Goal: Task Accomplishment & Management: Manage account settings

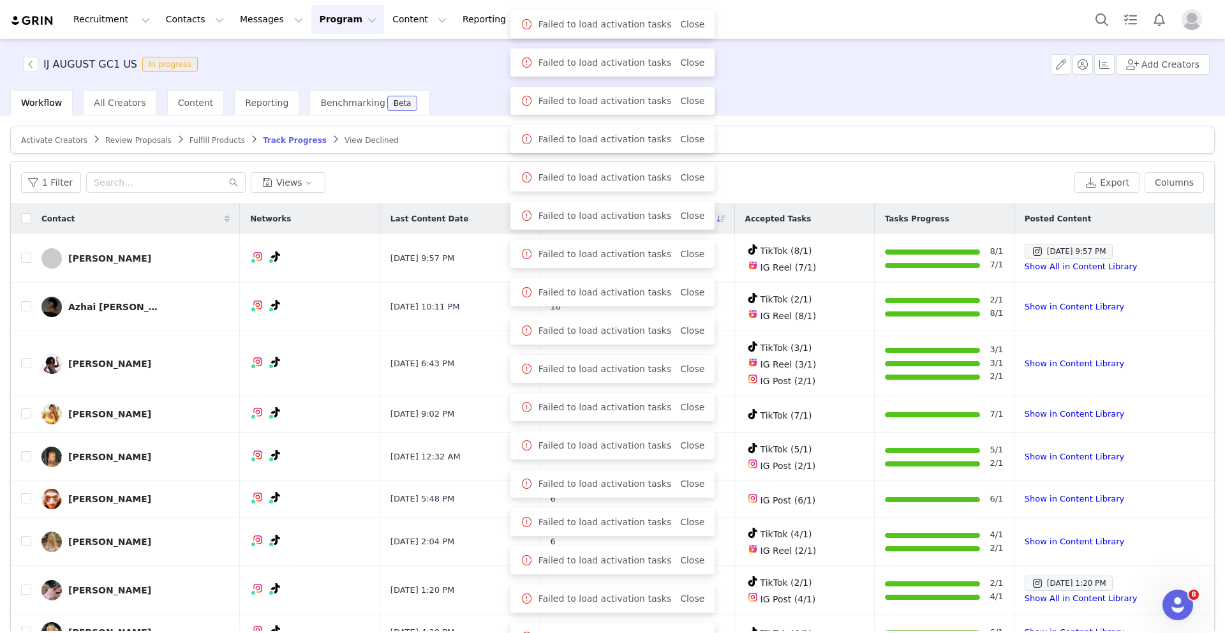
drag, startPoint x: 801, startPoint y: 163, endPoint x: 68, endPoint y: 114, distance: 734.3
click at [801, 162] on div "1 Filter Views Export Columns" at bounding box center [613, 182] width 1204 height 41
click at [52, 188] on button "1 Filter" at bounding box center [51, 182] width 60 height 20
click at [47, 181] on span "Filters" at bounding box center [39, 182] width 37 height 15
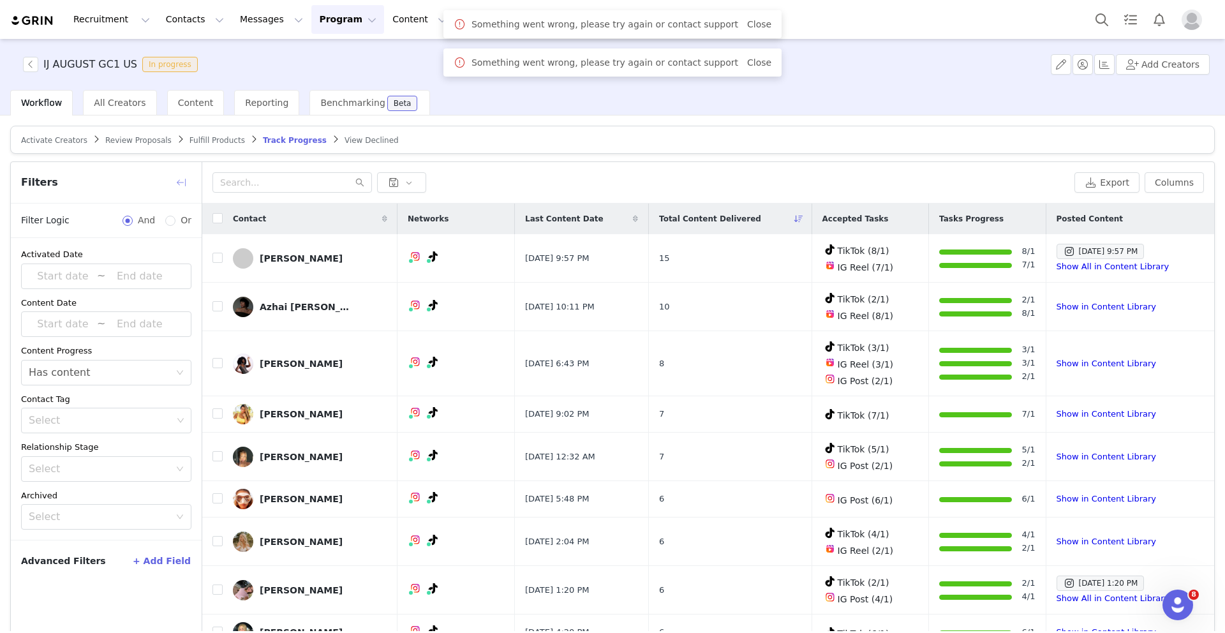
click at [180, 182] on button "button" at bounding box center [181, 182] width 20 height 20
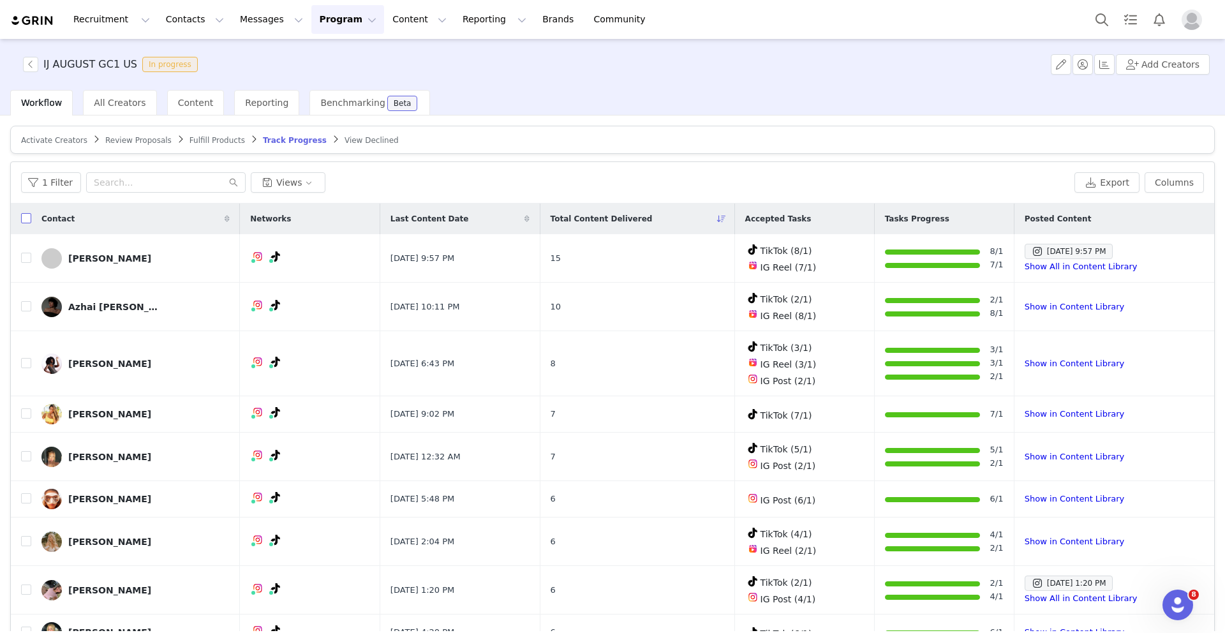
click at [29, 219] on input "checkbox" at bounding box center [26, 218] width 10 height 10
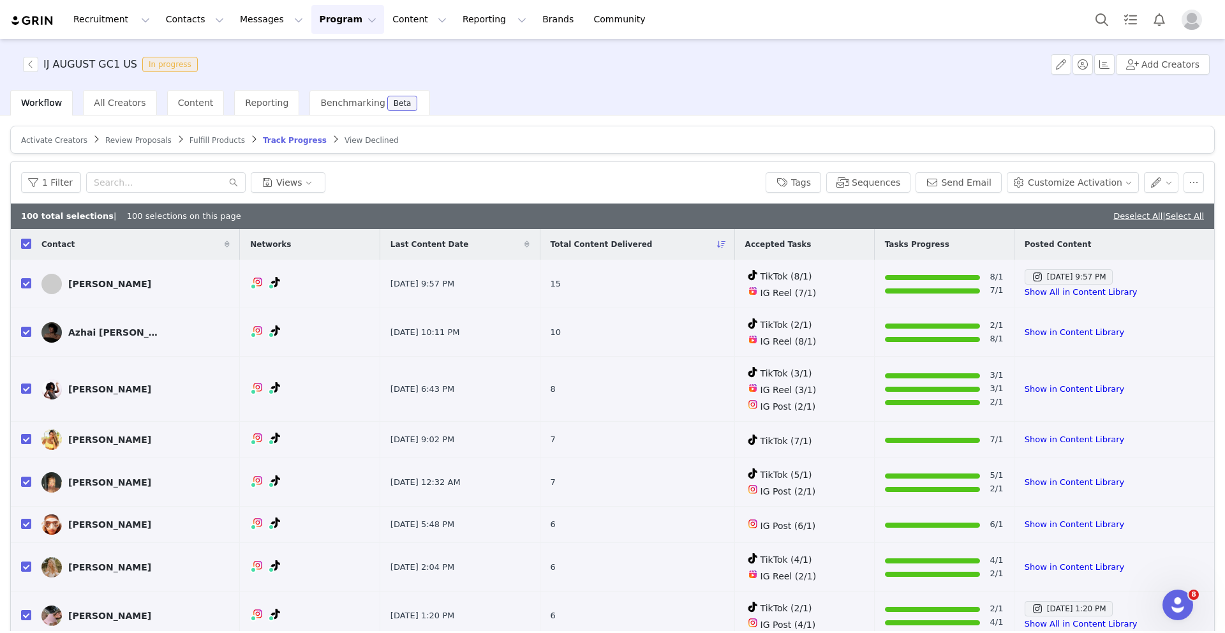
checkbox input "true"
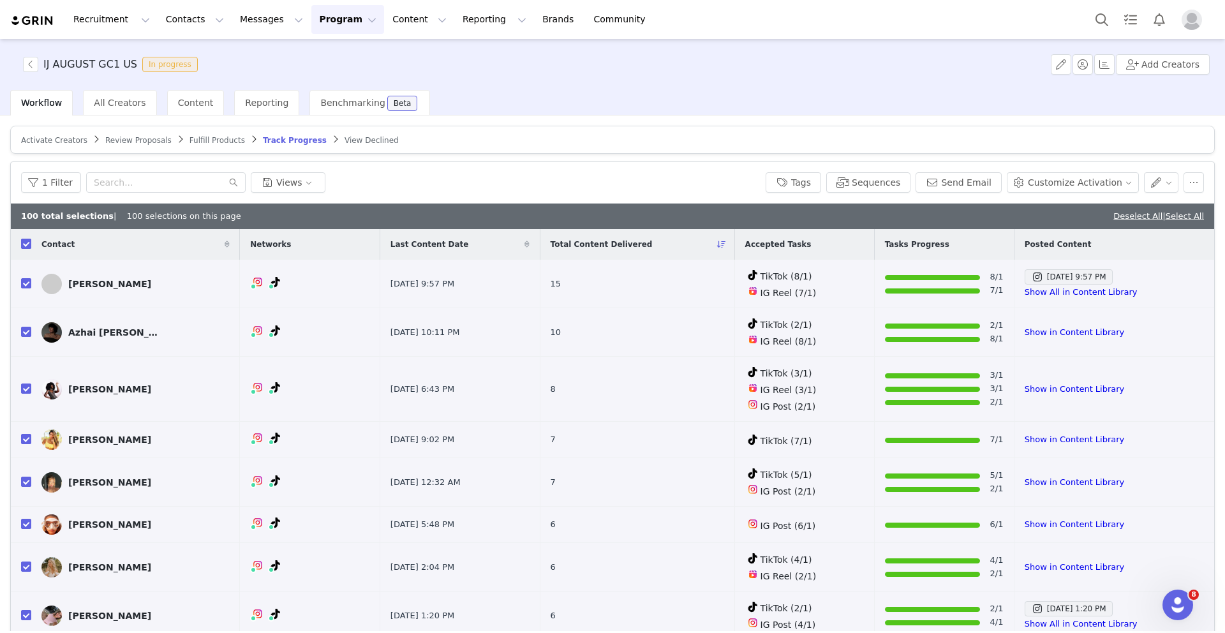
checkbox input "true"
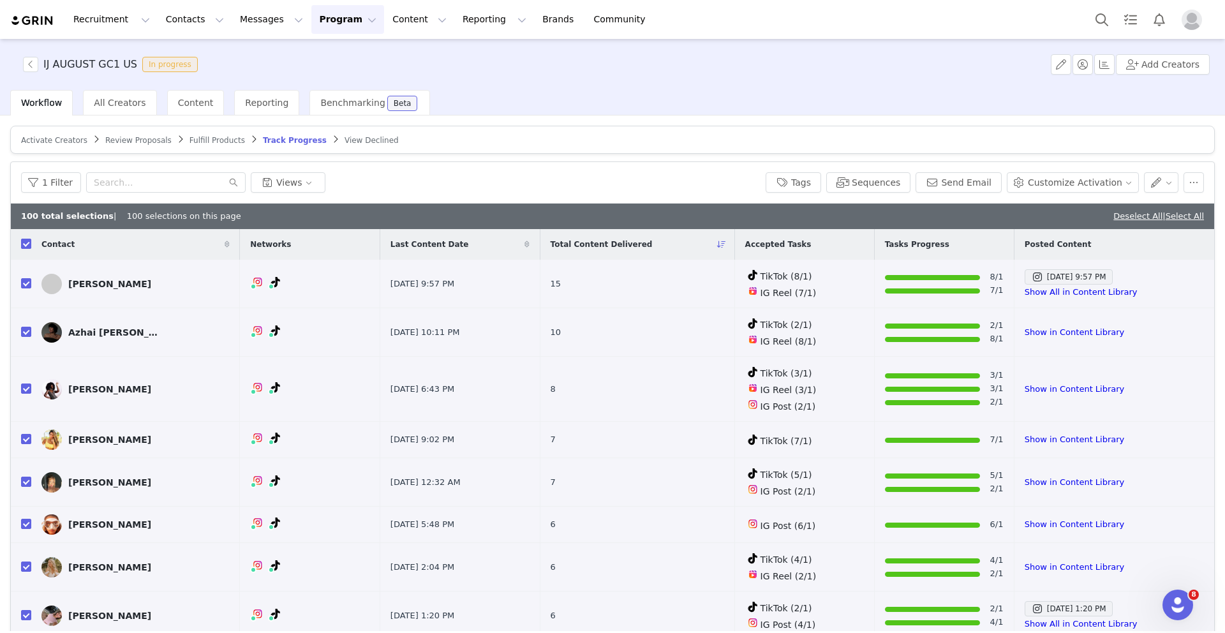
checkbox input "true"
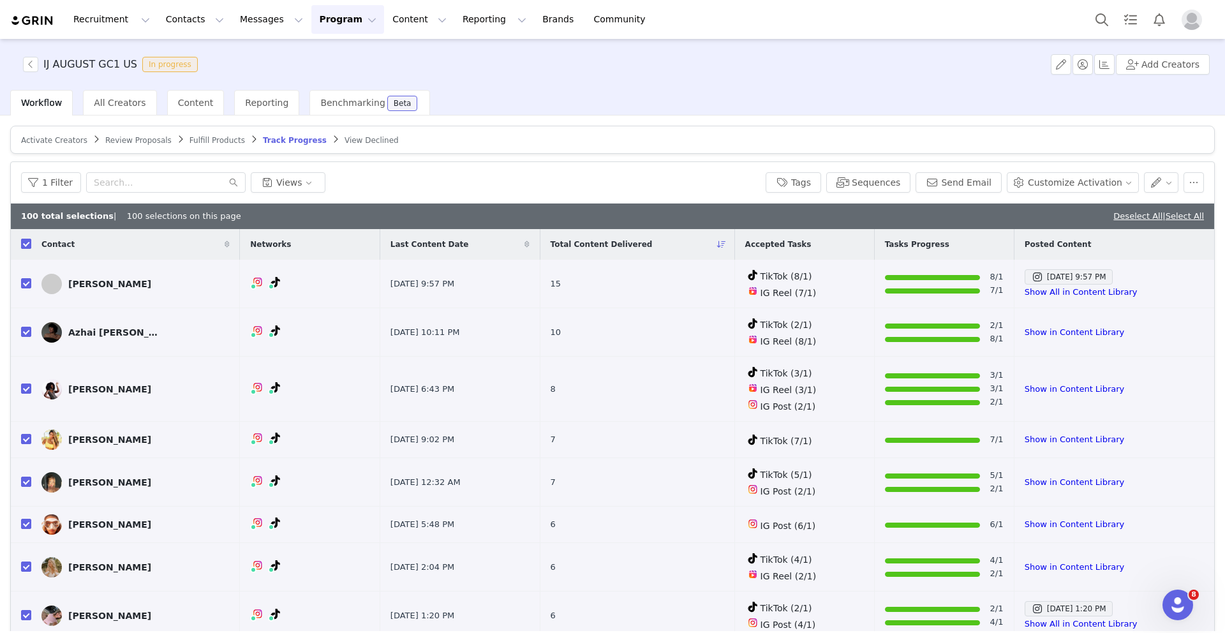
checkbox input "true"
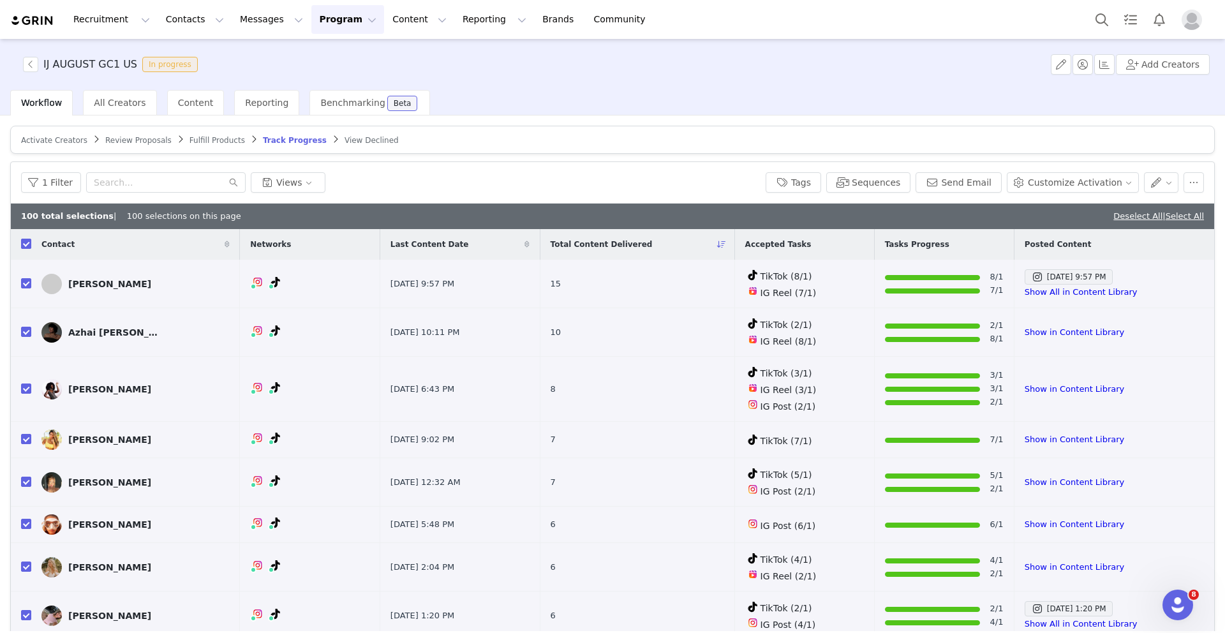
checkbox input "true"
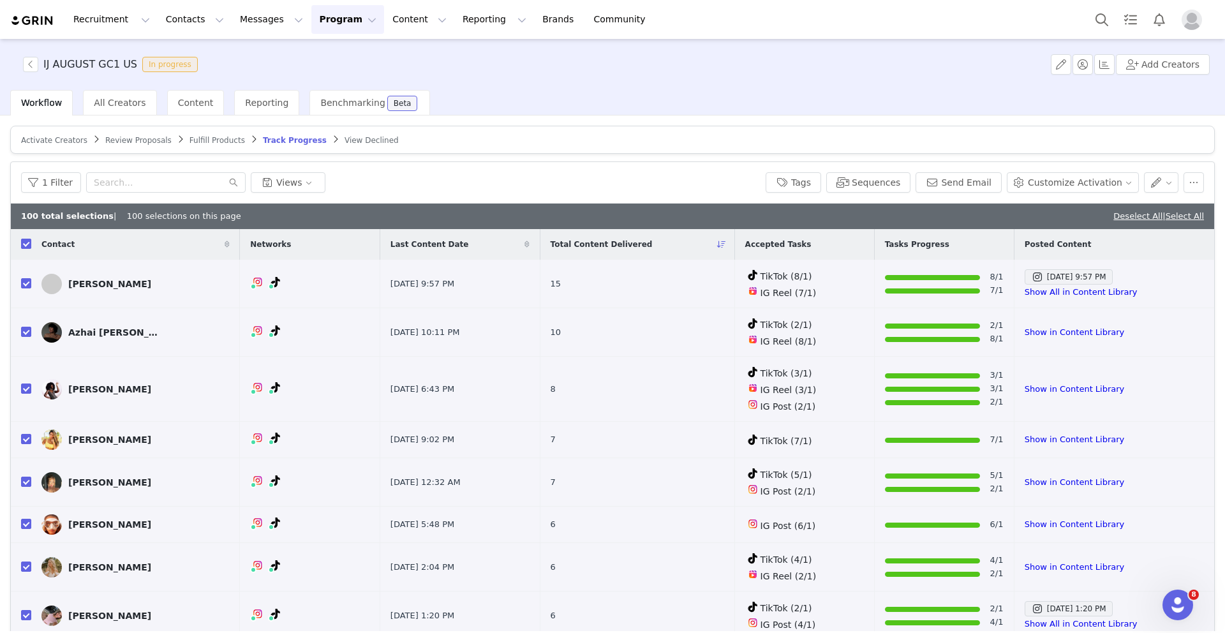
checkbox input "true"
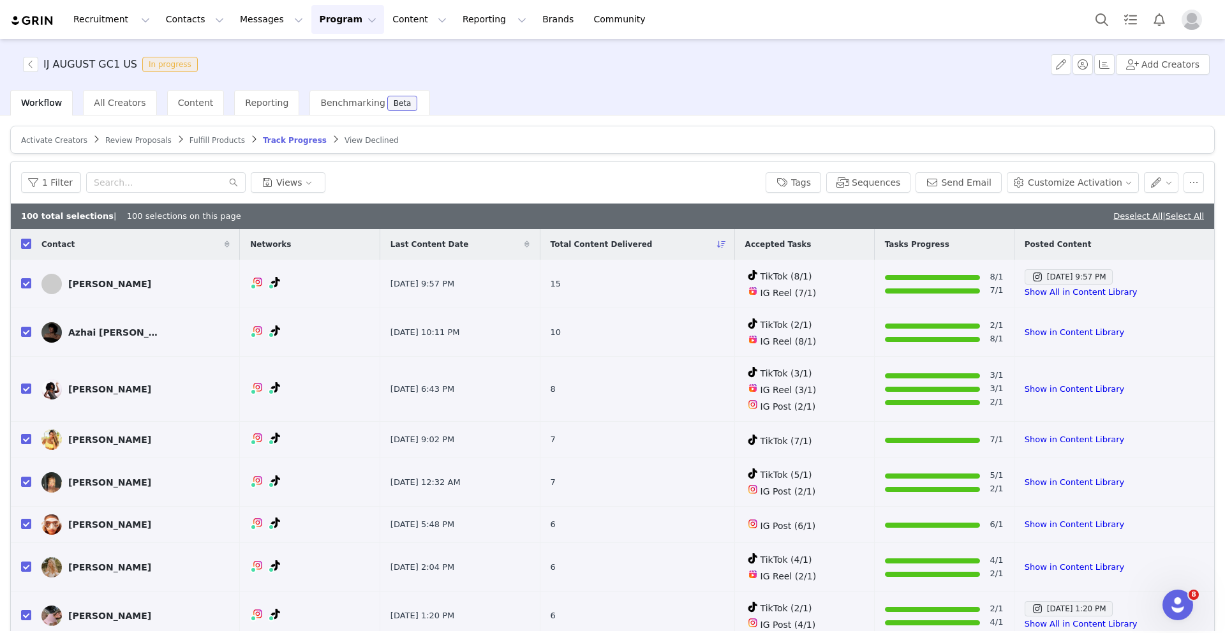
checkbox input "true"
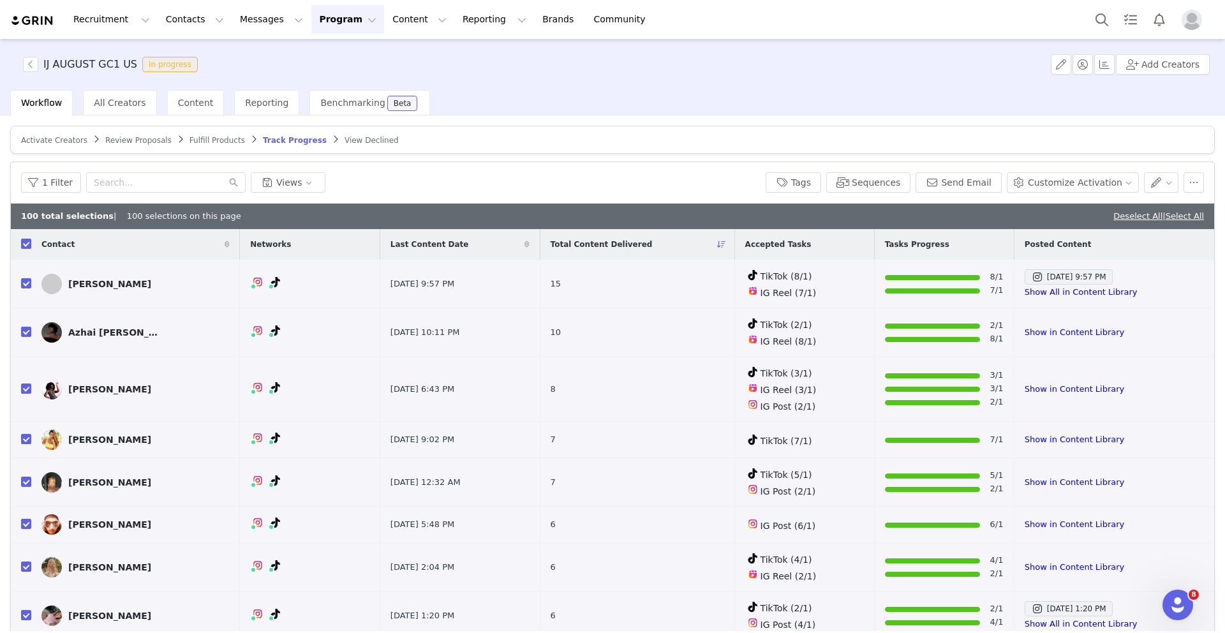
checkbox input "true"
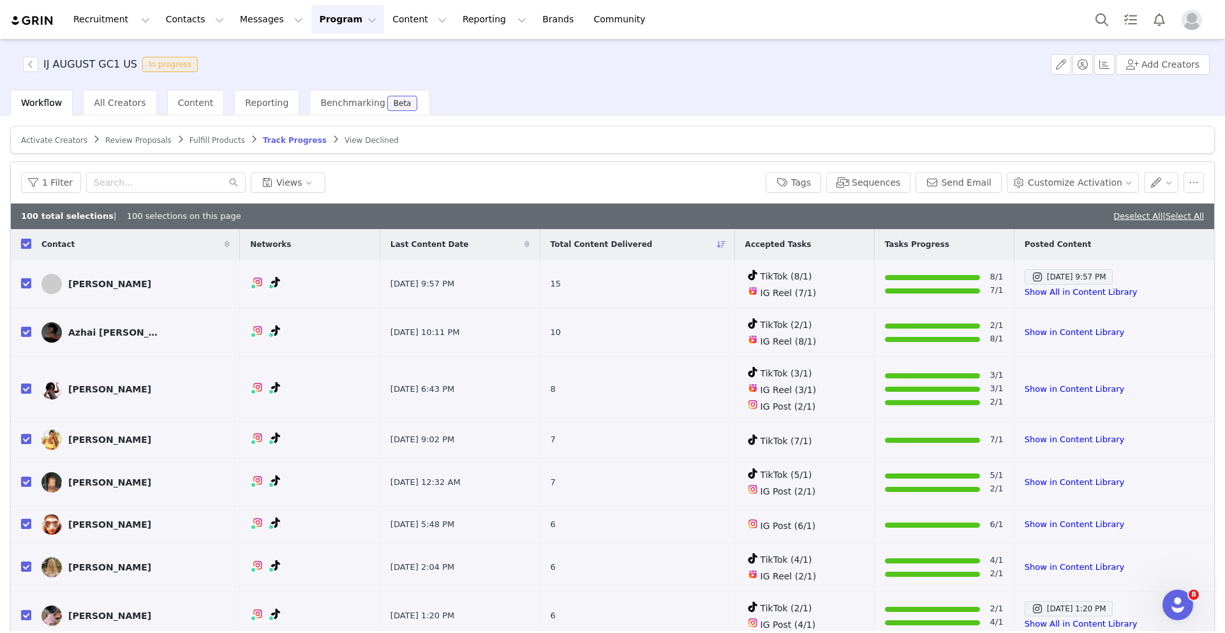
checkbox input "true"
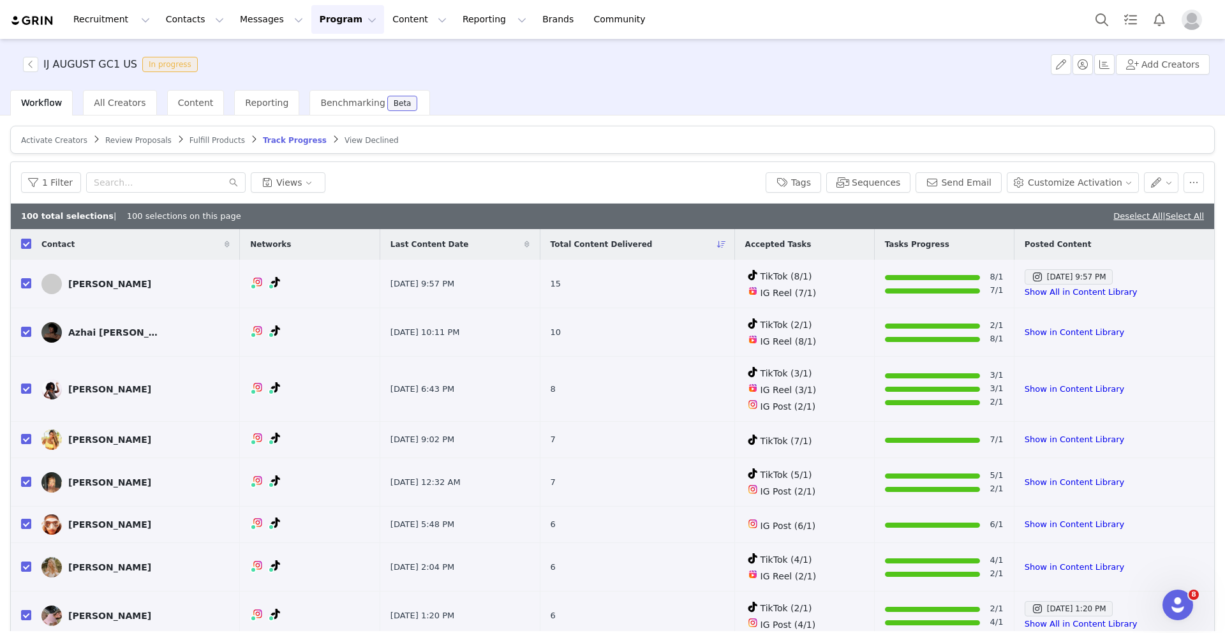
checkbox input "true"
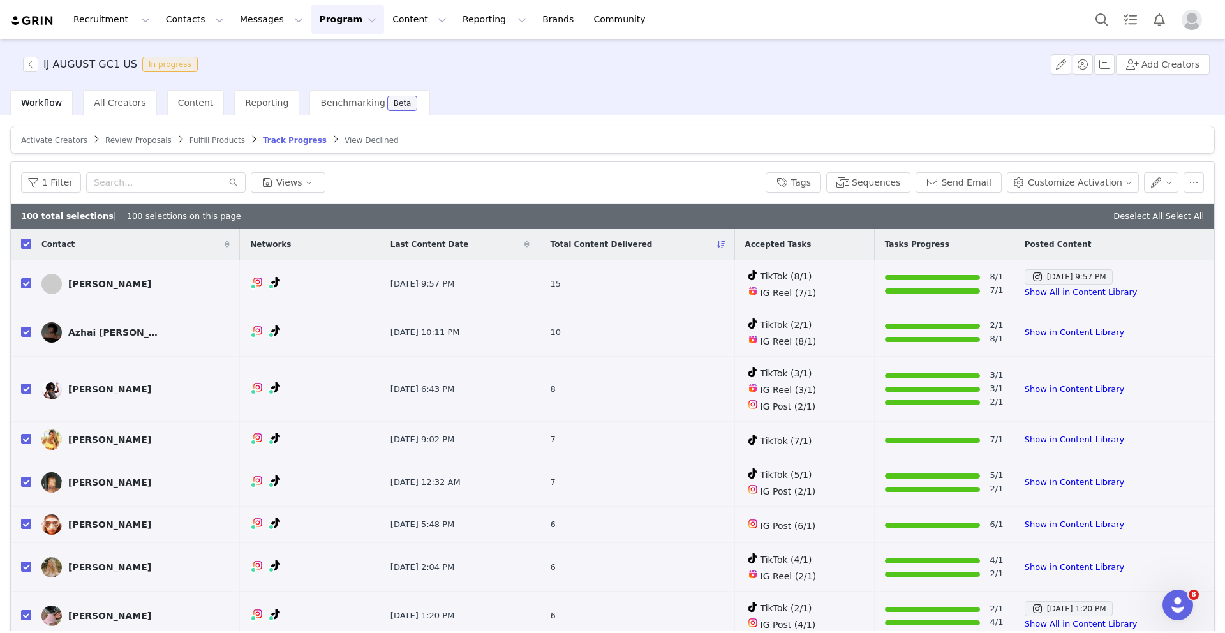
checkbox input "true"
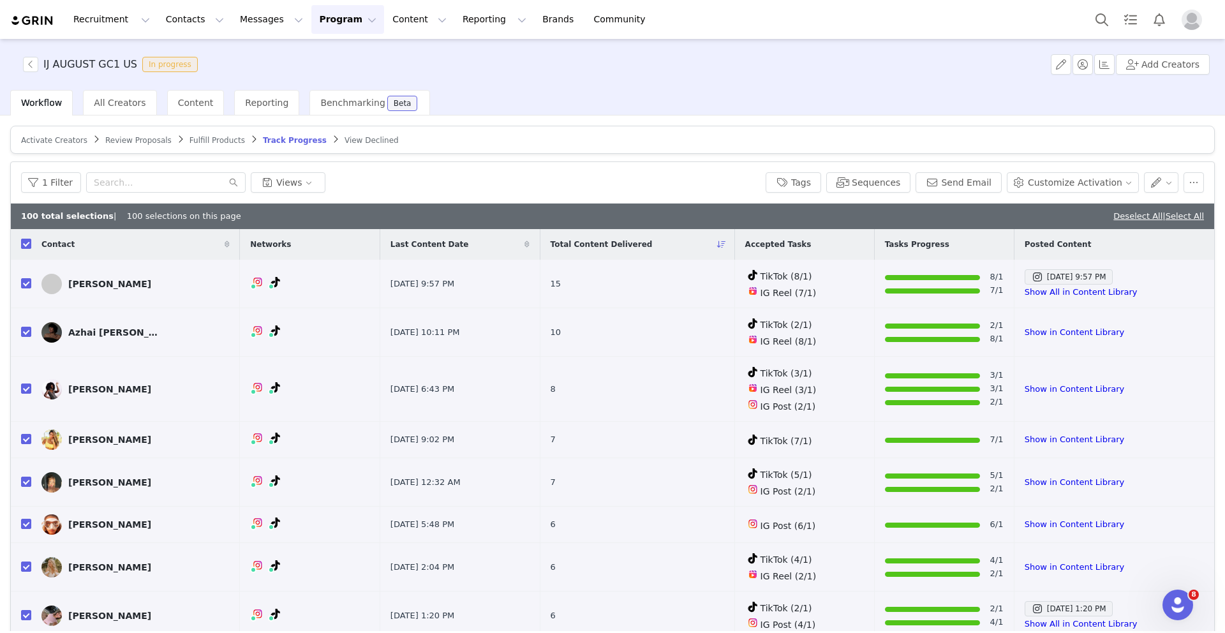
checkbox input "true"
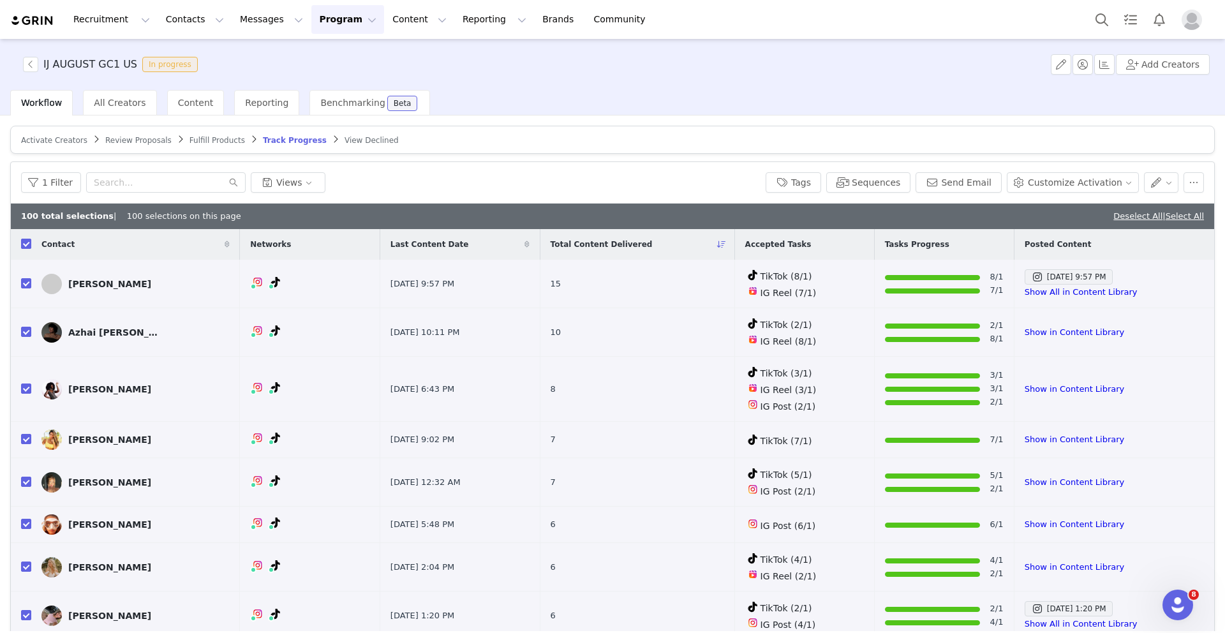
checkbox input "true"
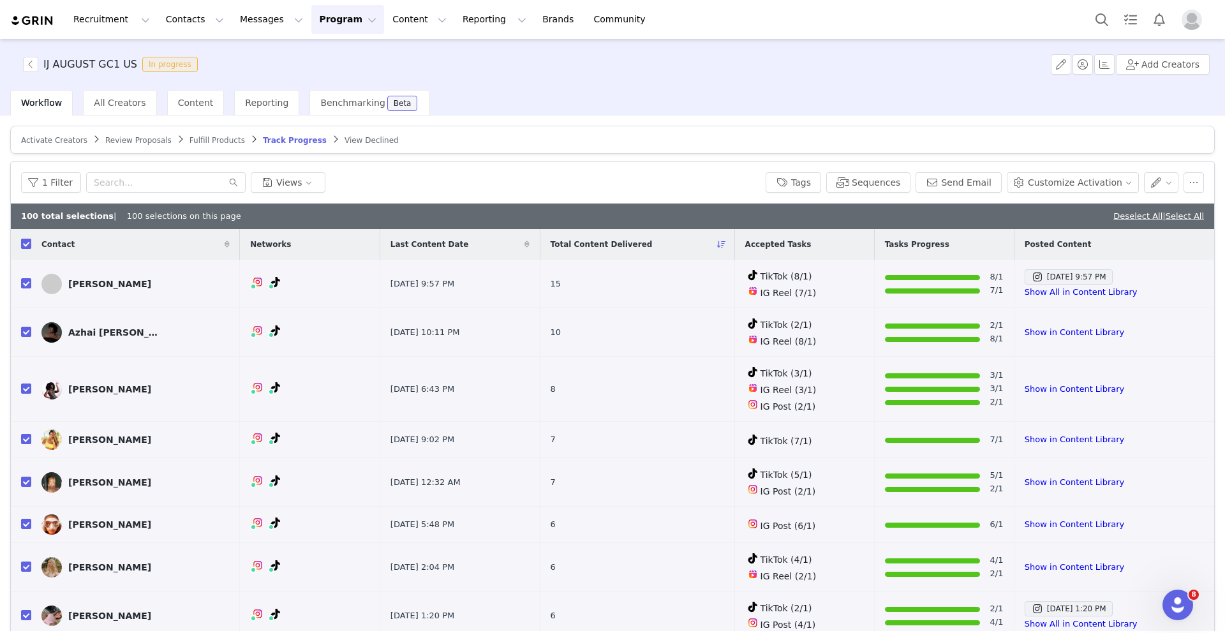
checkbox input "true"
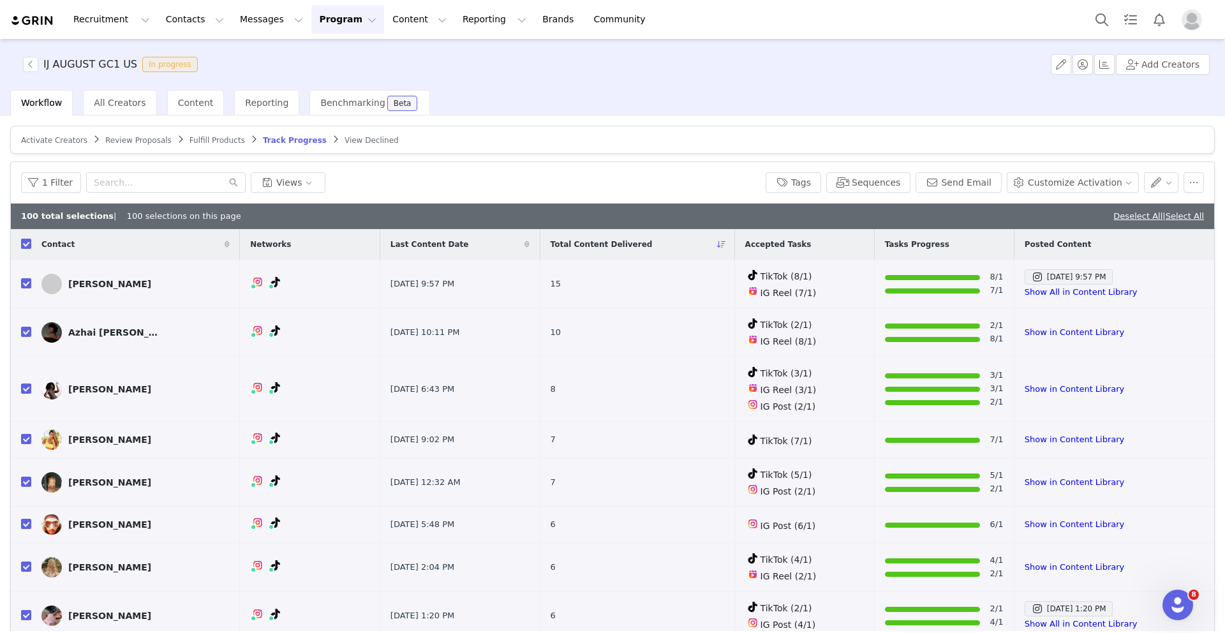
checkbox input "true"
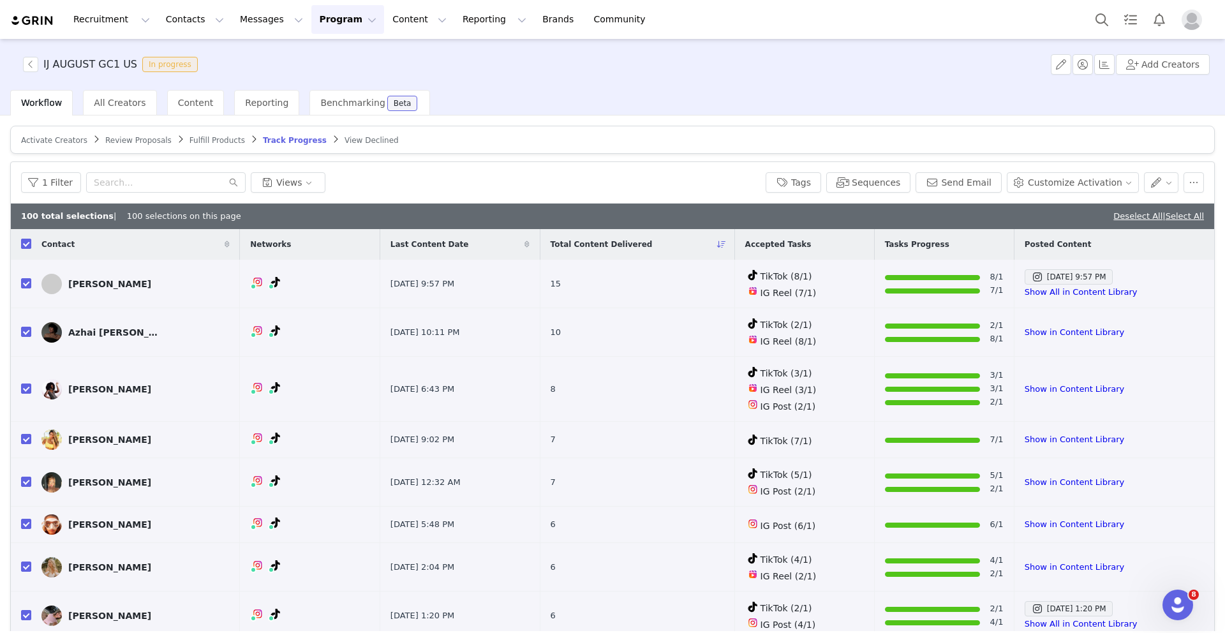
checkbox input "true"
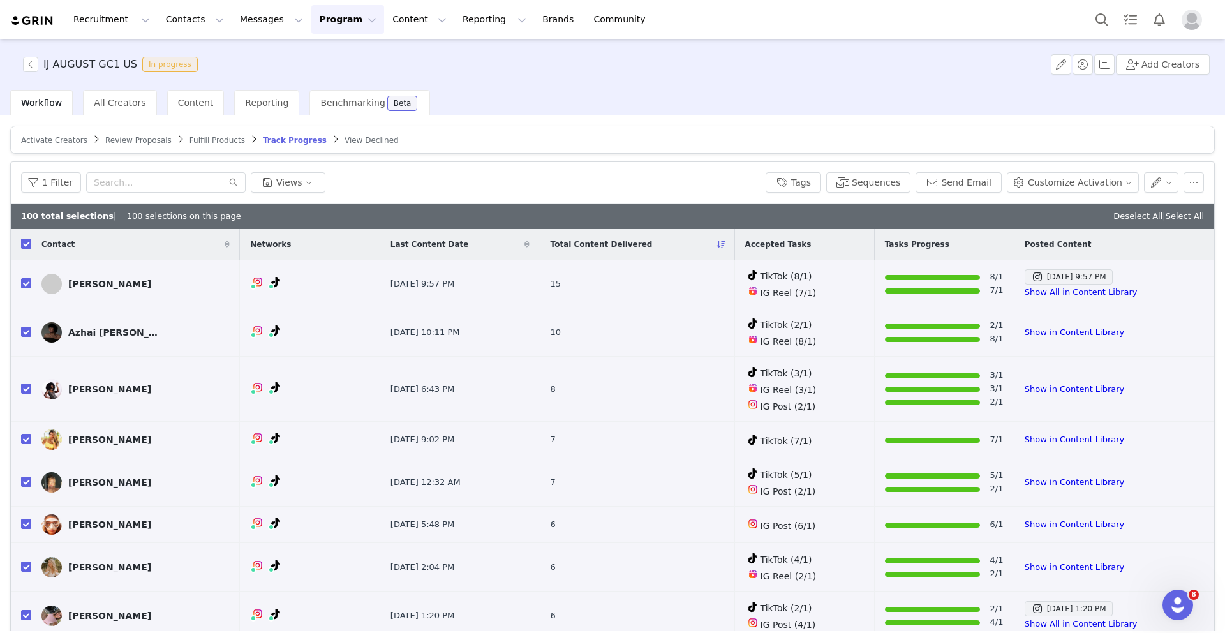
checkbox input "true"
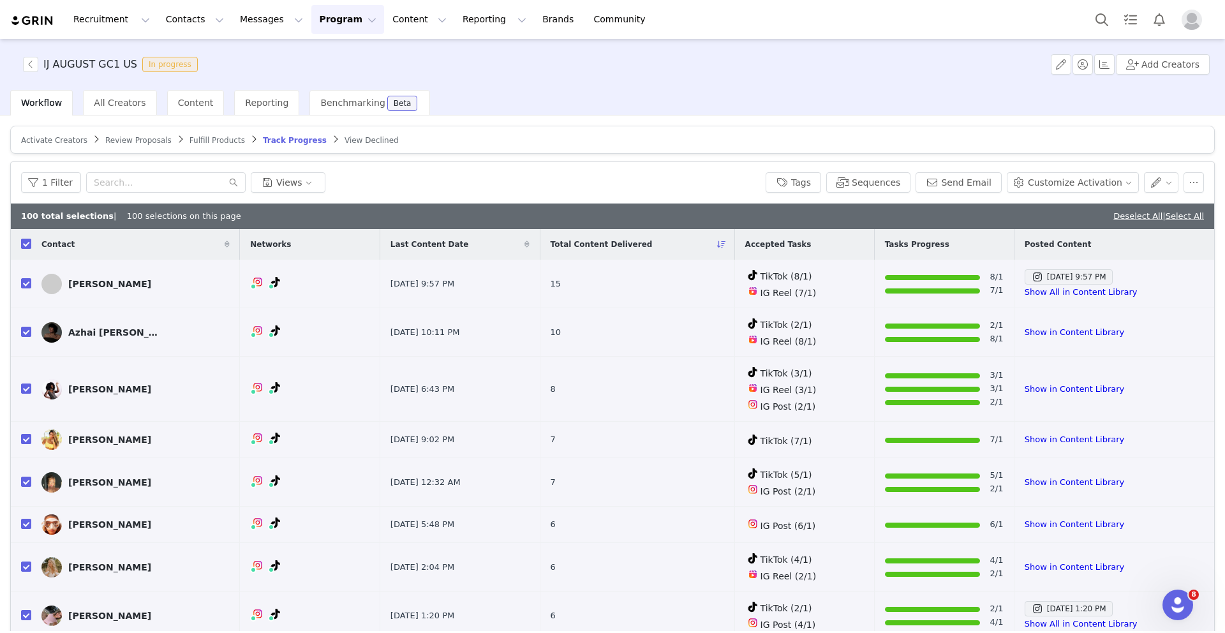
checkbox input "true"
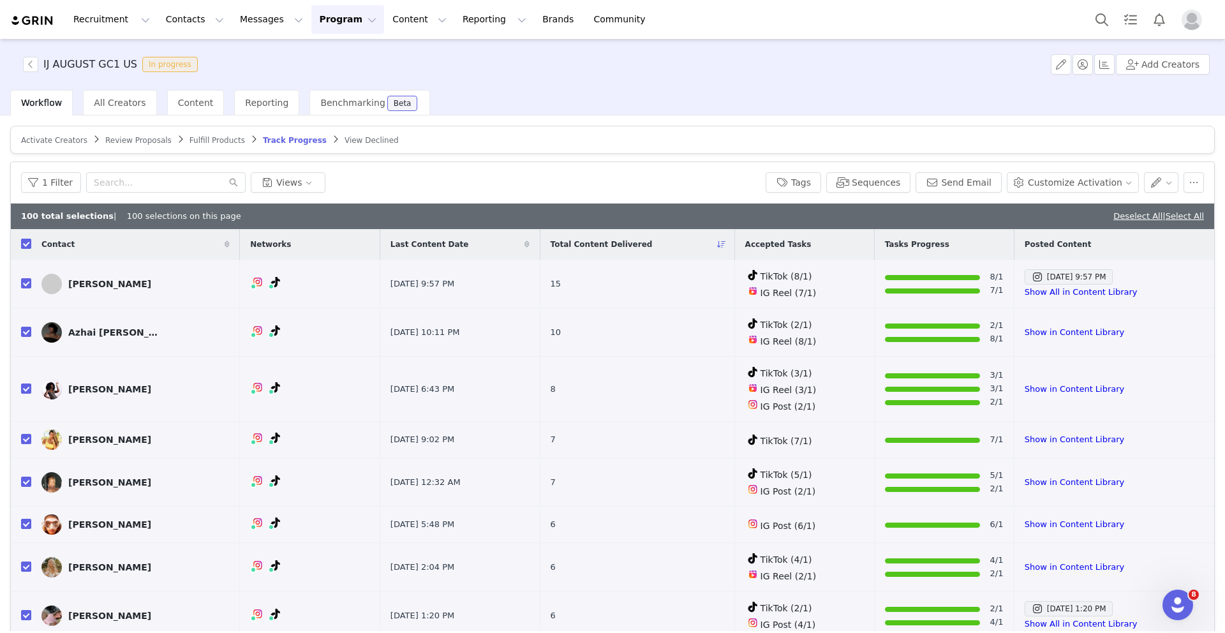
checkbox input "true"
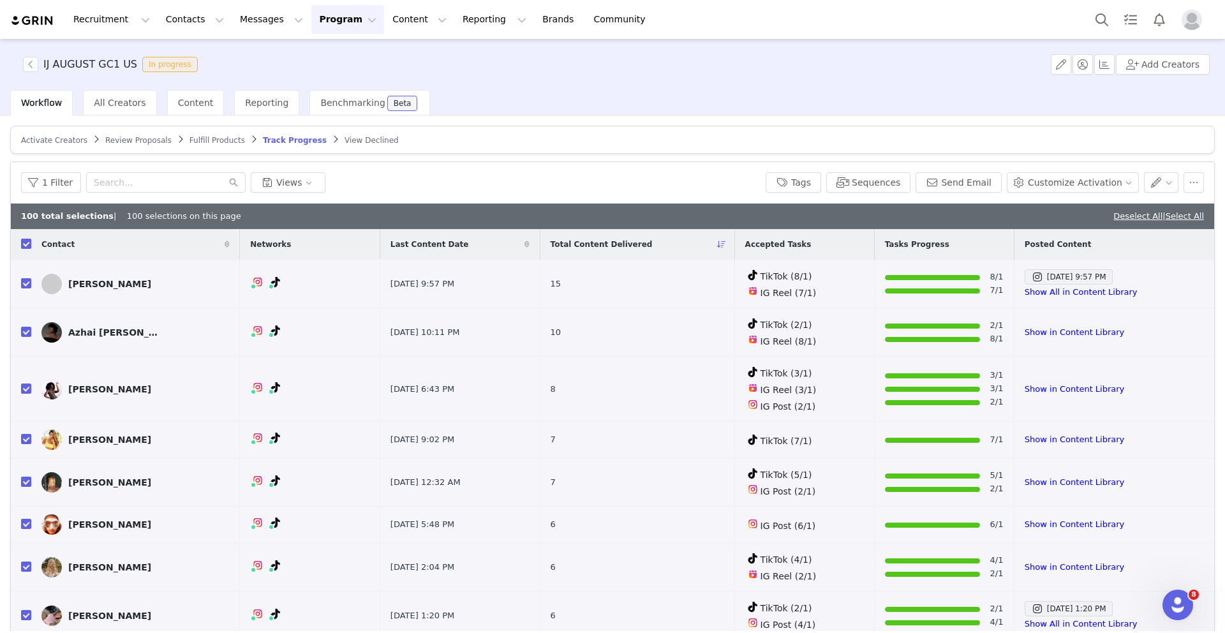
checkbox input "true"
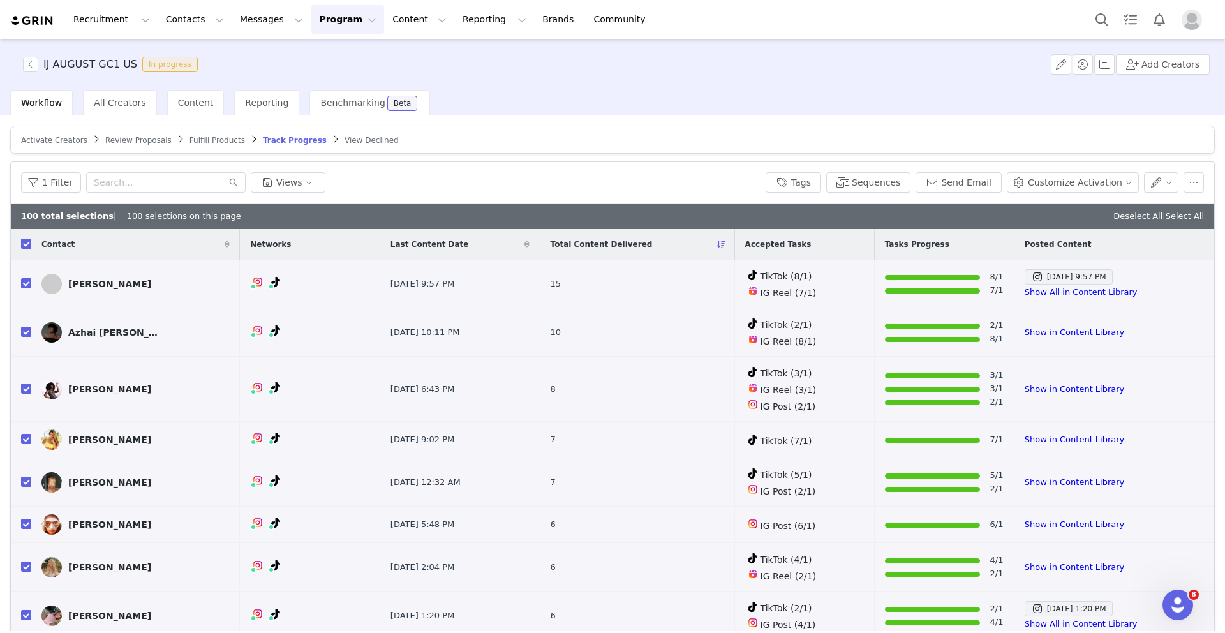
checkbox input "true"
click at [1189, 214] on link "Select All" at bounding box center [1185, 216] width 38 height 10
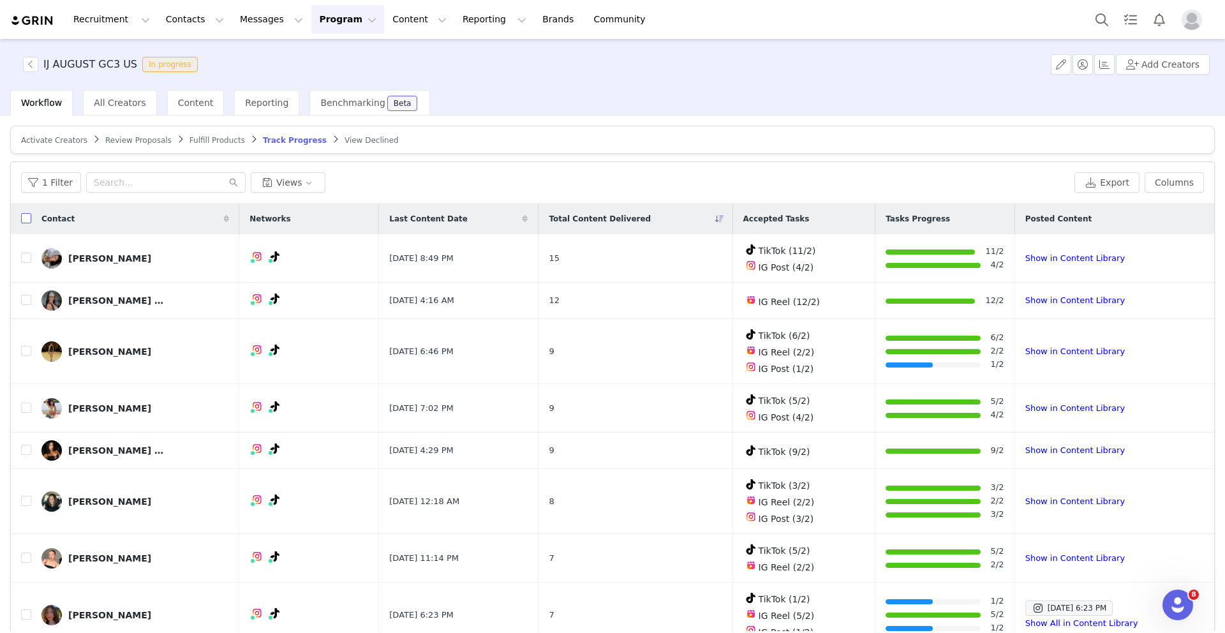
click at [26, 217] on input "checkbox" at bounding box center [26, 218] width 10 height 10
checkbox input "true"
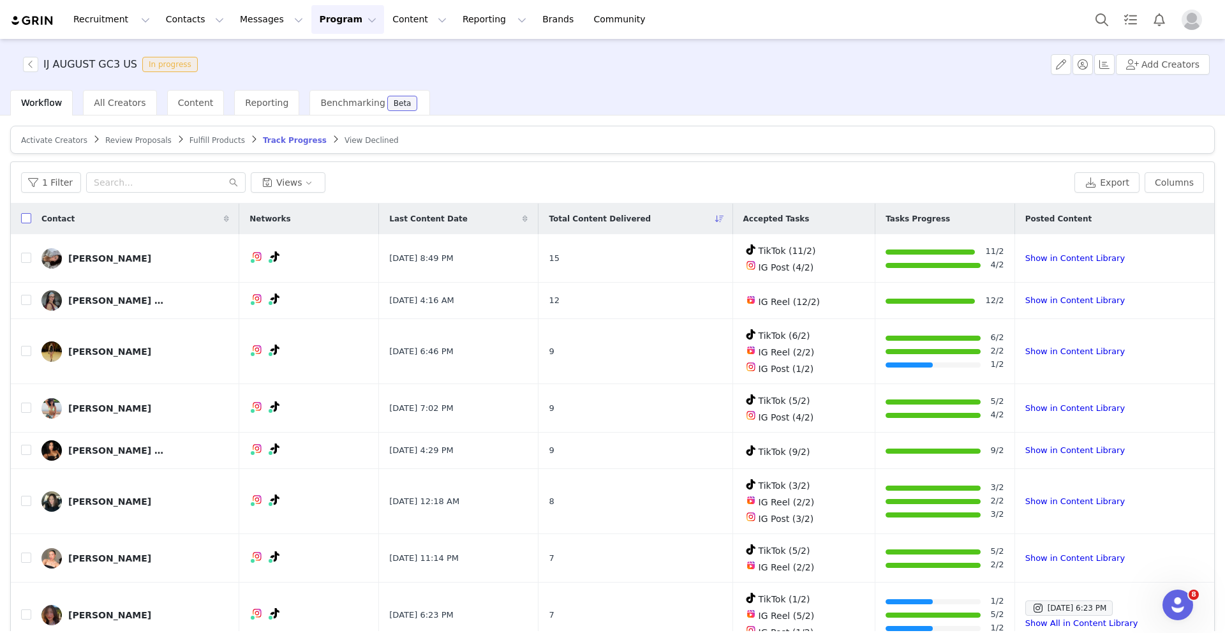
checkbox input "true"
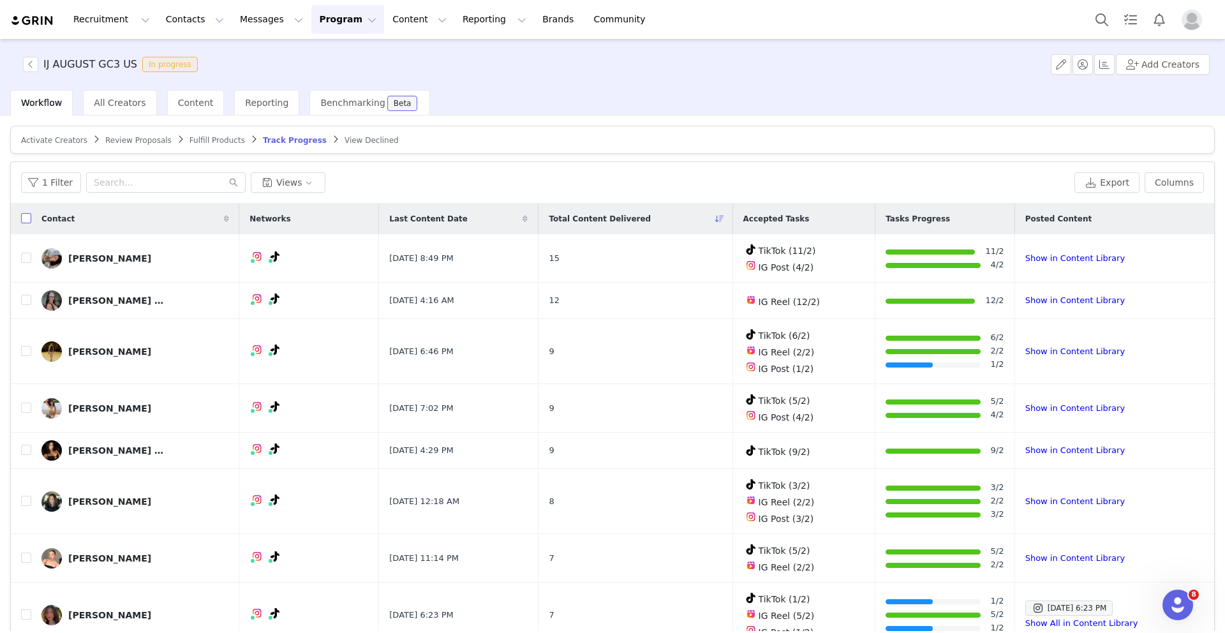
checkbox input "true"
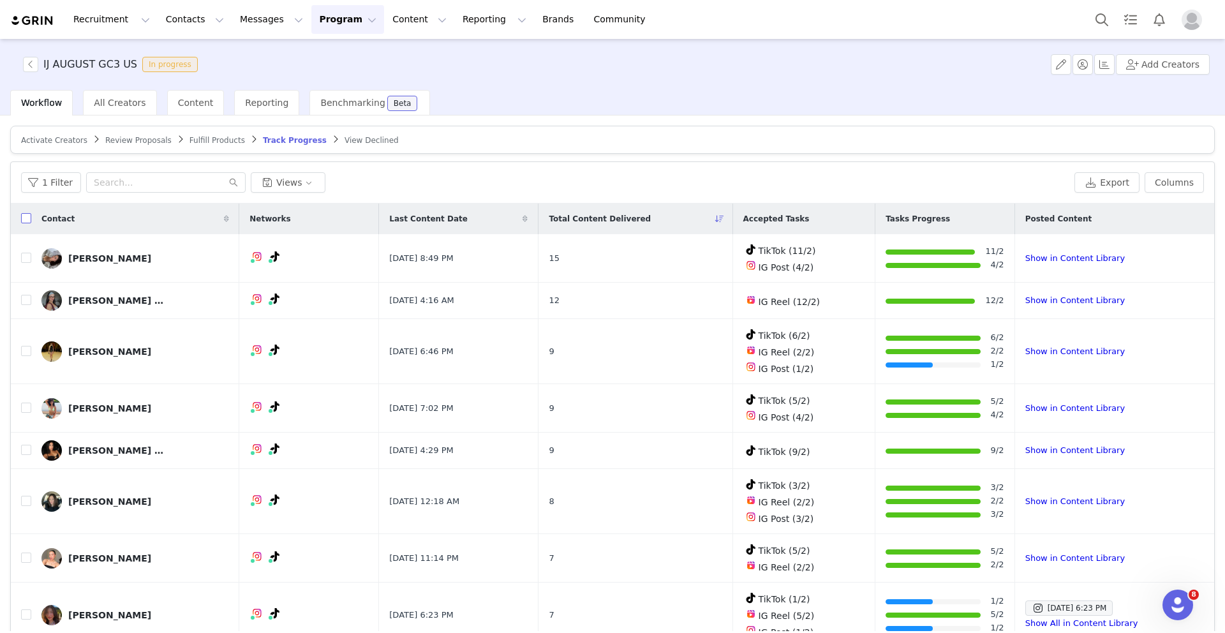
checkbox input "true"
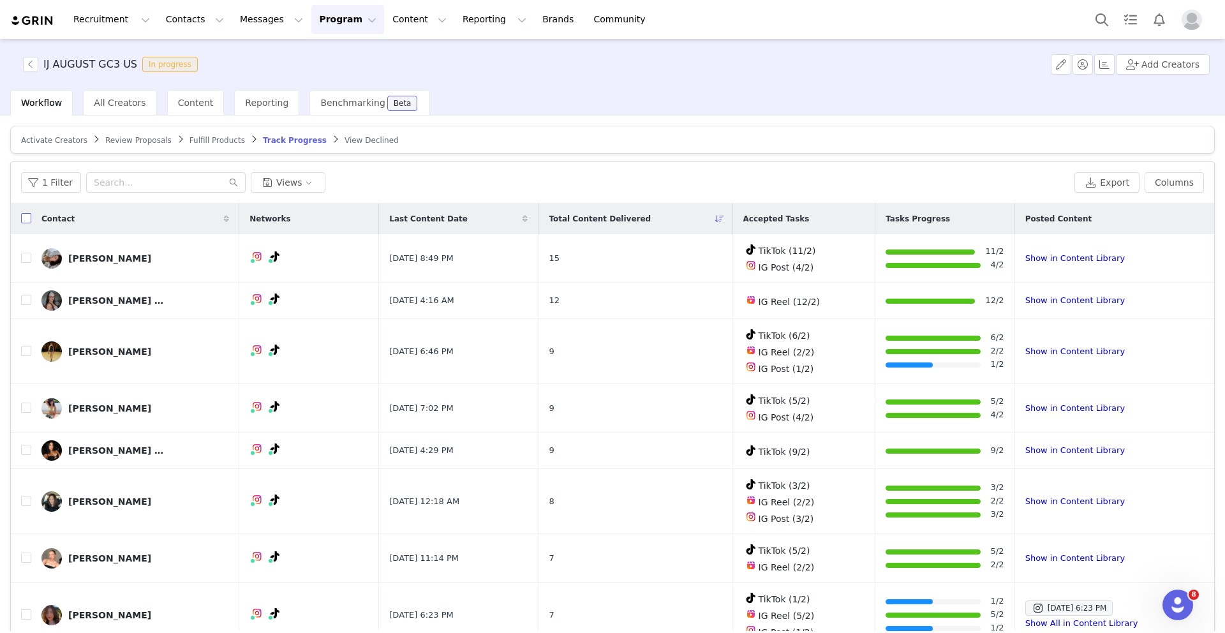
checkbox input "true"
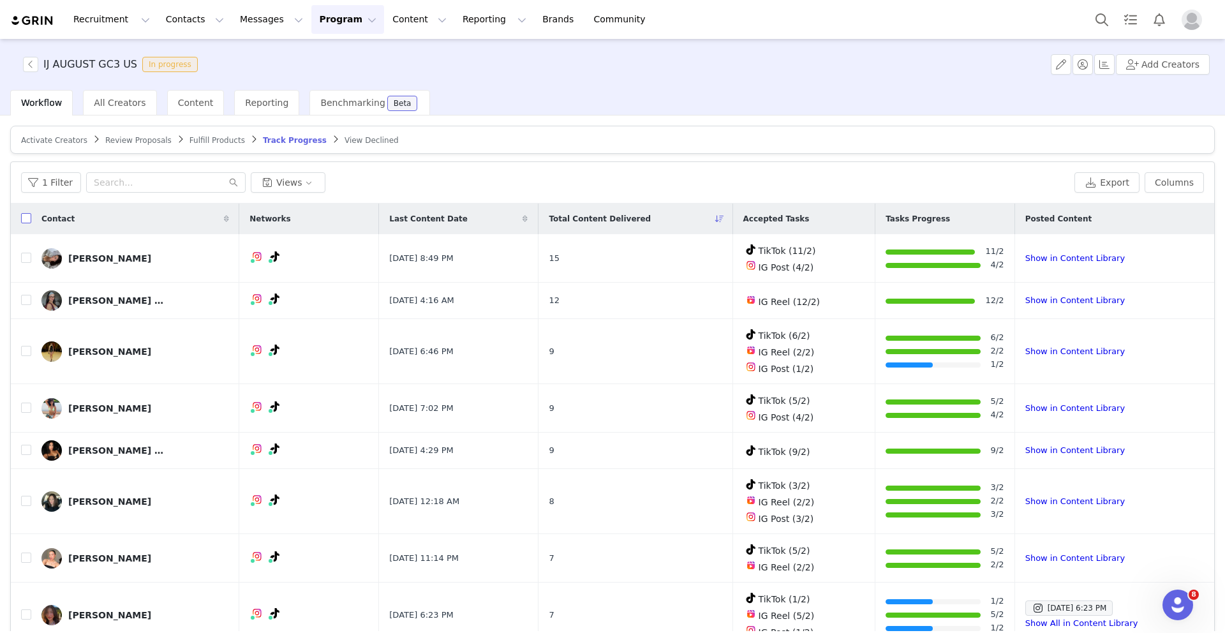
checkbox input "true"
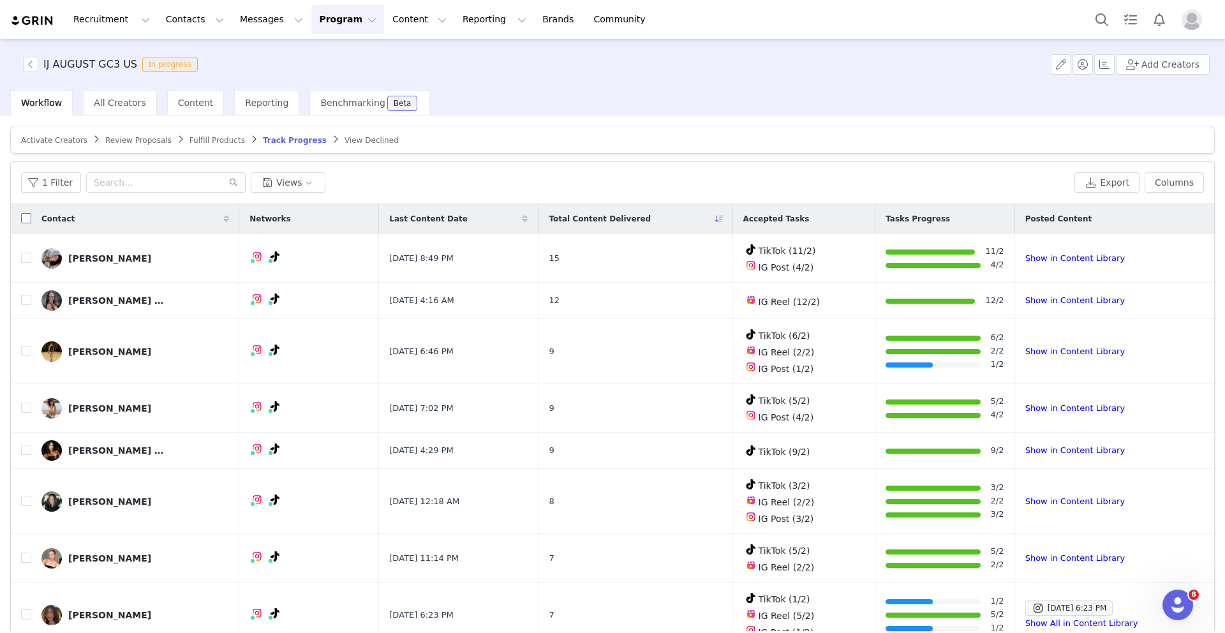
checkbox input "true"
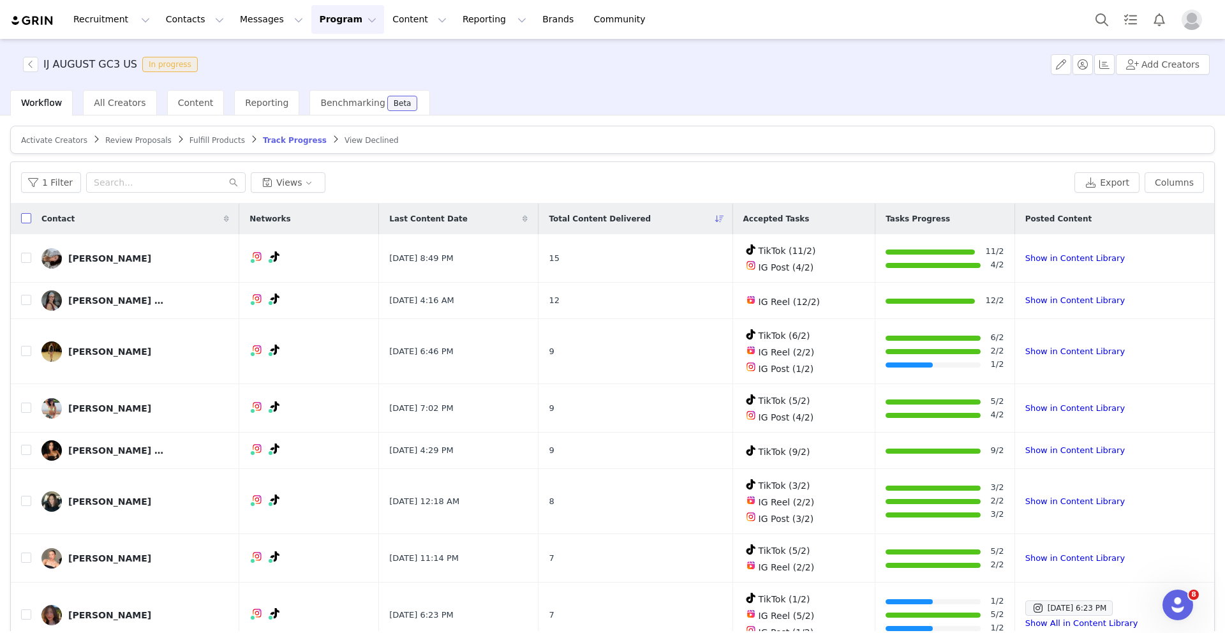
checkbox input "true"
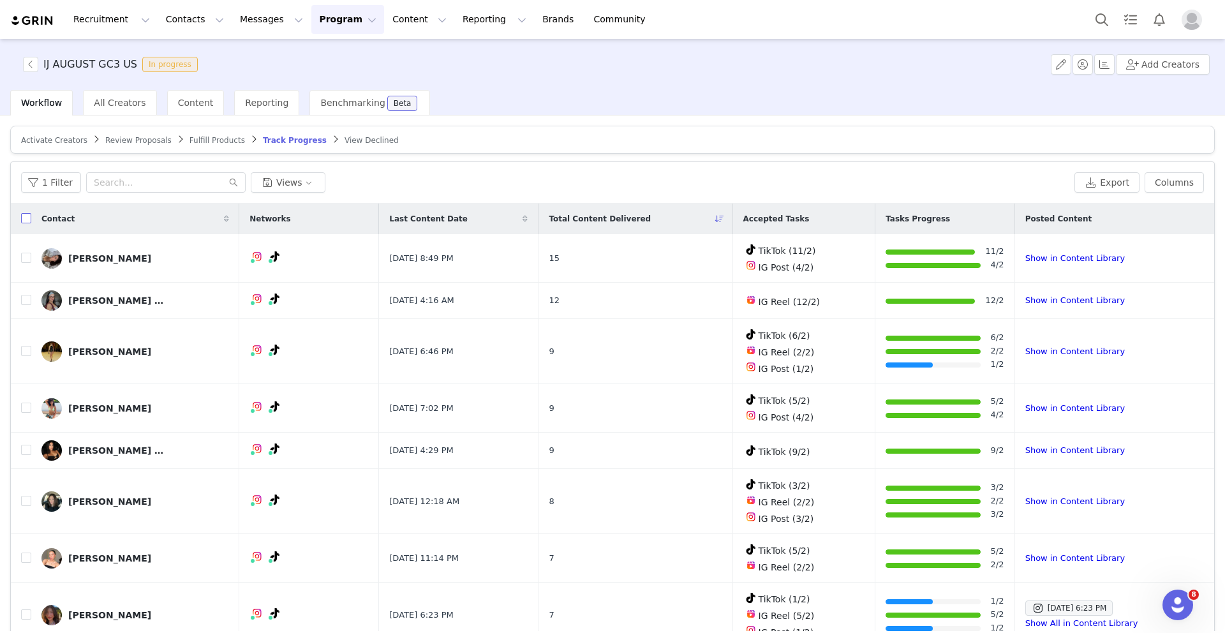
checkbox input "true"
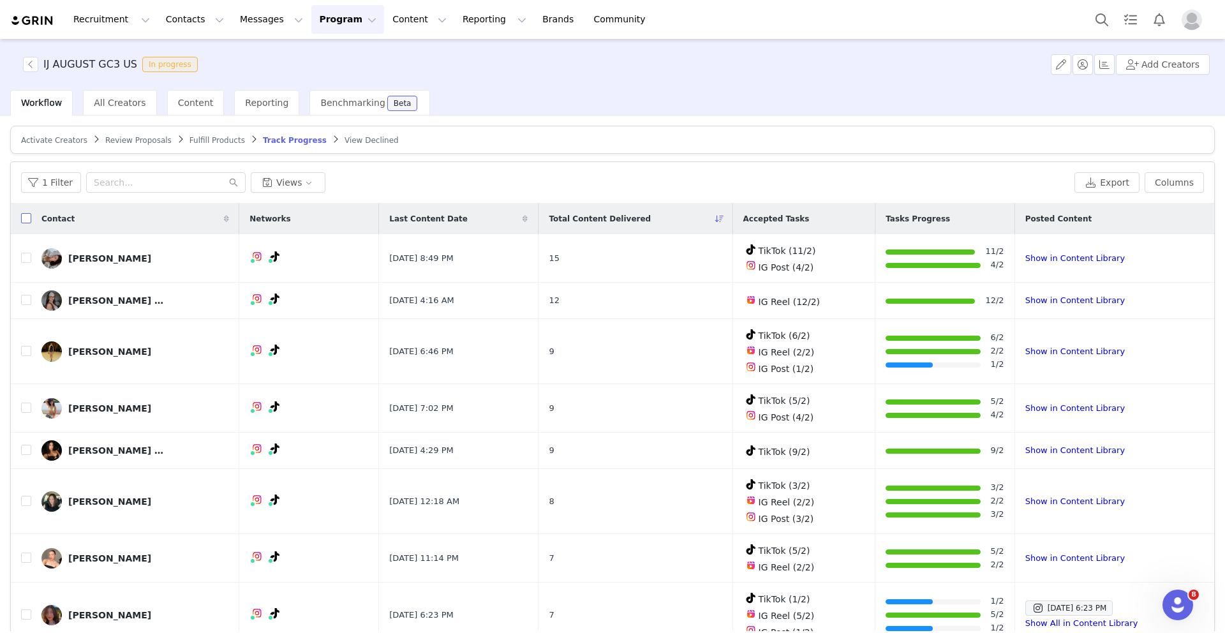
checkbox input "true"
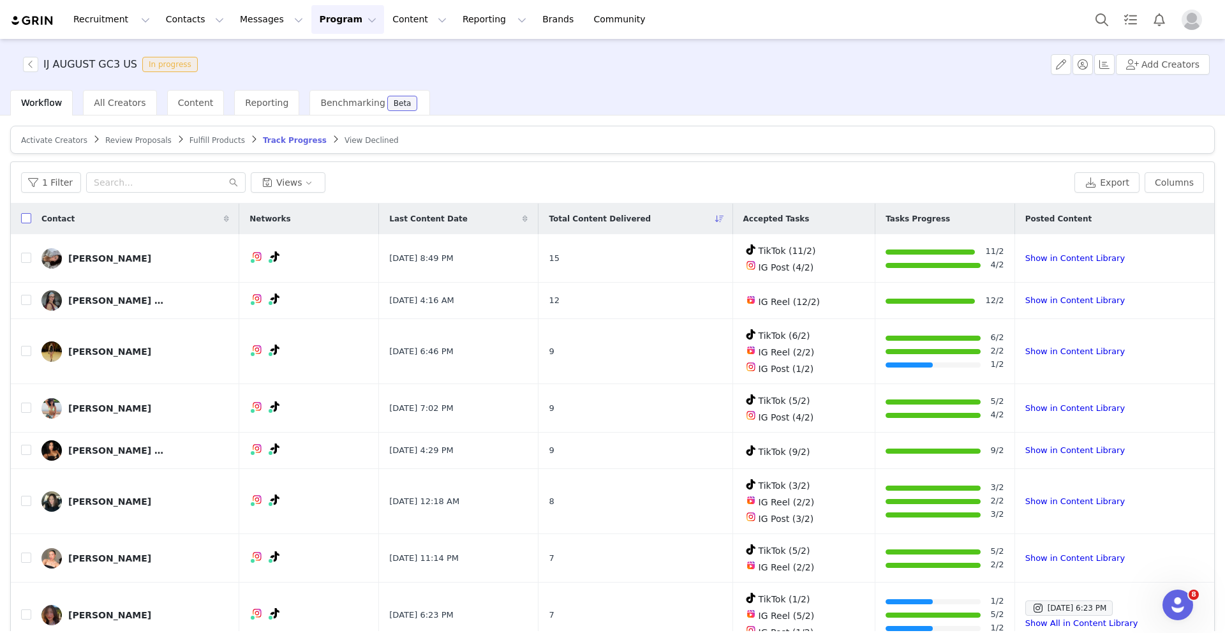
checkbox input "true"
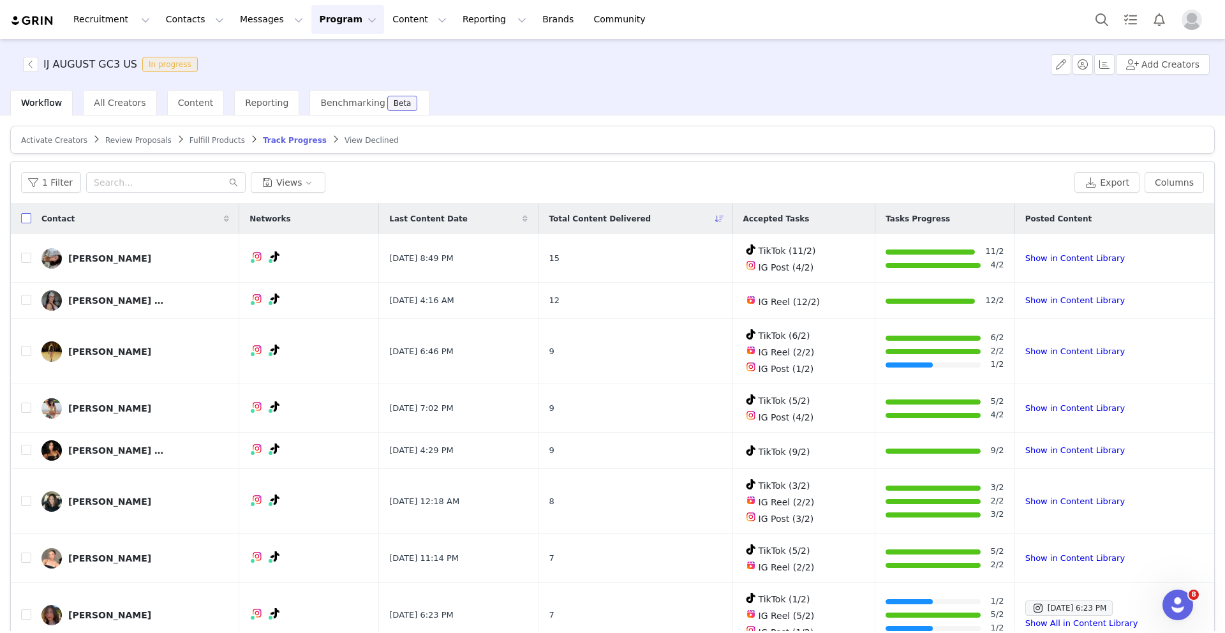
checkbox input "true"
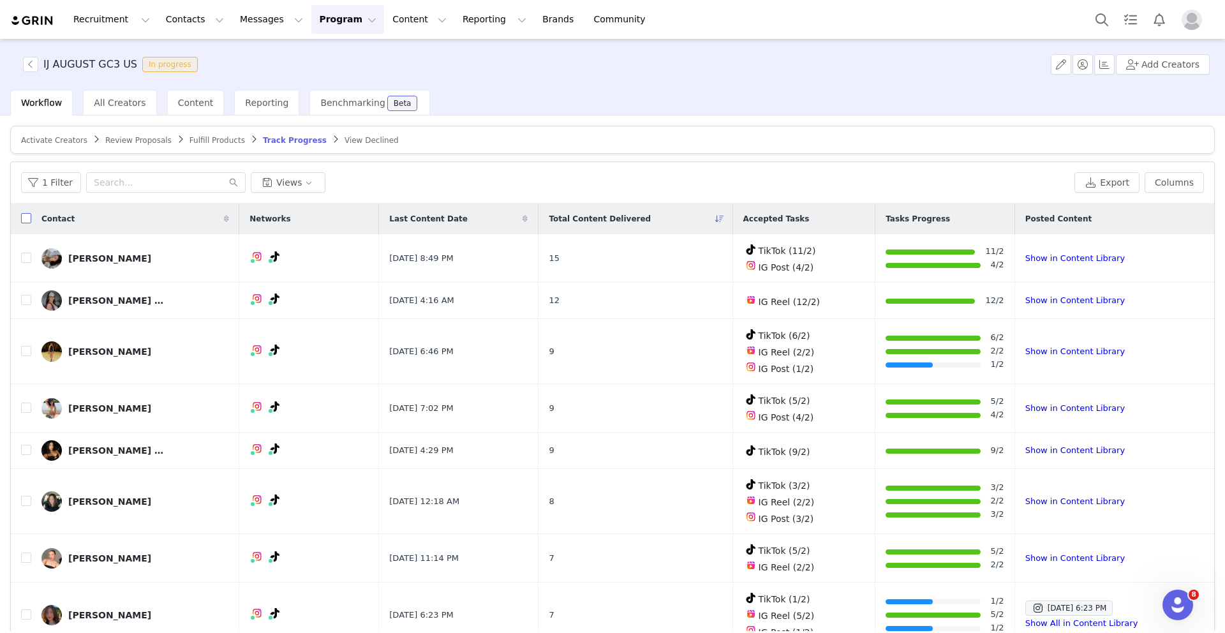
checkbox input "true"
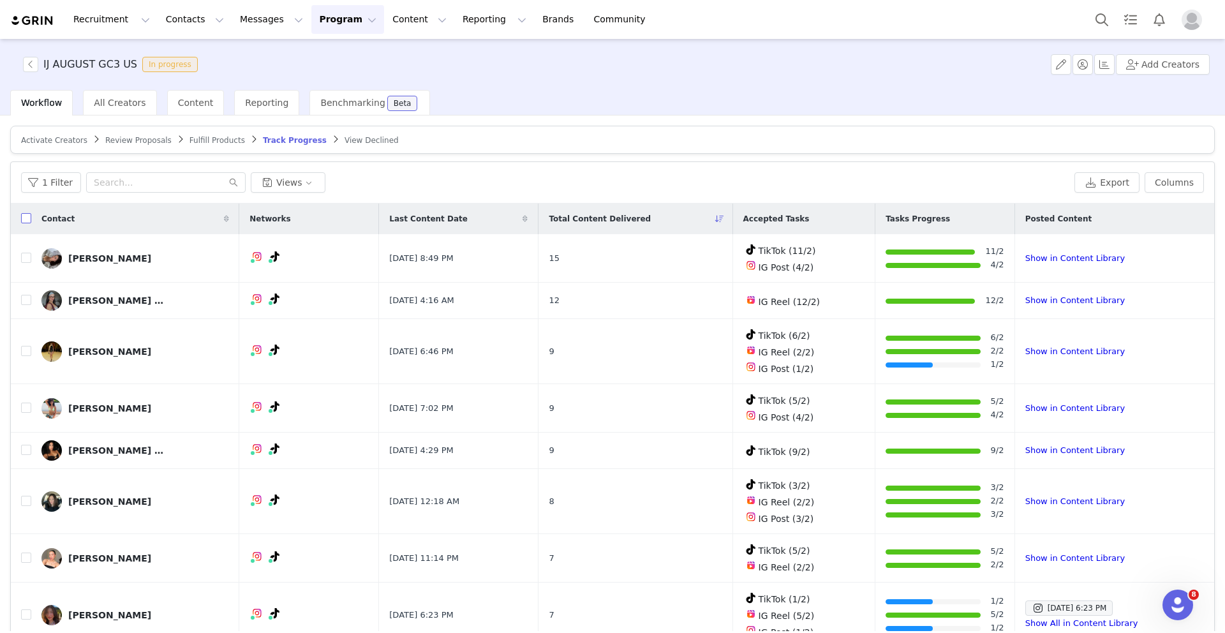
checkbox input "true"
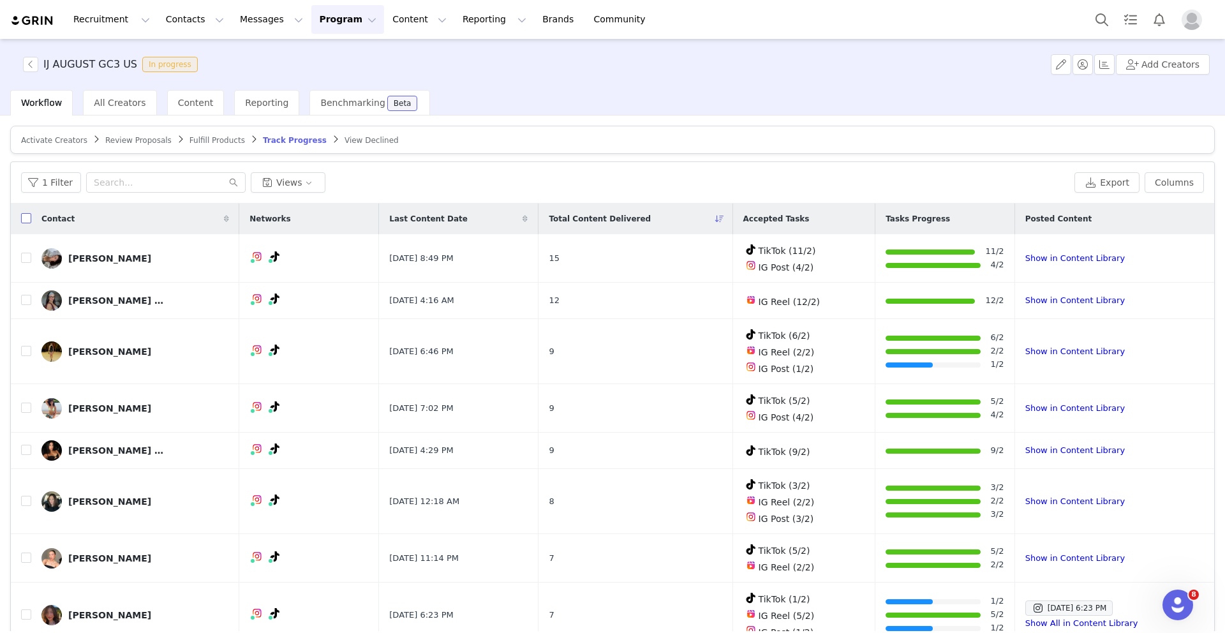
checkbox input "true"
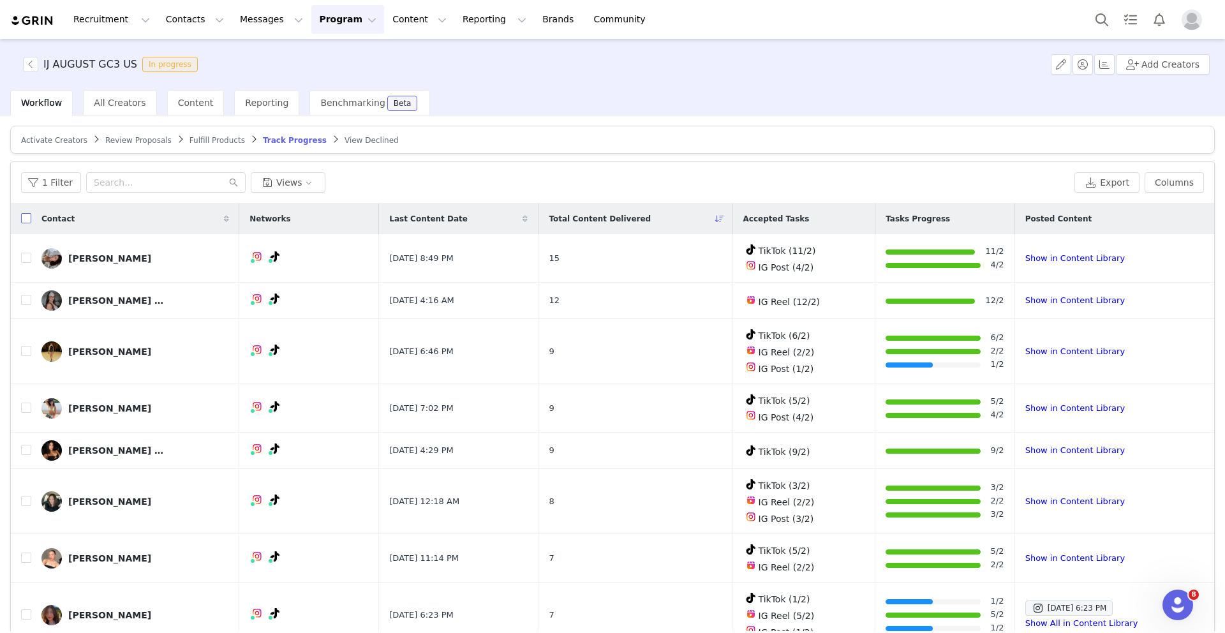
checkbox input "true"
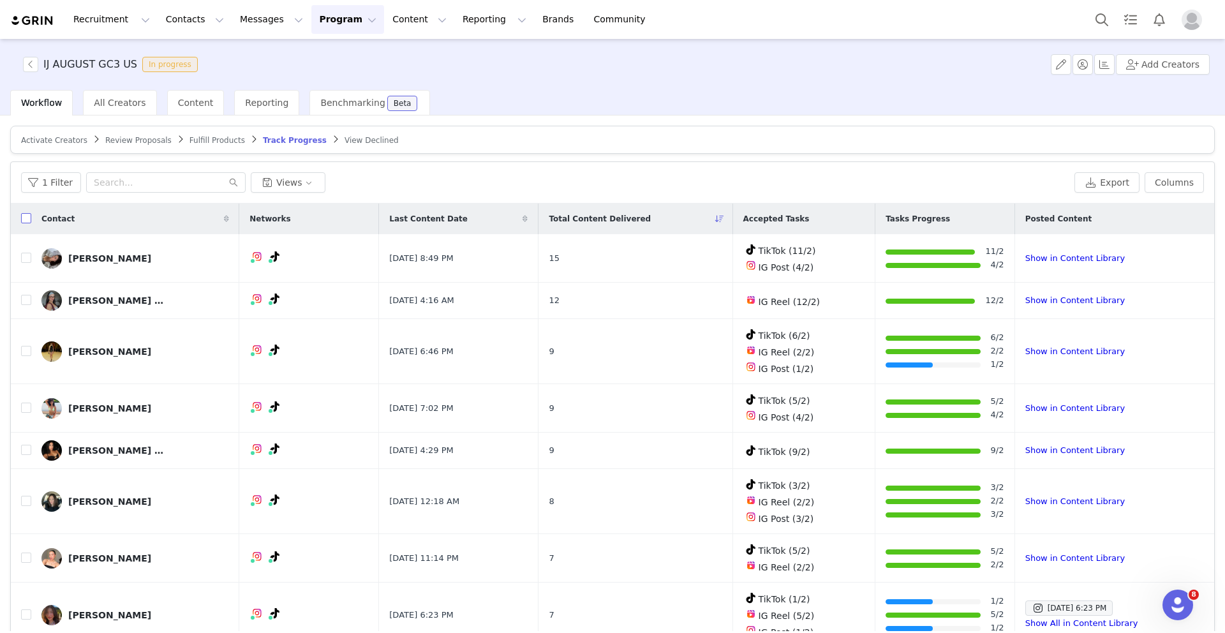
checkbox input "true"
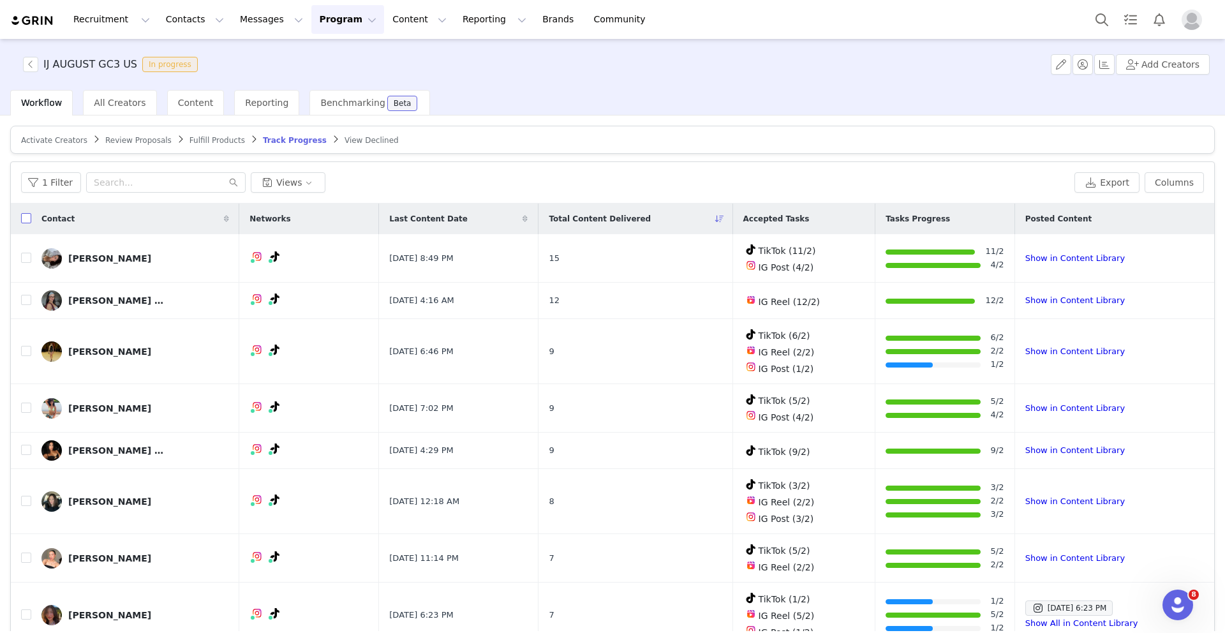
checkbox input "true"
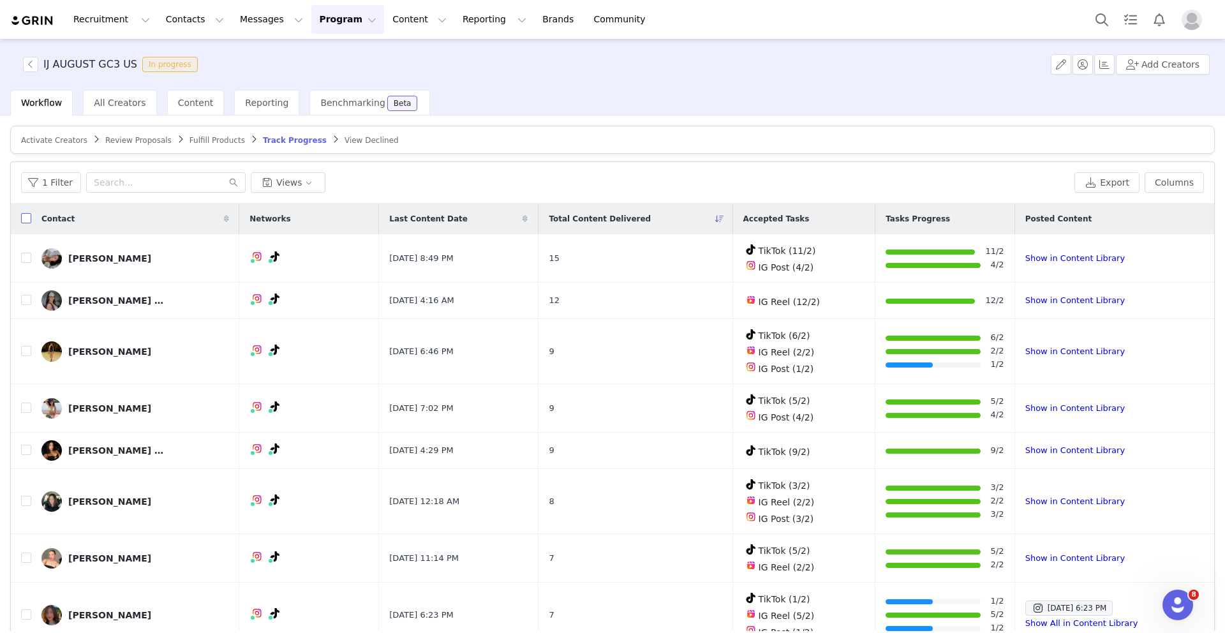
checkbox input "true"
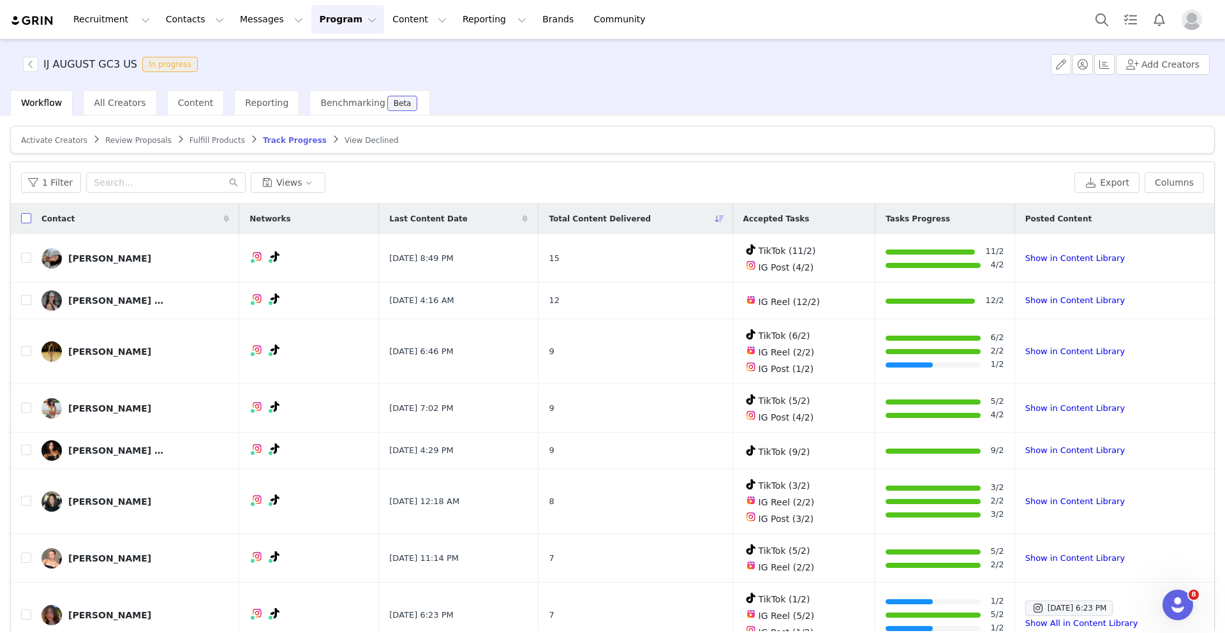
checkbox input "true"
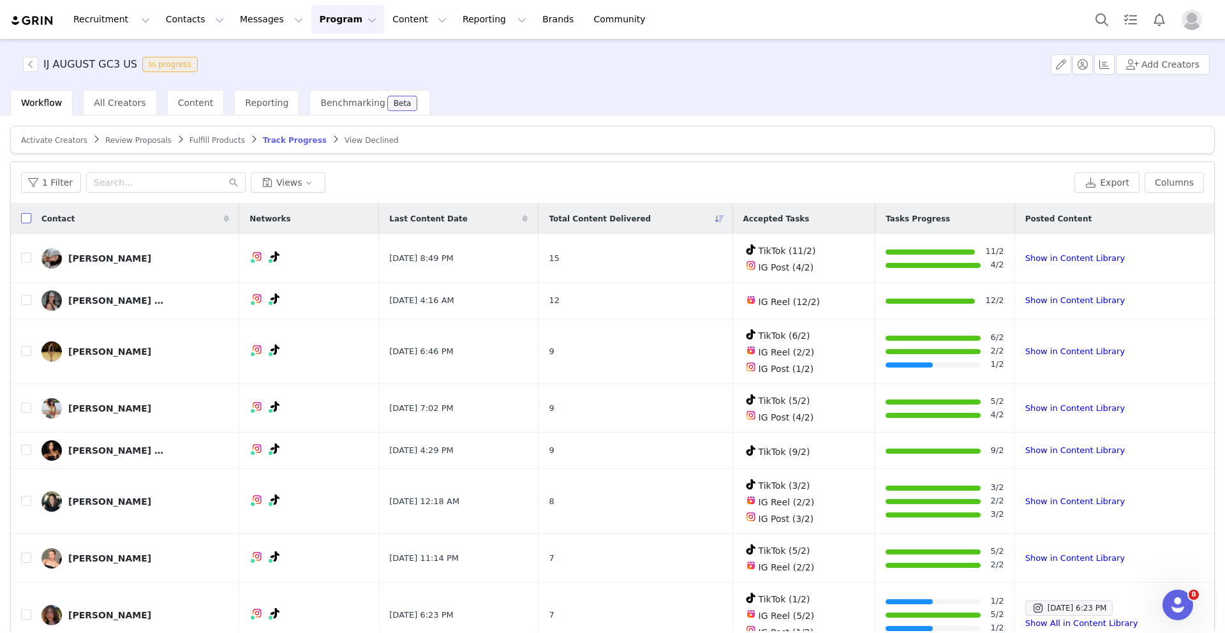
checkbox input "true"
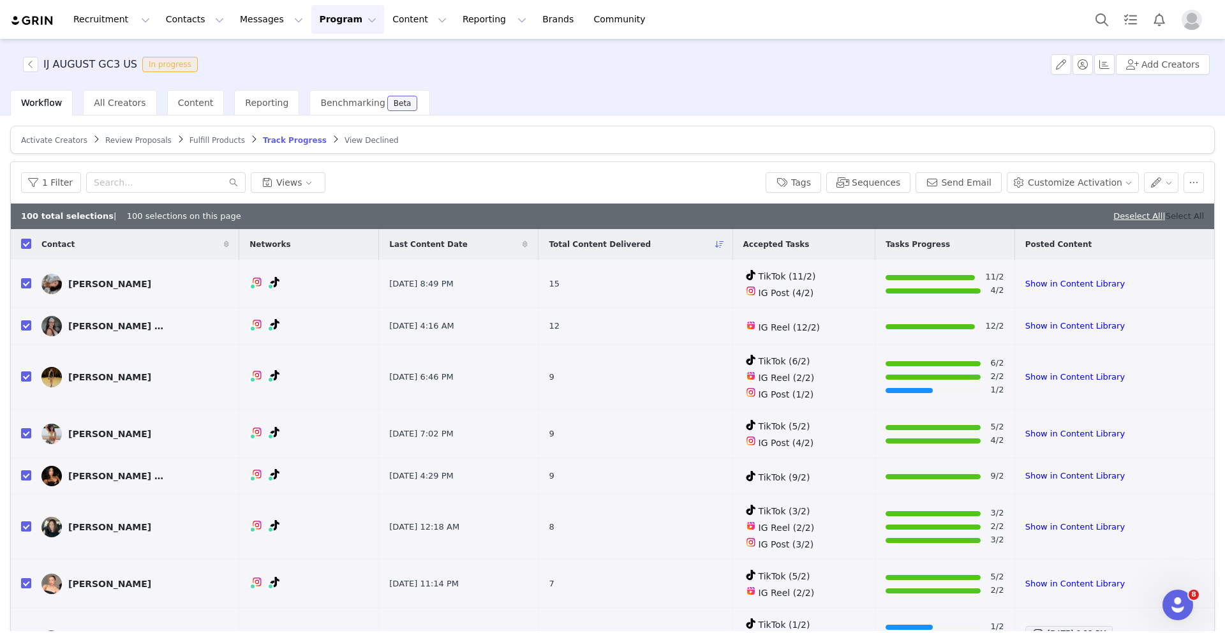
click at [1178, 220] on link "Select All" at bounding box center [1185, 216] width 38 height 10
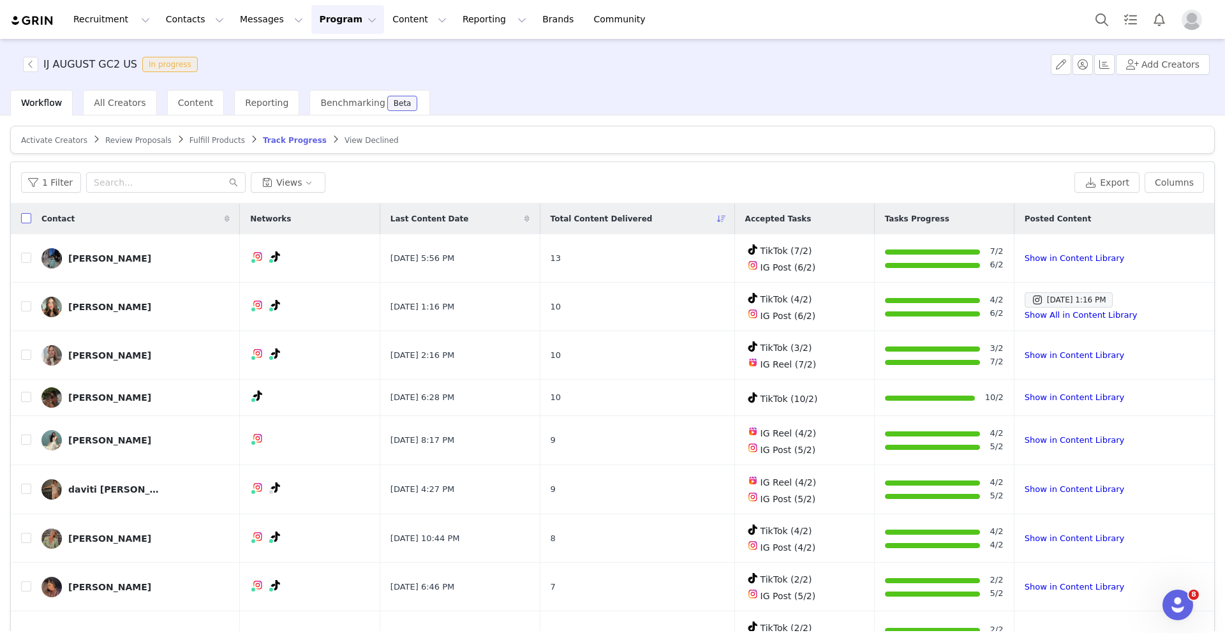
click at [25, 220] on input "checkbox" at bounding box center [26, 218] width 10 height 10
checkbox input "true"
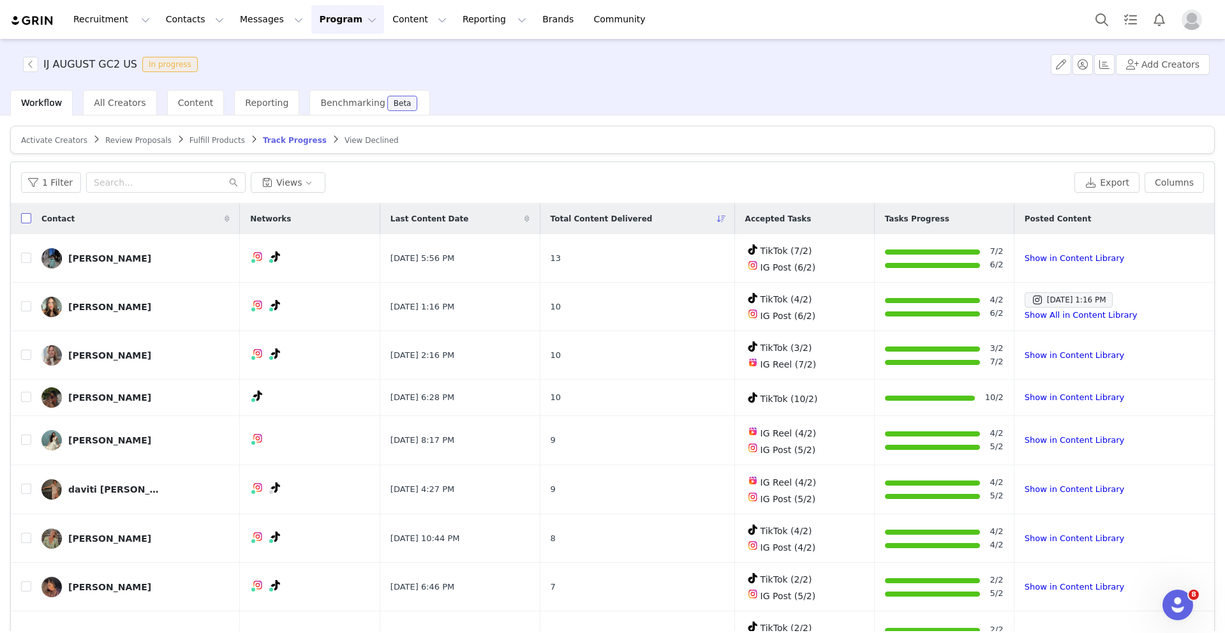
checkbox input "true"
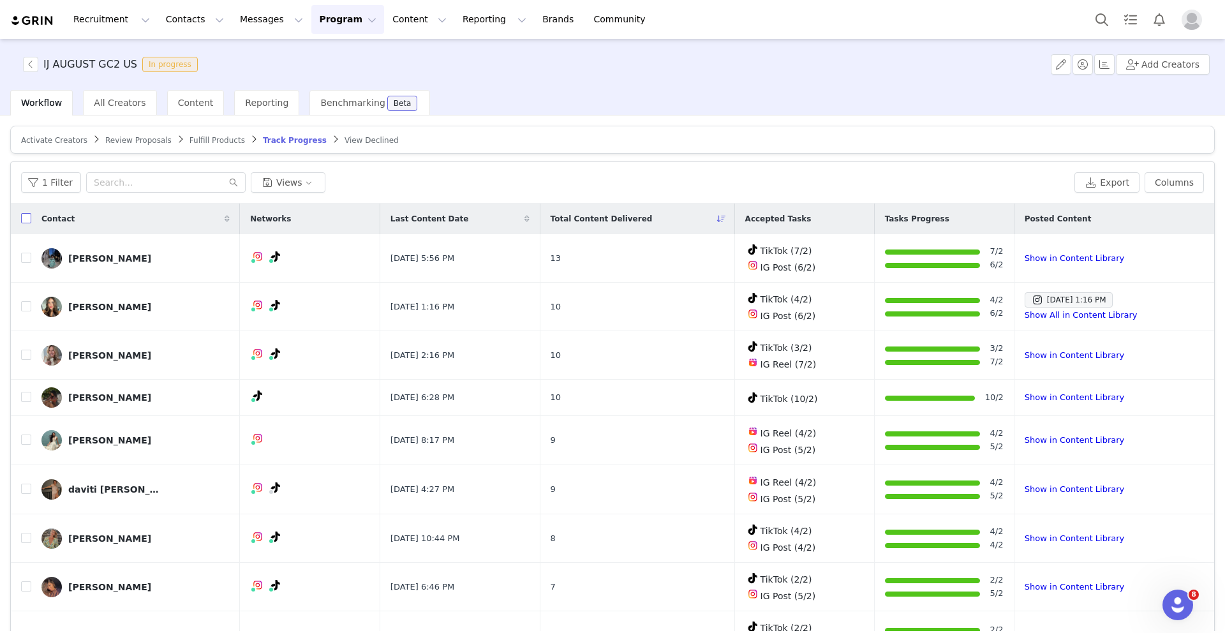
checkbox input "true"
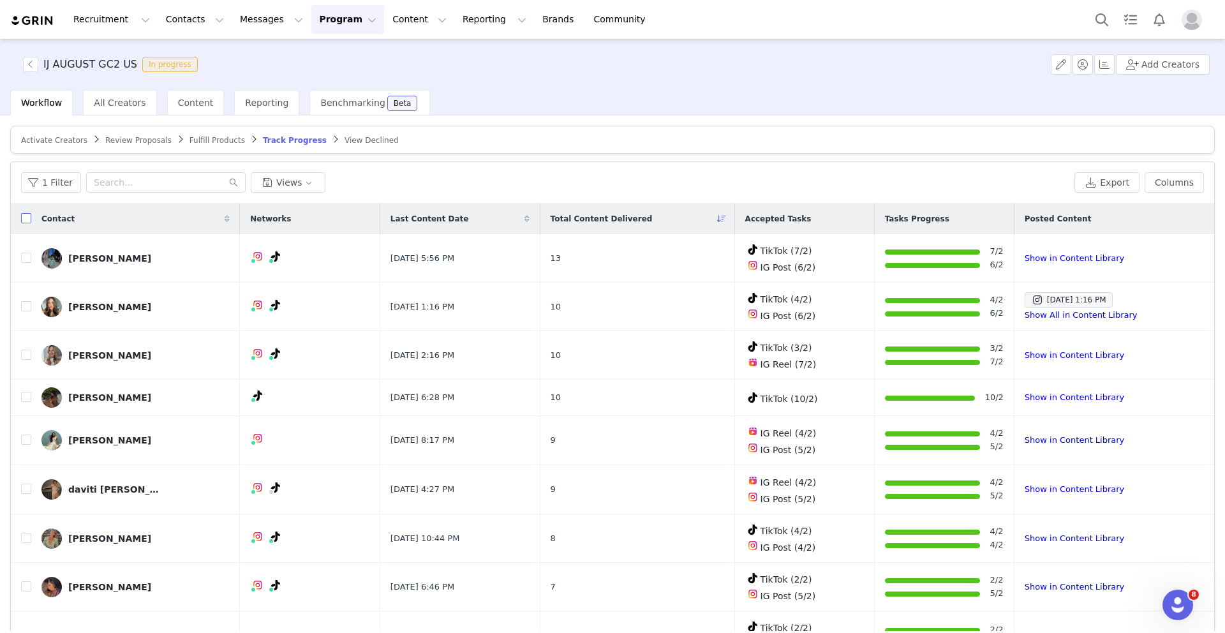
checkbox input "true"
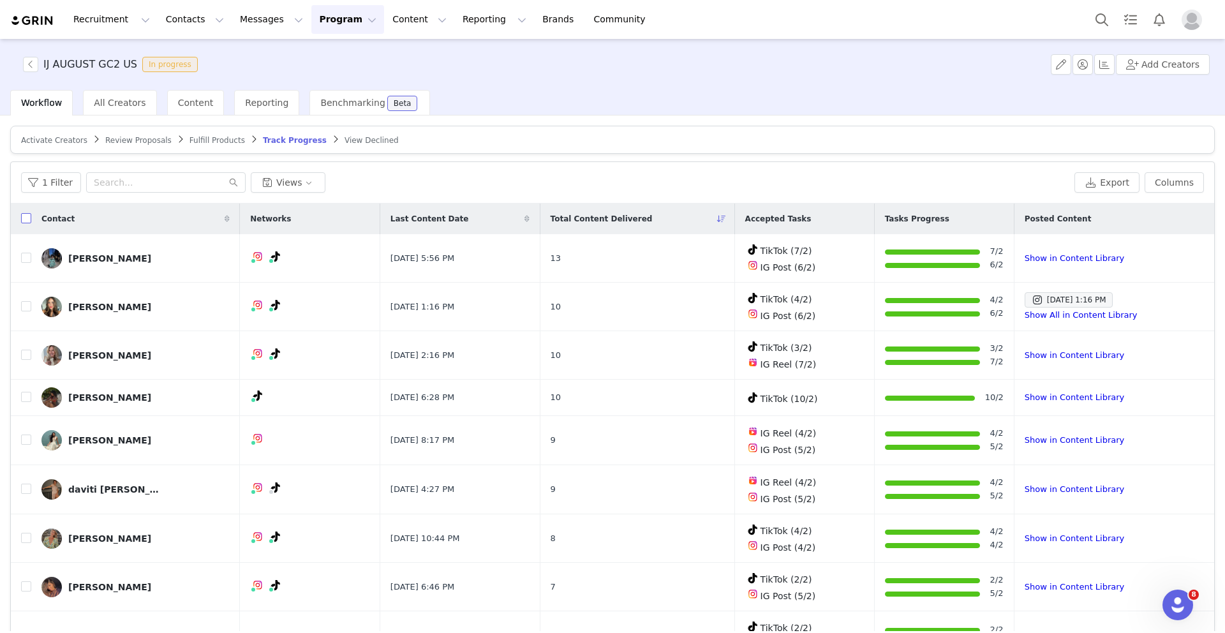
checkbox input "true"
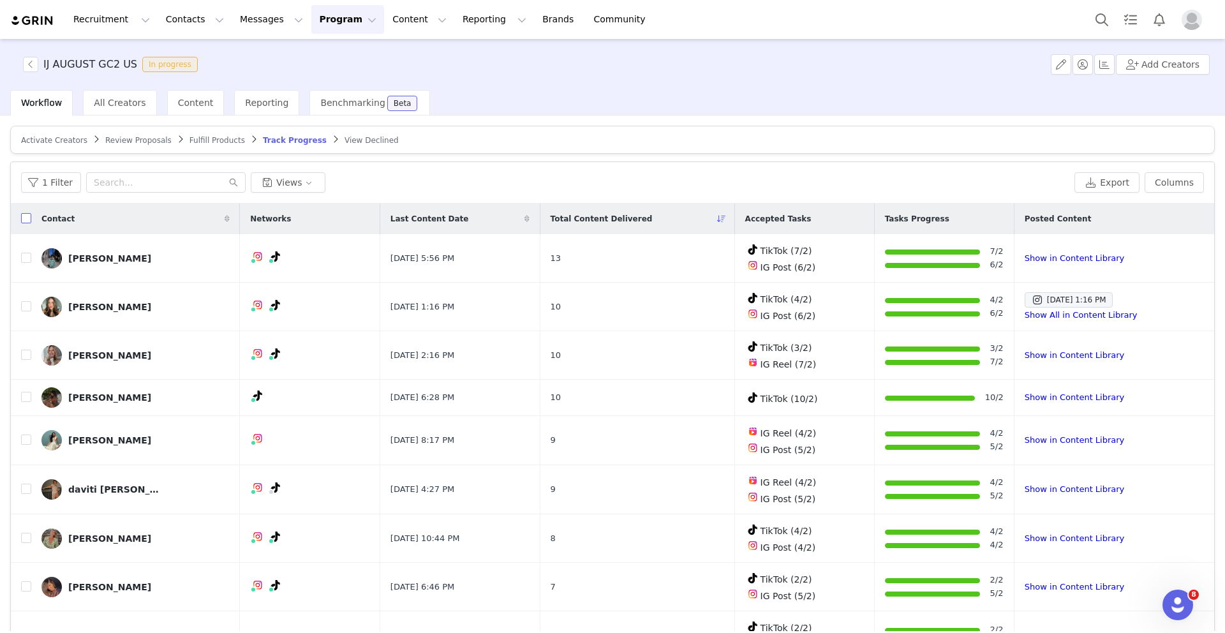
checkbox input "true"
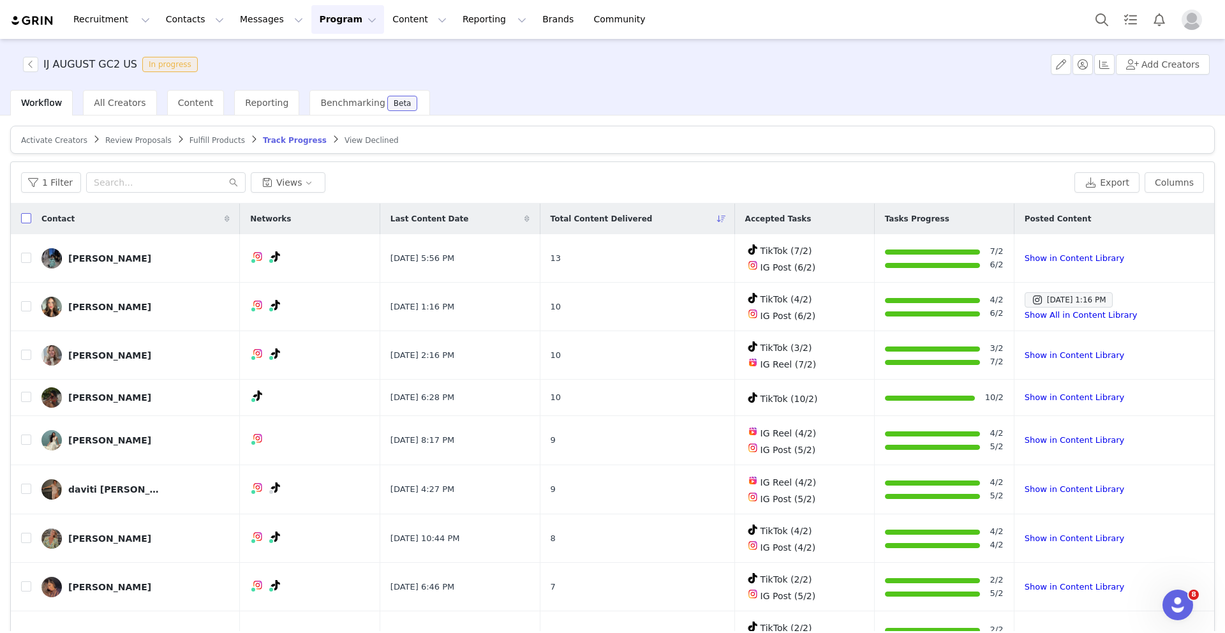
checkbox input "true"
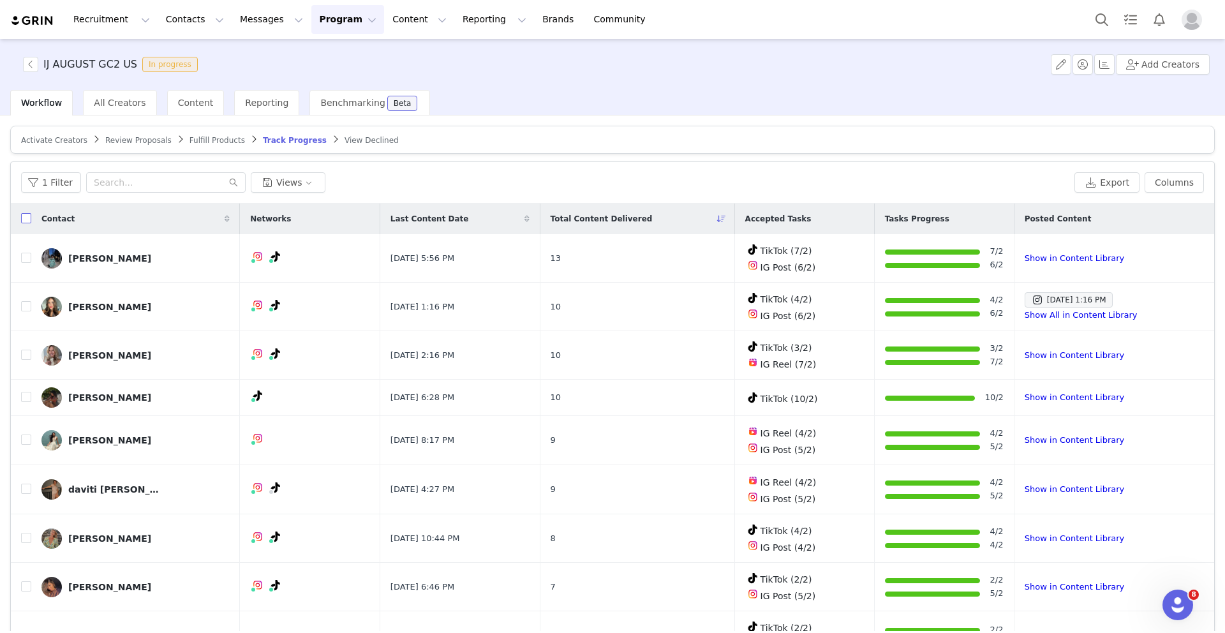
checkbox input "true"
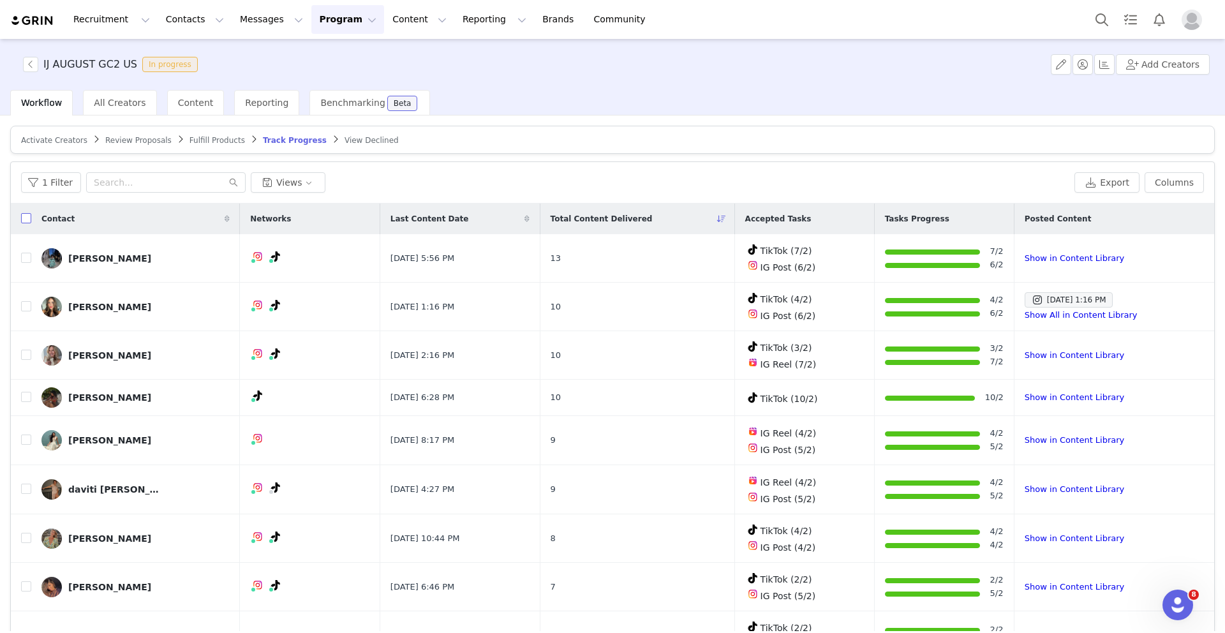
checkbox input "true"
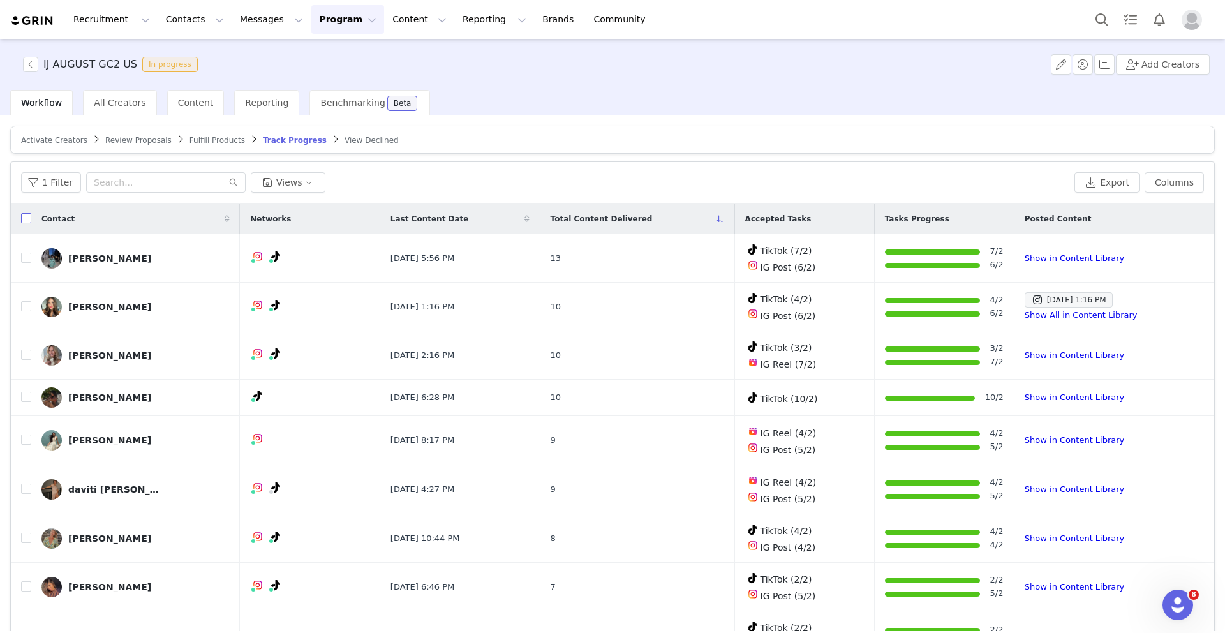
checkbox input "true"
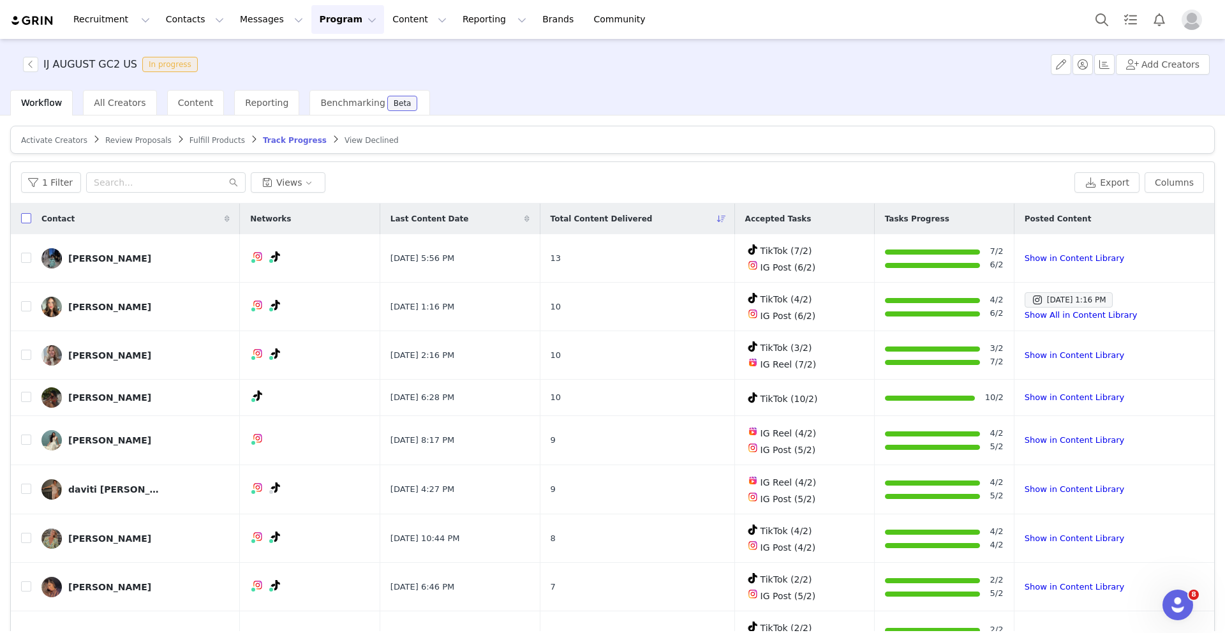
checkbox input "true"
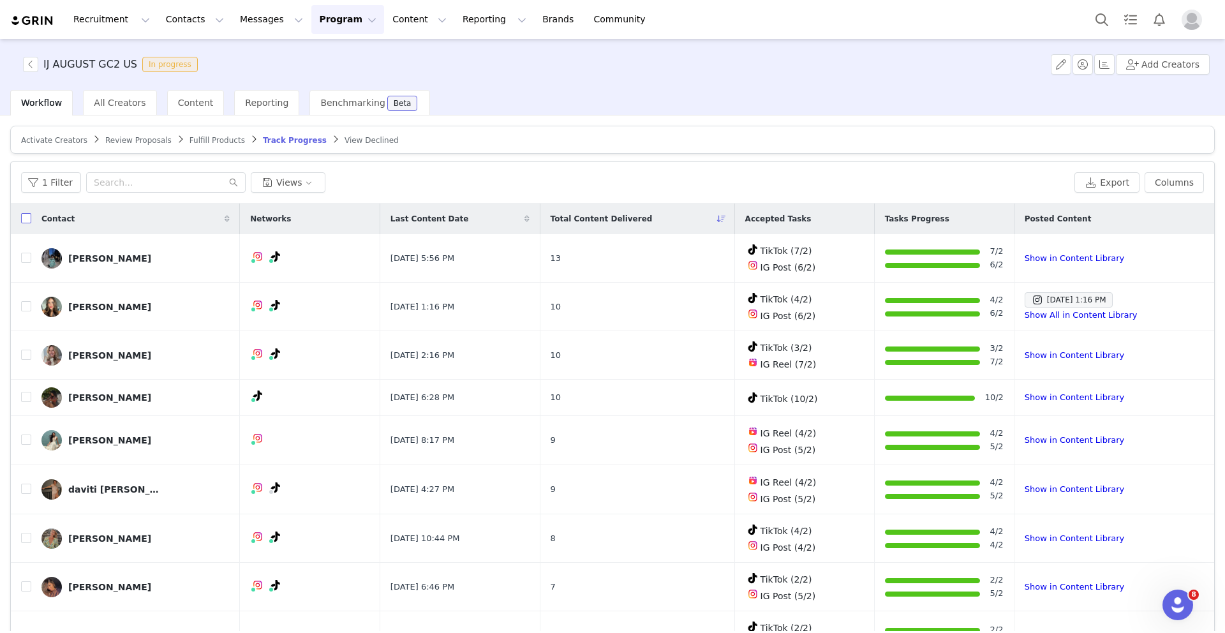
checkbox input "true"
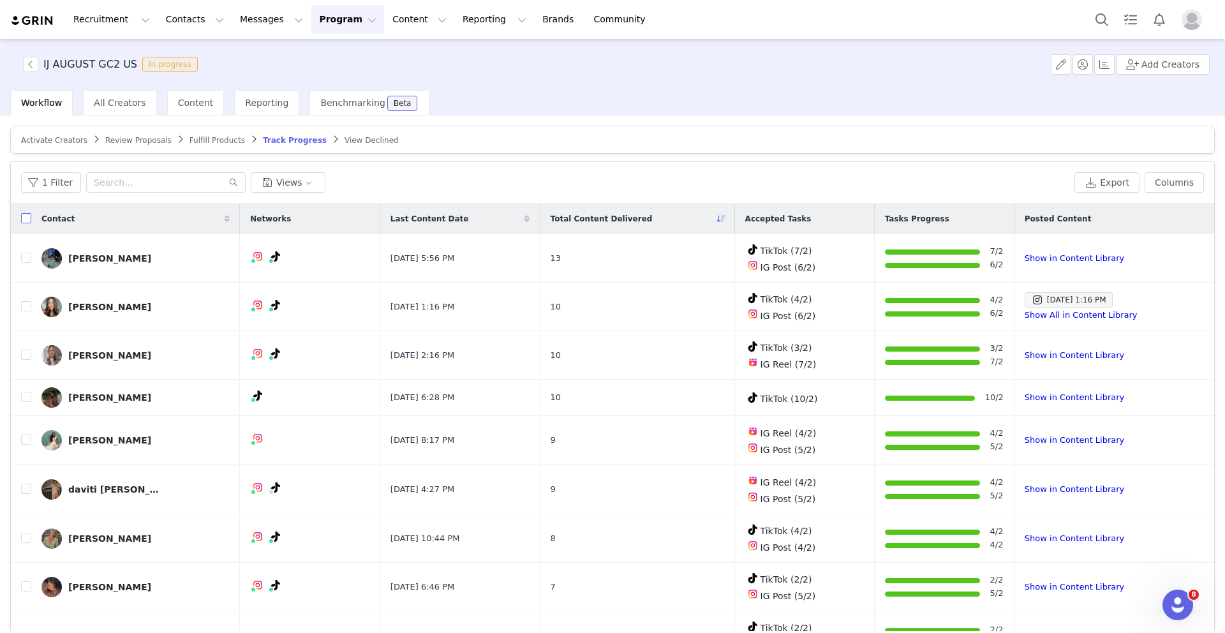
checkbox input "true"
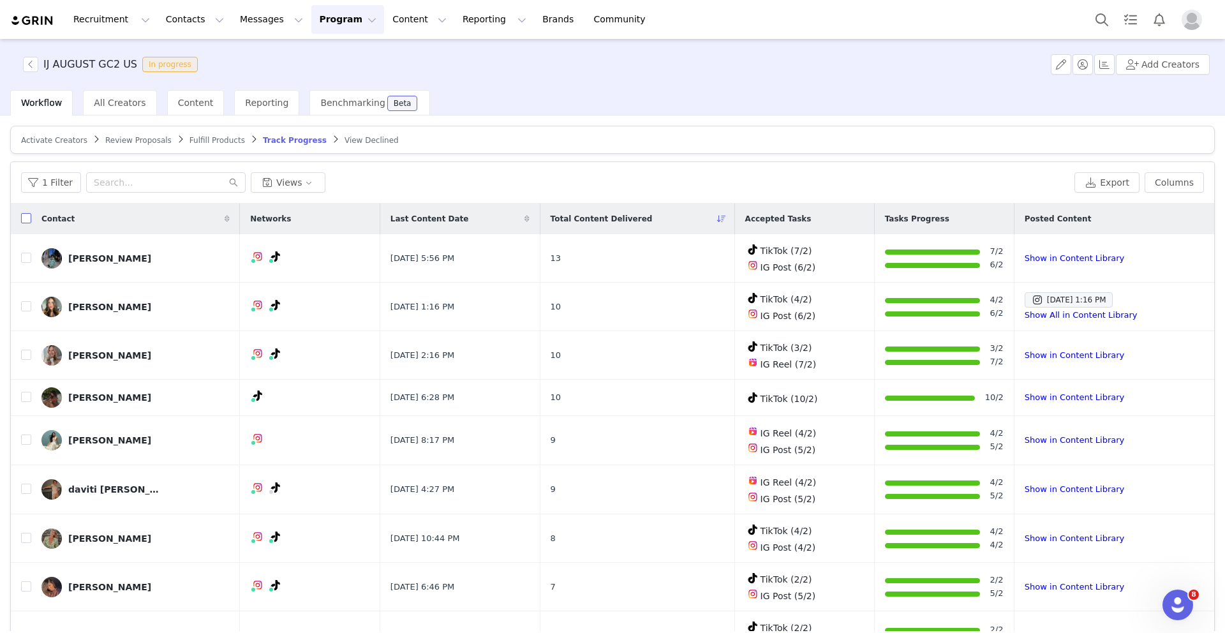
checkbox input "true"
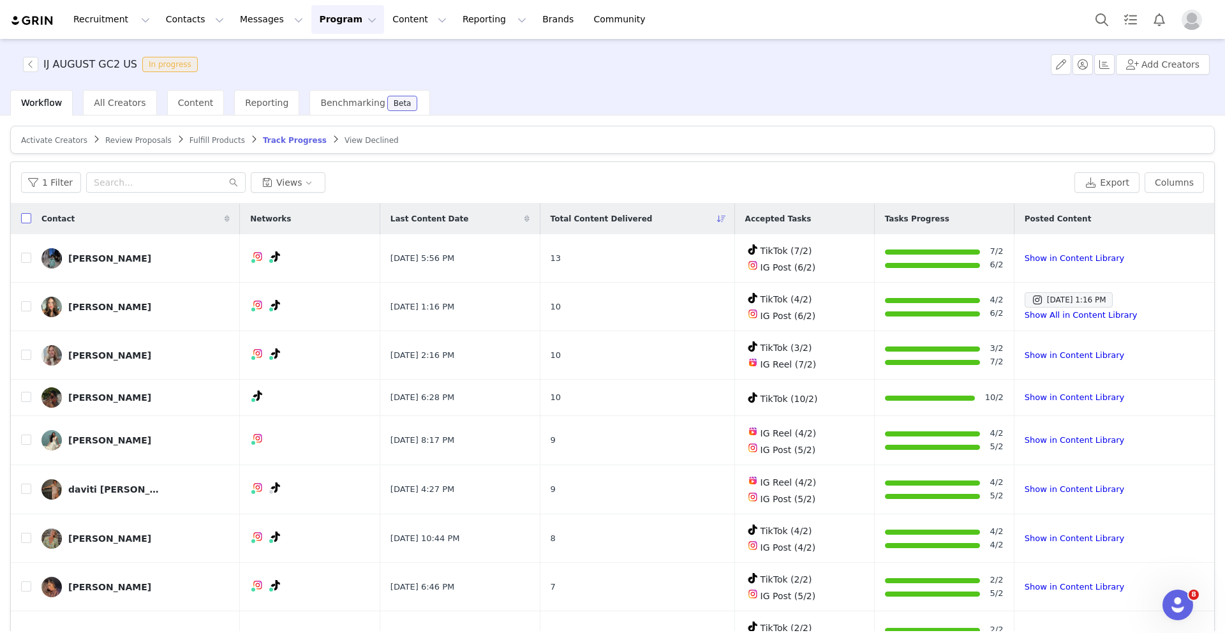
checkbox input "true"
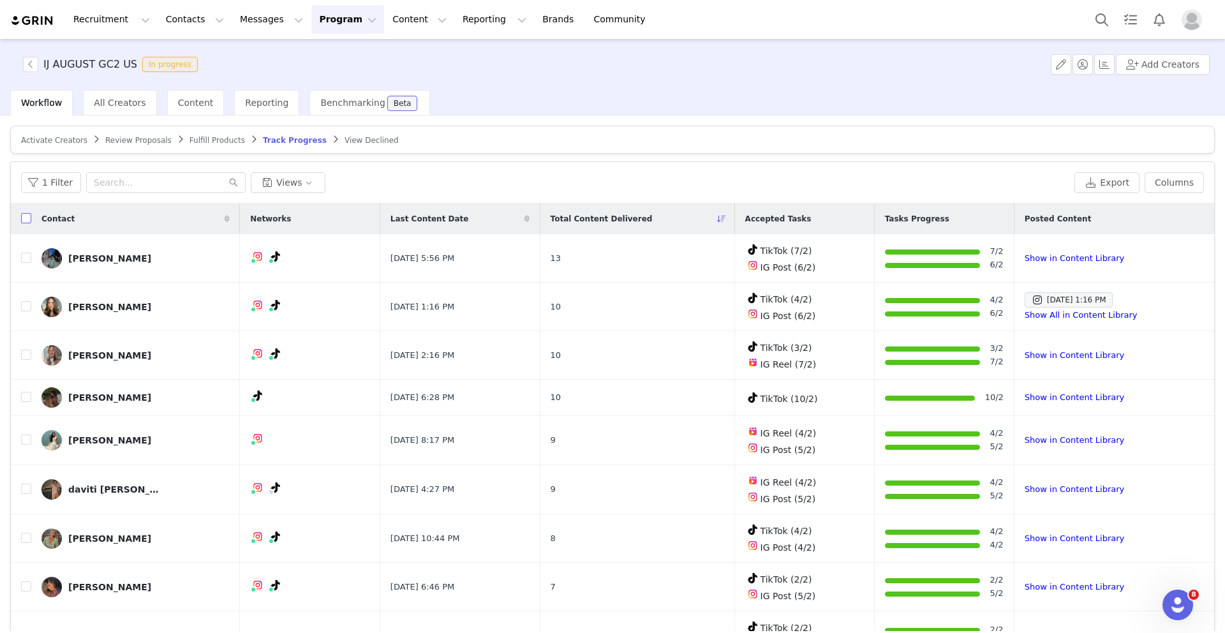
checkbox input "true"
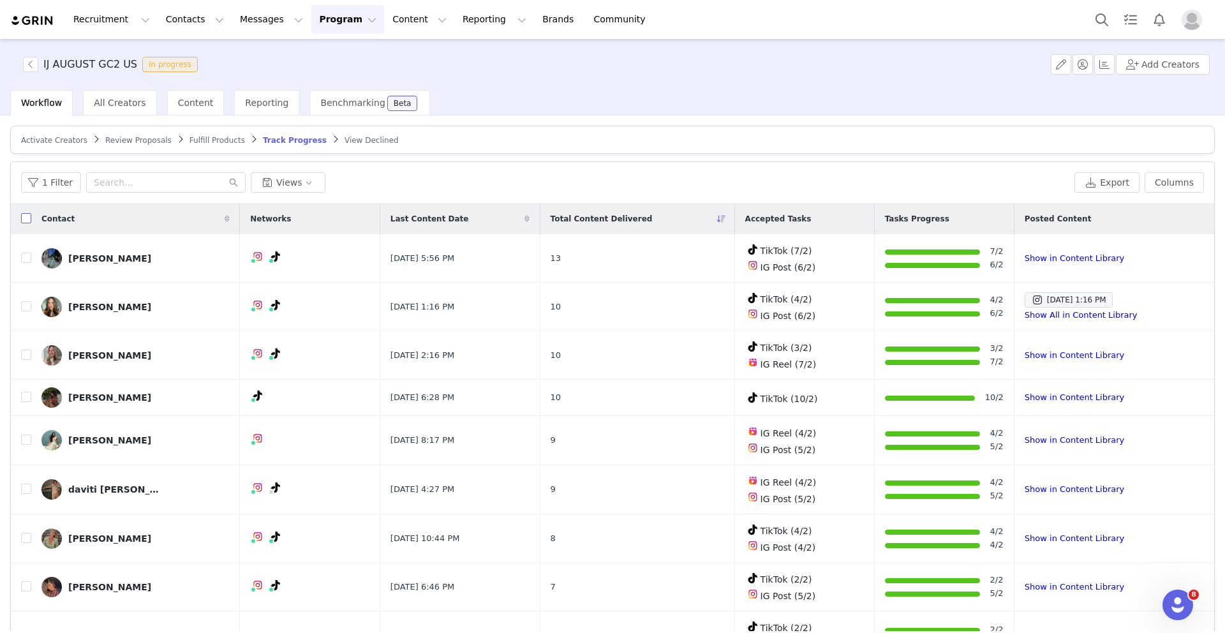
checkbox input "true"
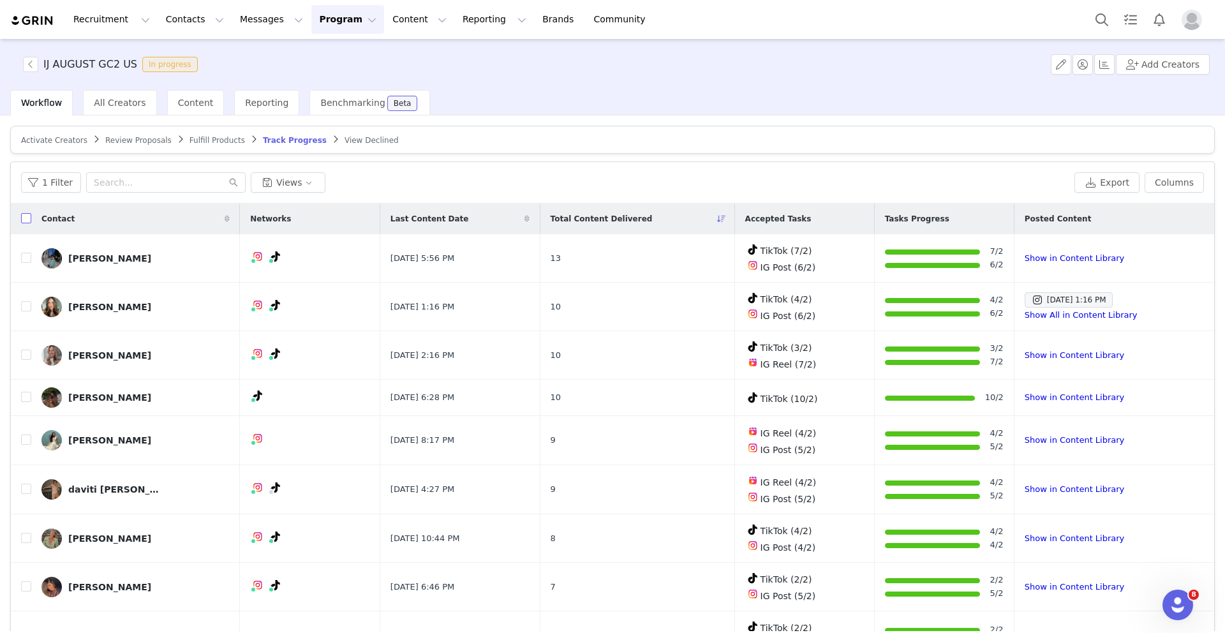
checkbox input "true"
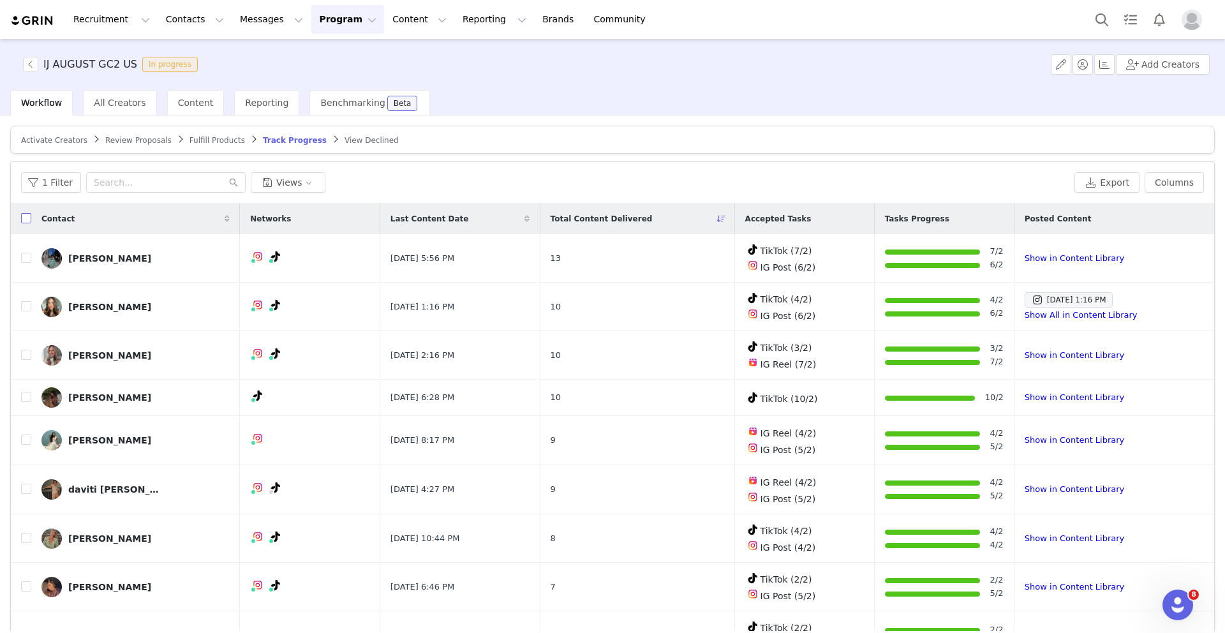
checkbox input "true"
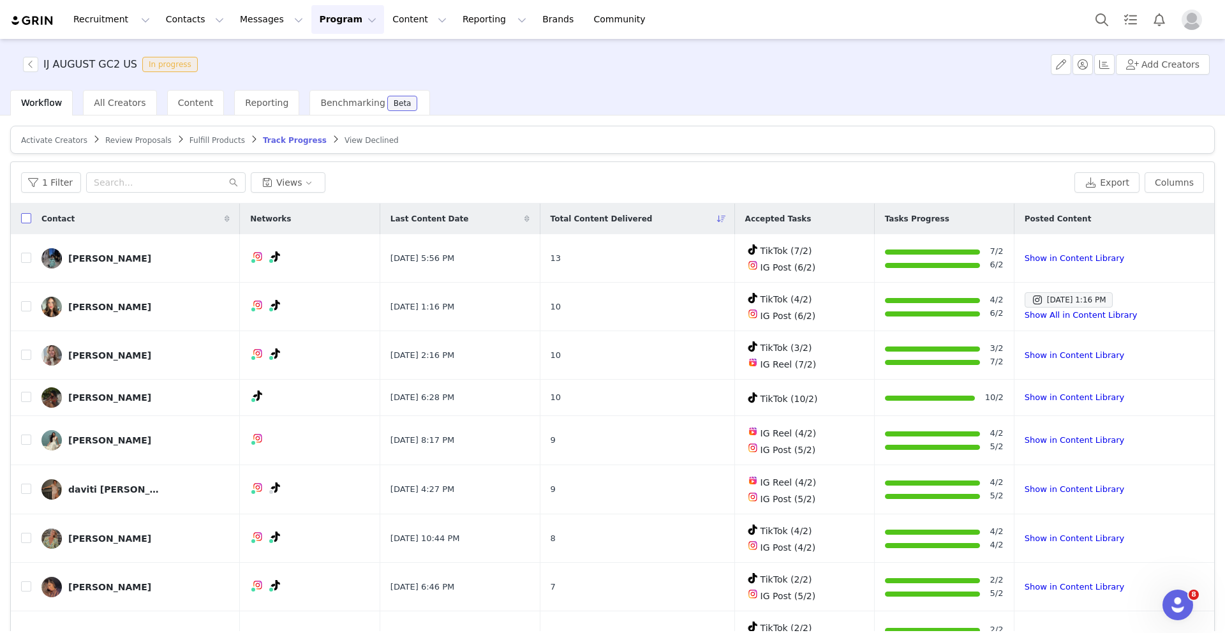
checkbox input "true"
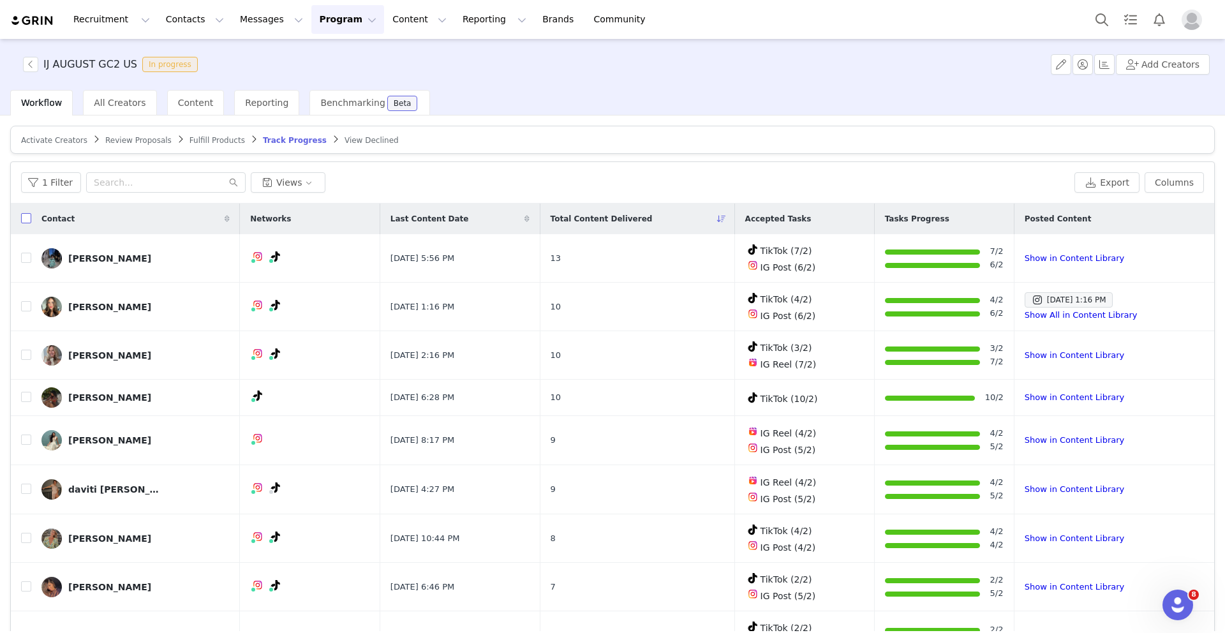
checkbox input "true"
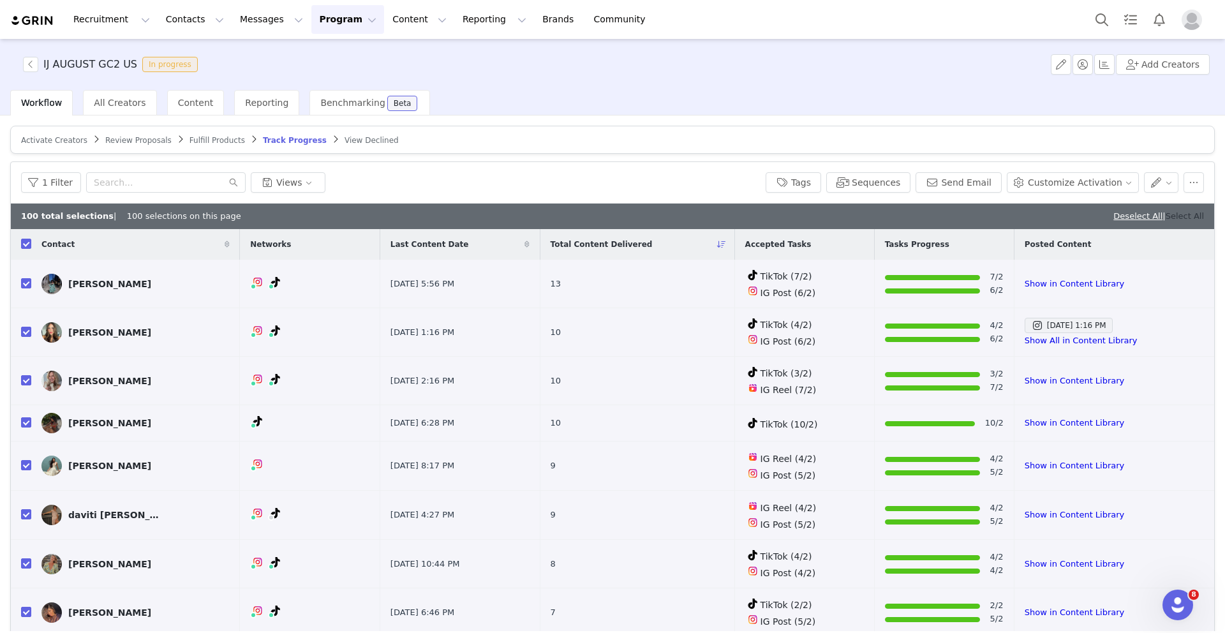
click at [1184, 216] on link "Select All" at bounding box center [1185, 216] width 38 height 10
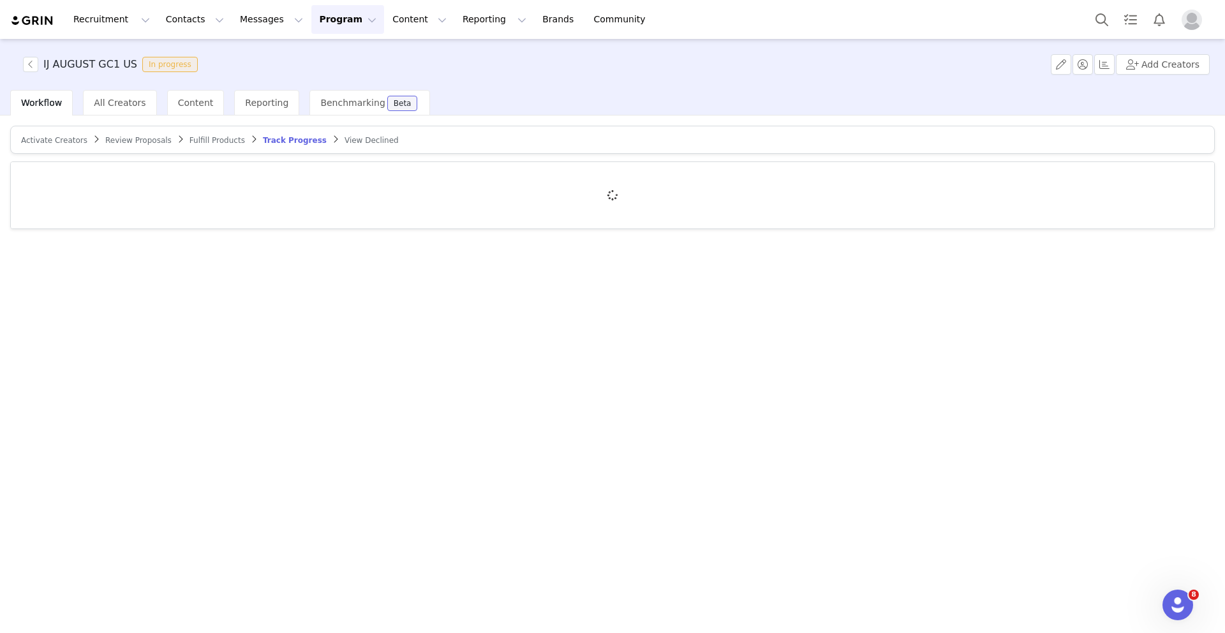
click at [60, 139] on span "Activate Creators" at bounding box center [54, 140] width 66 height 9
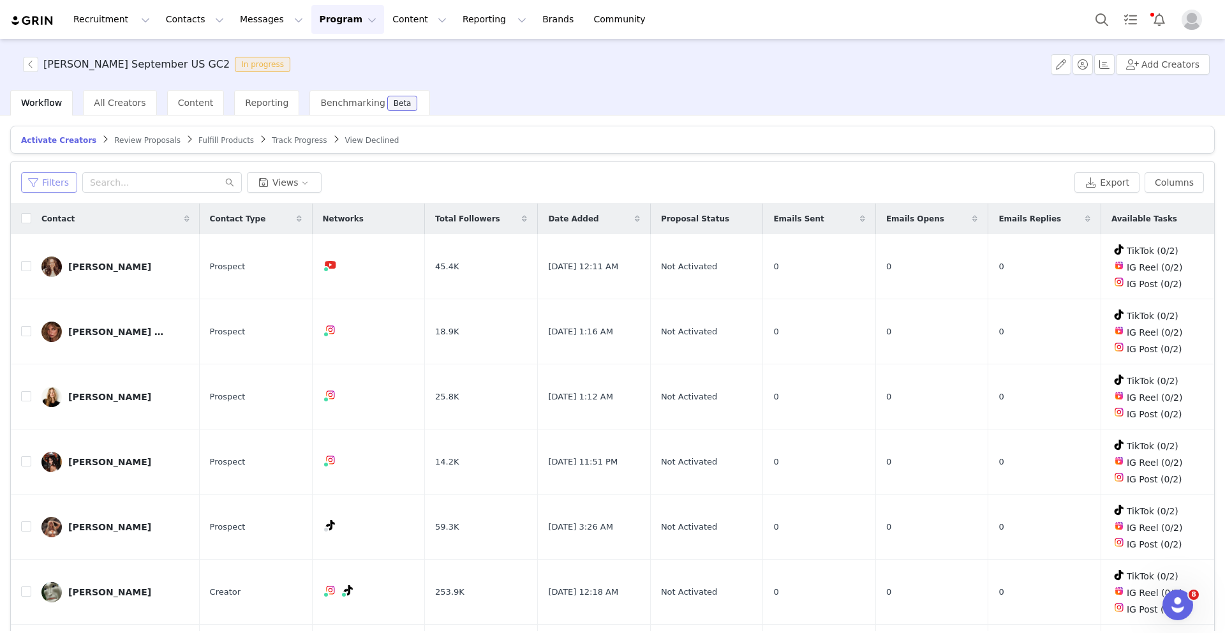
click at [54, 181] on button "Filters" at bounding box center [49, 182] width 56 height 20
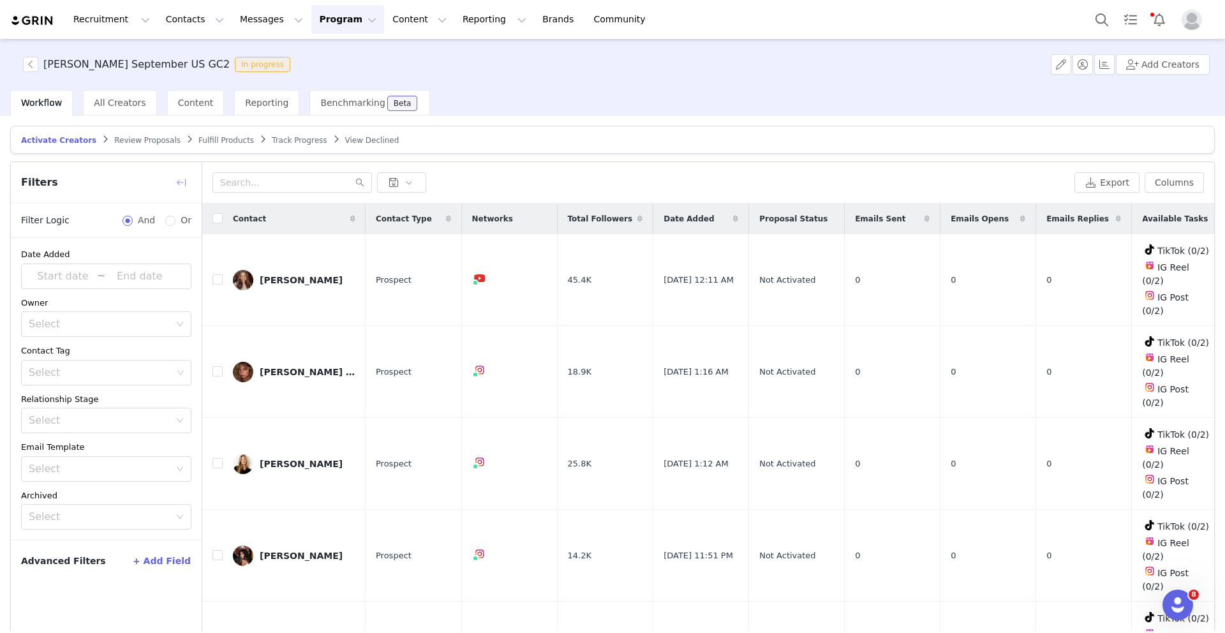
click at [183, 177] on button "button" at bounding box center [181, 182] width 20 height 20
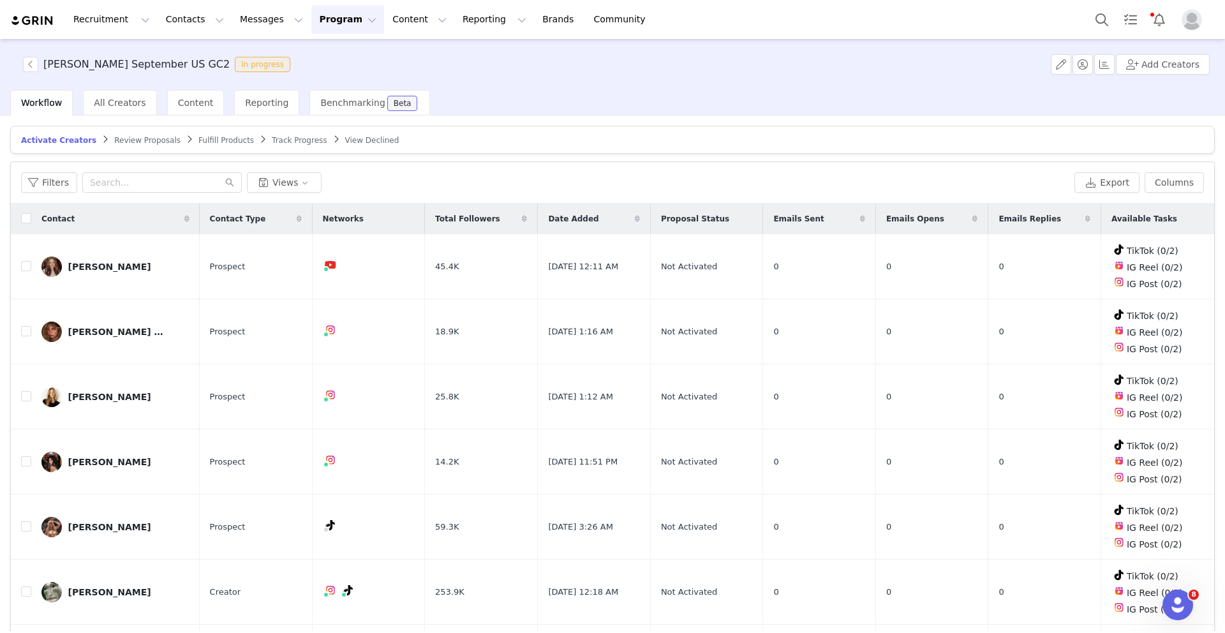
click at [147, 136] on span "Review Proposals" at bounding box center [147, 140] width 66 height 9
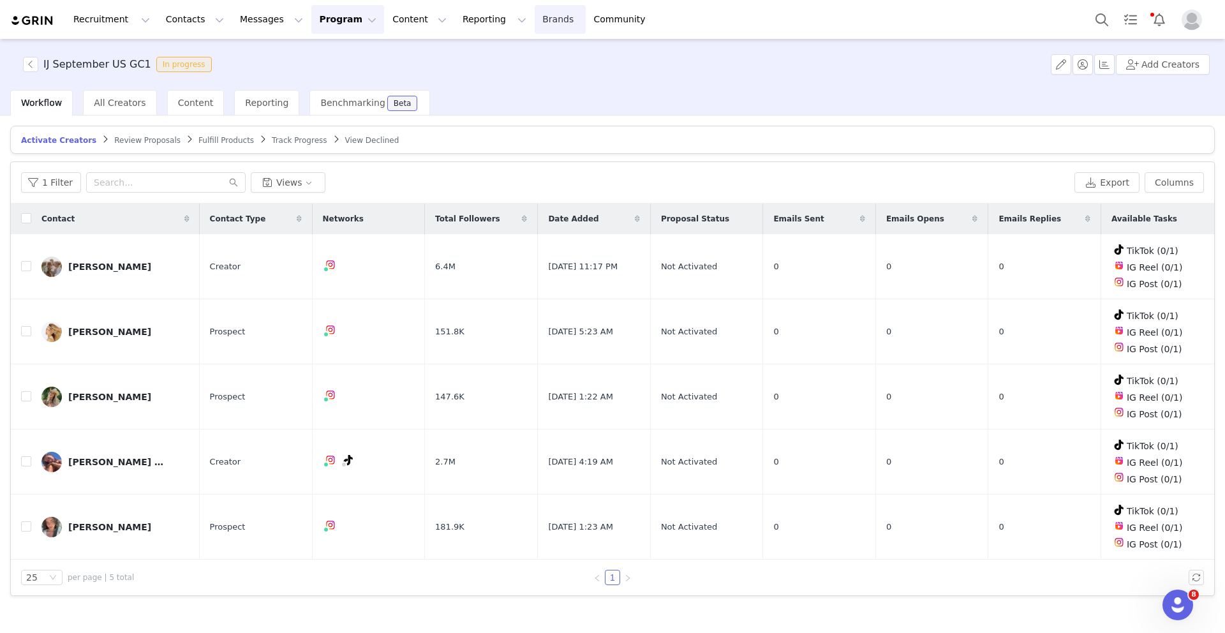
click at [535, 23] on link "Brands Brands" at bounding box center [560, 19] width 50 height 29
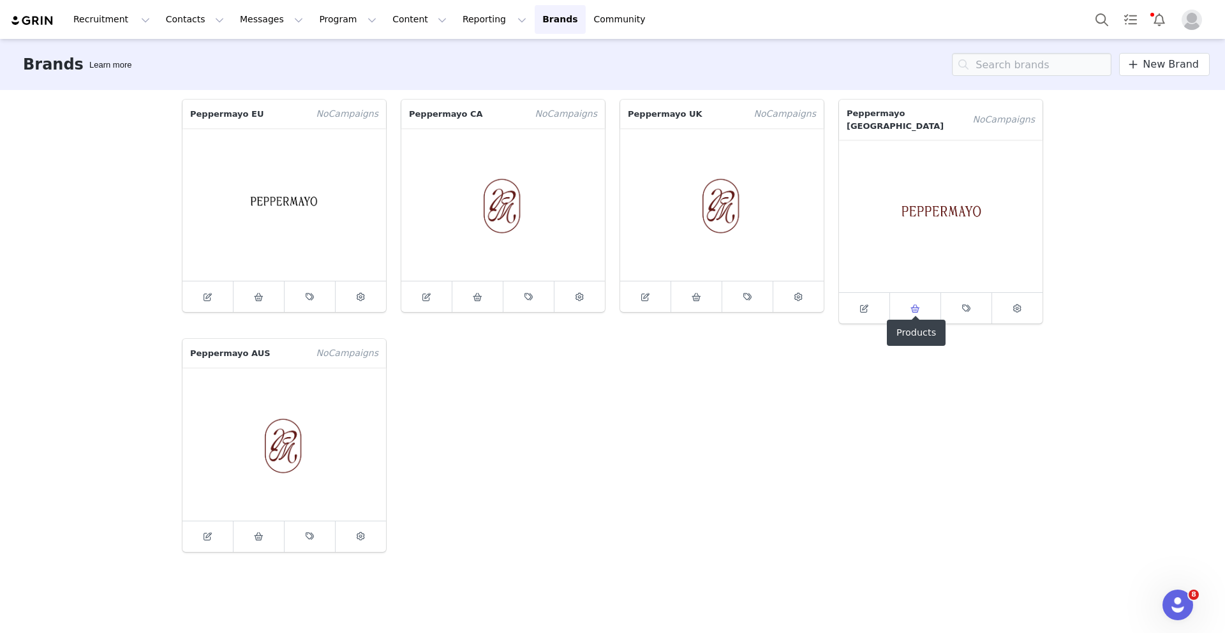
click at [920, 301] on span at bounding box center [915, 308] width 15 height 15
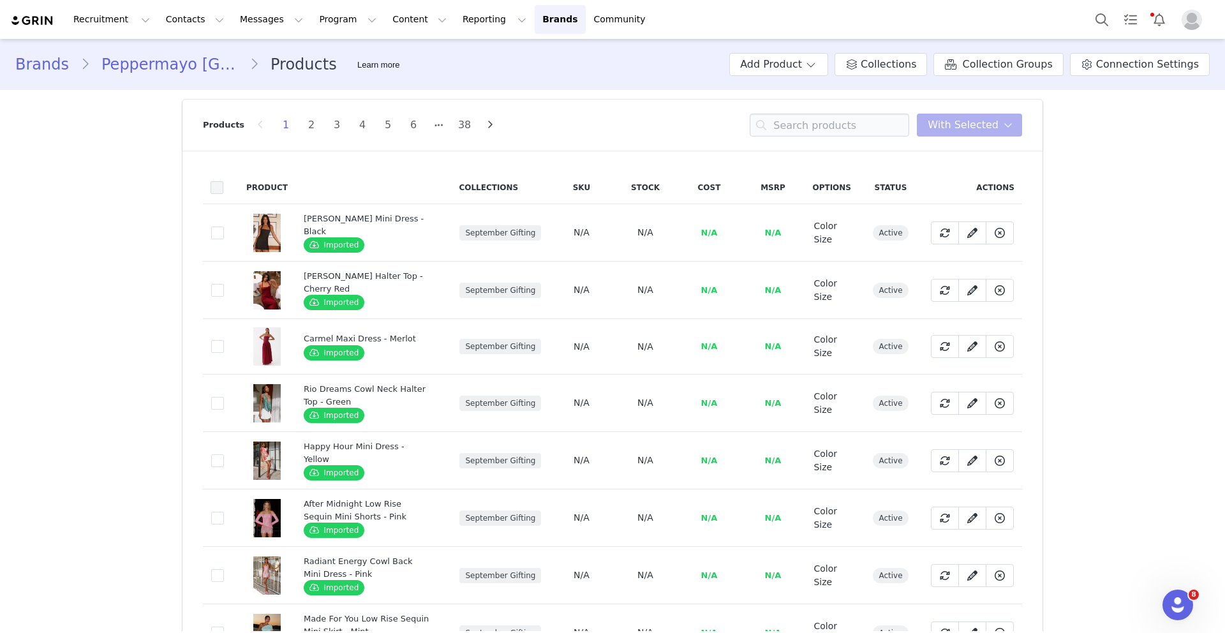
click at [220, 188] on span at bounding box center [217, 187] width 13 height 13
click at [223, 181] on input "checkbox" at bounding box center [223, 181] width 0 height 0
click at [1009, 135] on button "With Selected" at bounding box center [969, 125] width 105 height 23
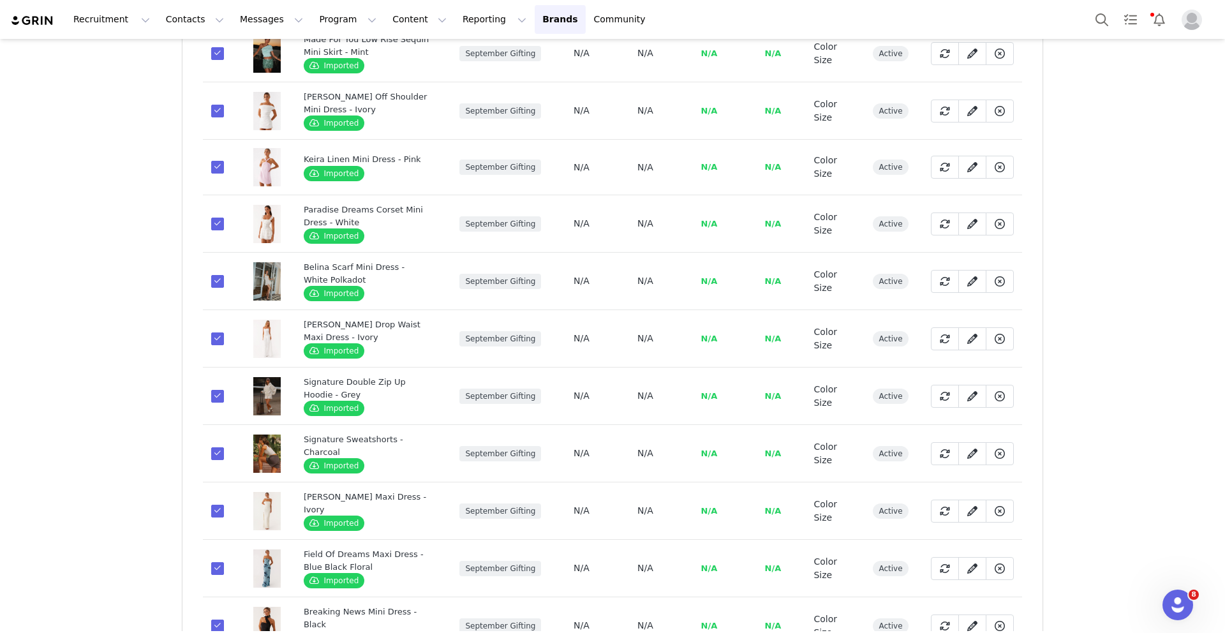
scroll to position [1064, 0]
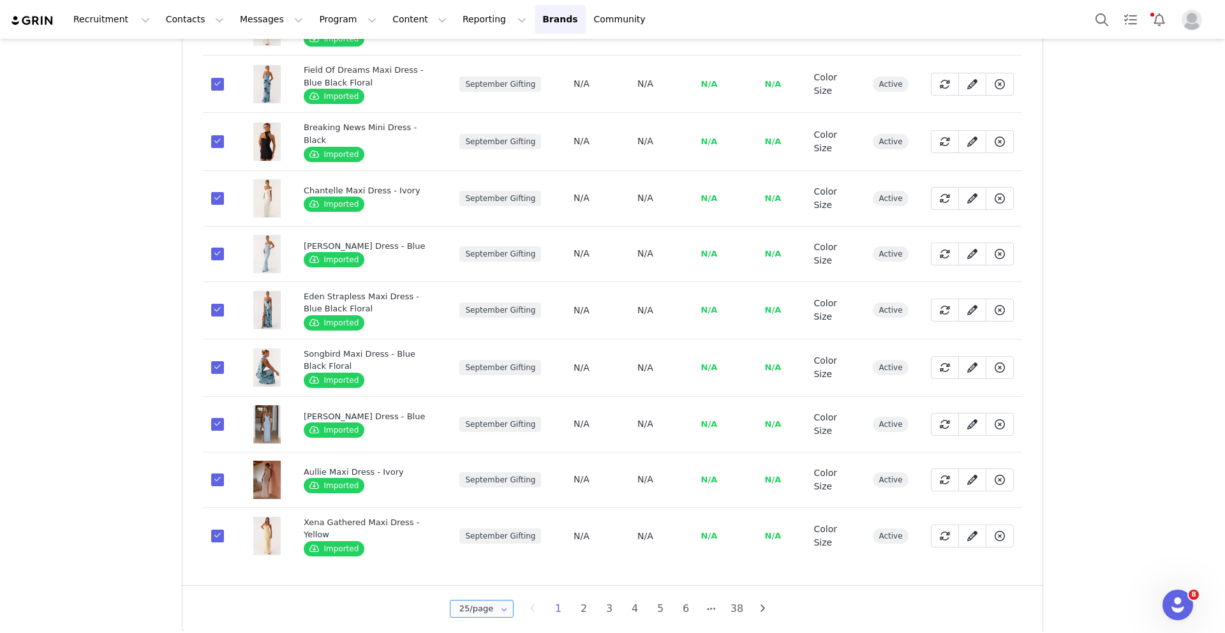
click at [468, 607] on div "25/page" at bounding box center [482, 609] width 64 height 18
click at [468, 600] on input "25/page" at bounding box center [482, 609] width 64 height 18
click at [473, 573] on li "100/page" at bounding box center [485, 567] width 68 height 22
type input "100/page"
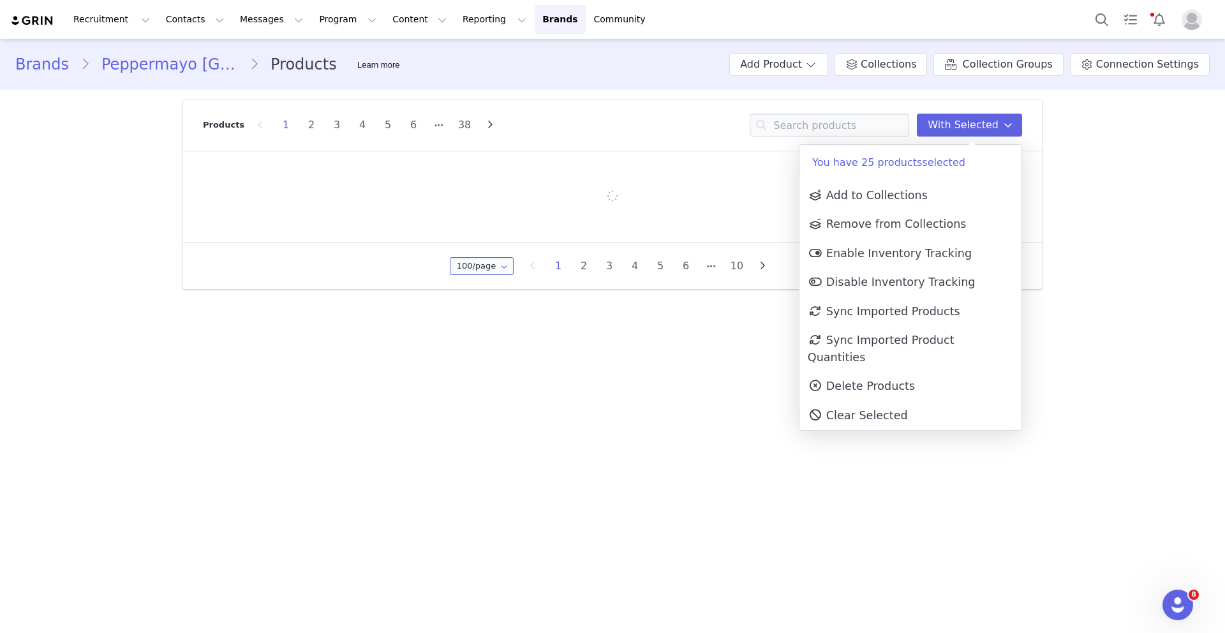
scroll to position [0, 0]
click at [184, 101] on header "Products 1 2 3 4 5 6 38 With Selected" at bounding box center [613, 125] width 860 height 51
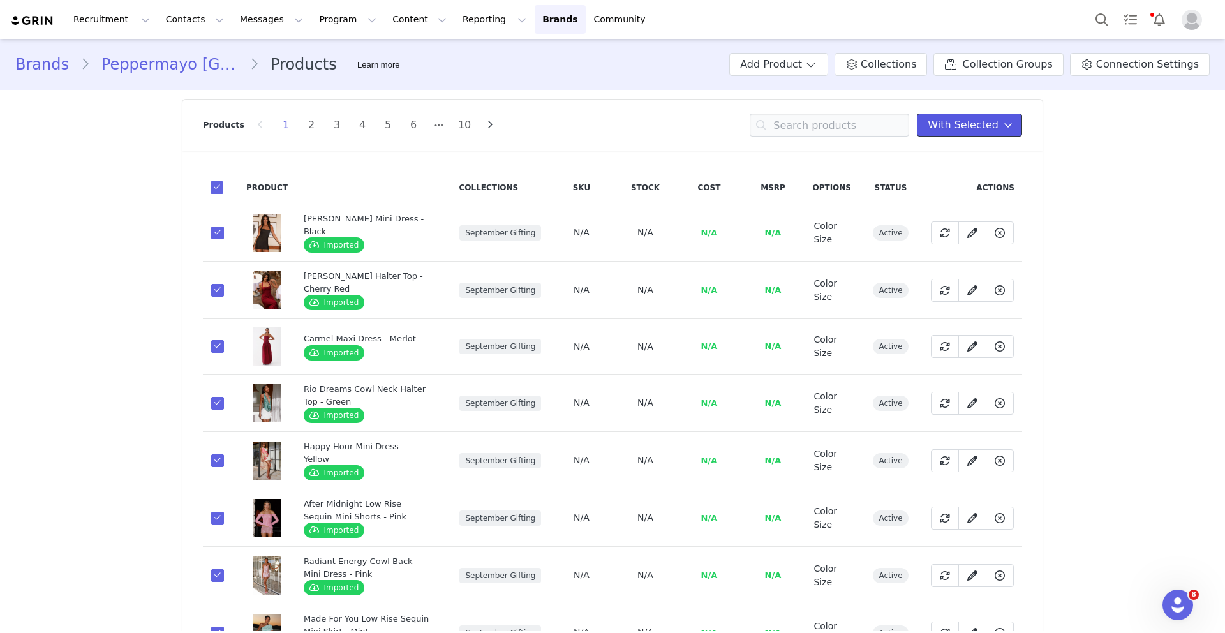
click at [974, 125] on span "With Selected" at bounding box center [963, 124] width 71 height 15
click at [980, 126] on span "With Selected" at bounding box center [963, 124] width 71 height 15
click at [1013, 125] on span at bounding box center [1008, 124] width 15 height 15
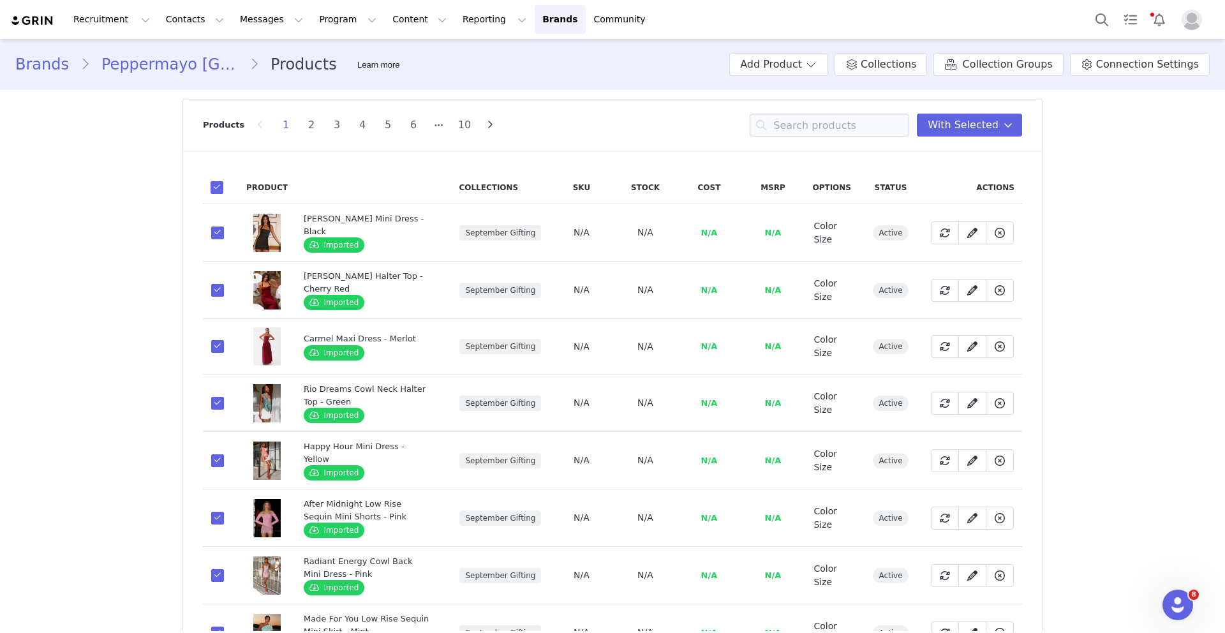
click at [219, 186] on span at bounding box center [217, 187] width 13 height 13
click at [223, 181] on input "checkbox" at bounding box center [223, 181] width 0 height 0
click at [219, 186] on span at bounding box center [217, 187] width 13 height 13
click at [223, 181] on input "checkbox" at bounding box center [223, 181] width 0 height 0
click at [948, 126] on span "With Selected" at bounding box center [963, 124] width 71 height 15
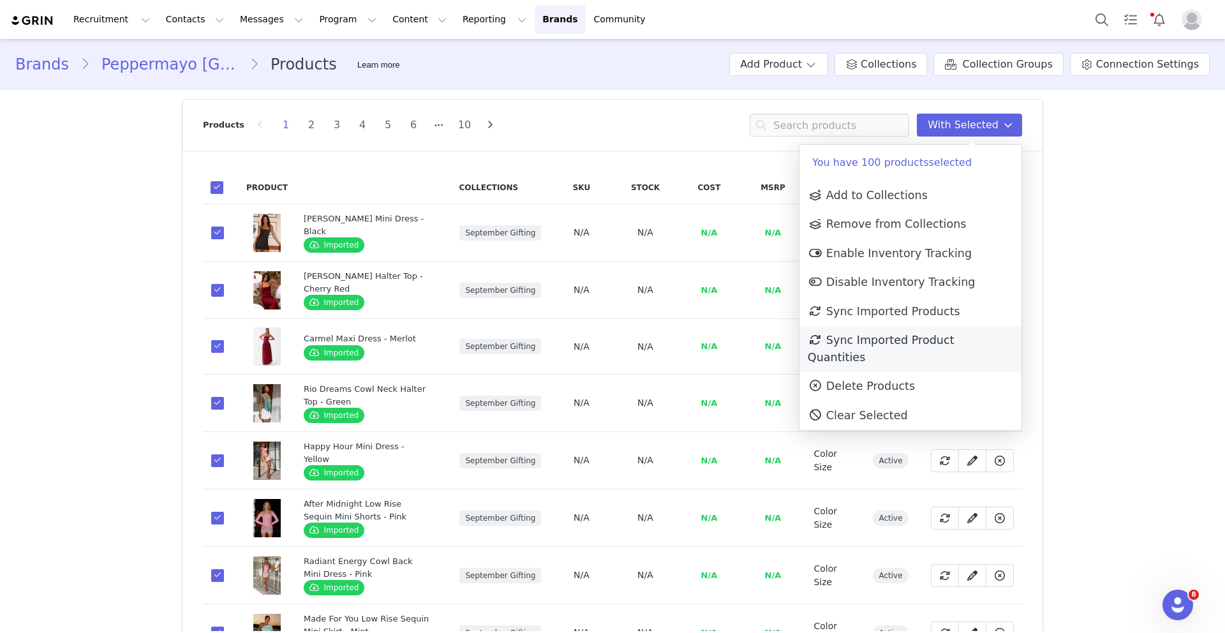
click at [874, 331] on link "Sync Imported Product Quantities" at bounding box center [911, 349] width 222 height 46
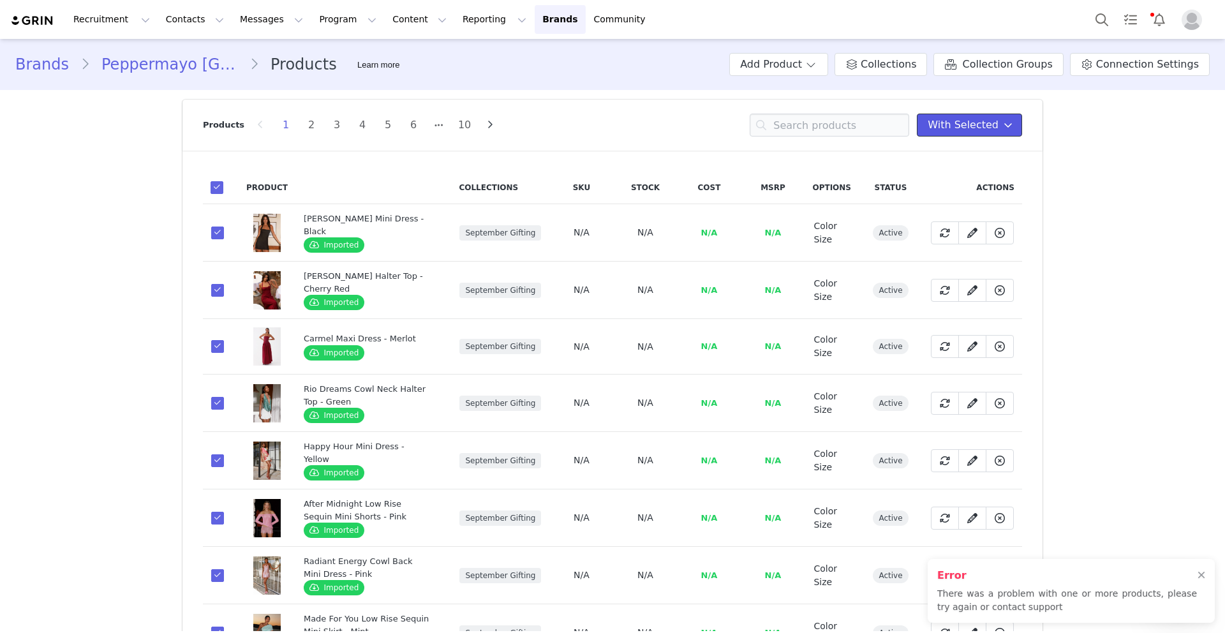
click at [967, 132] on span "With Selected" at bounding box center [963, 124] width 71 height 15
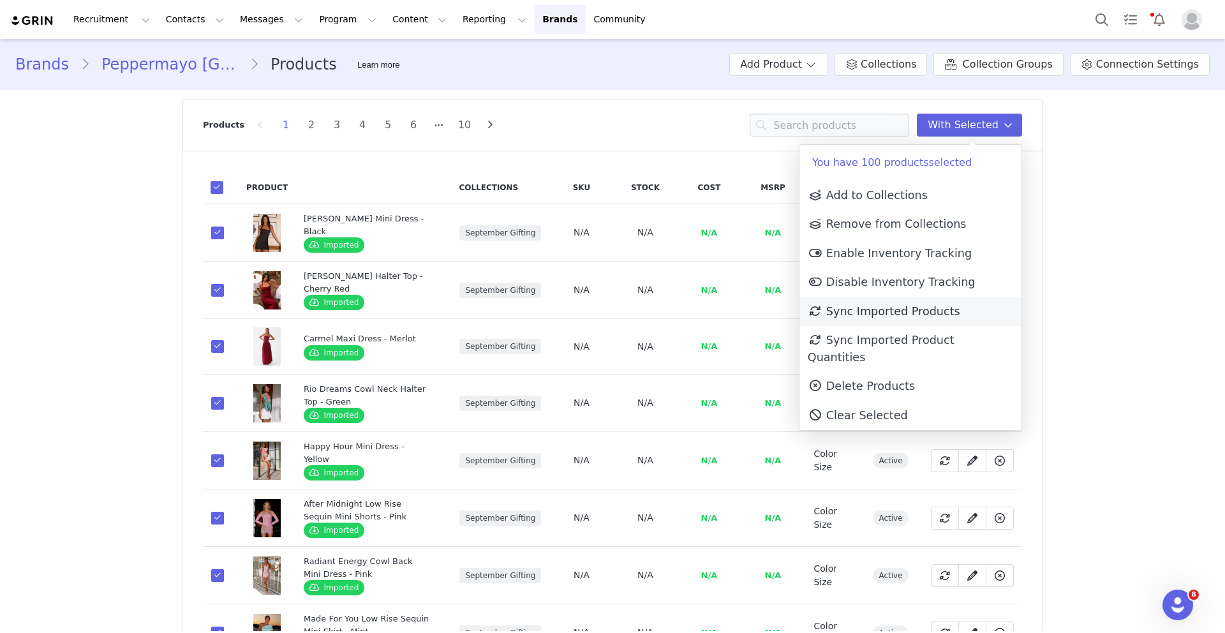
click at [914, 308] on span "Sync Imported Products" at bounding box center [884, 311] width 153 height 13
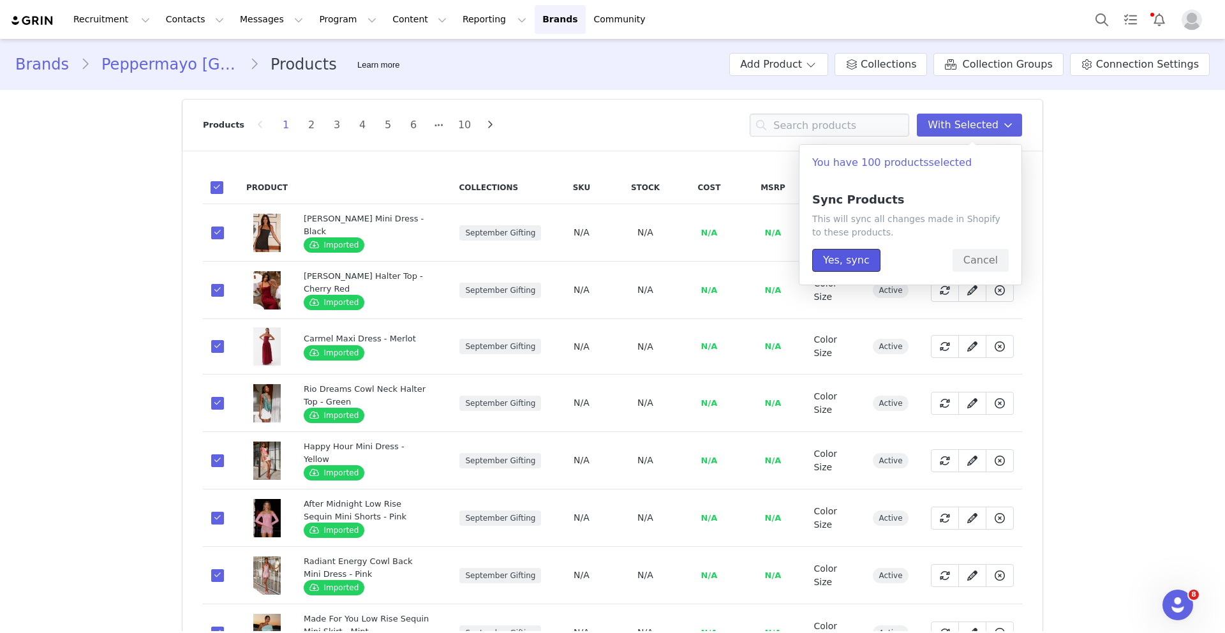
click at [861, 262] on button "Yes, sync" at bounding box center [847, 260] width 68 height 23
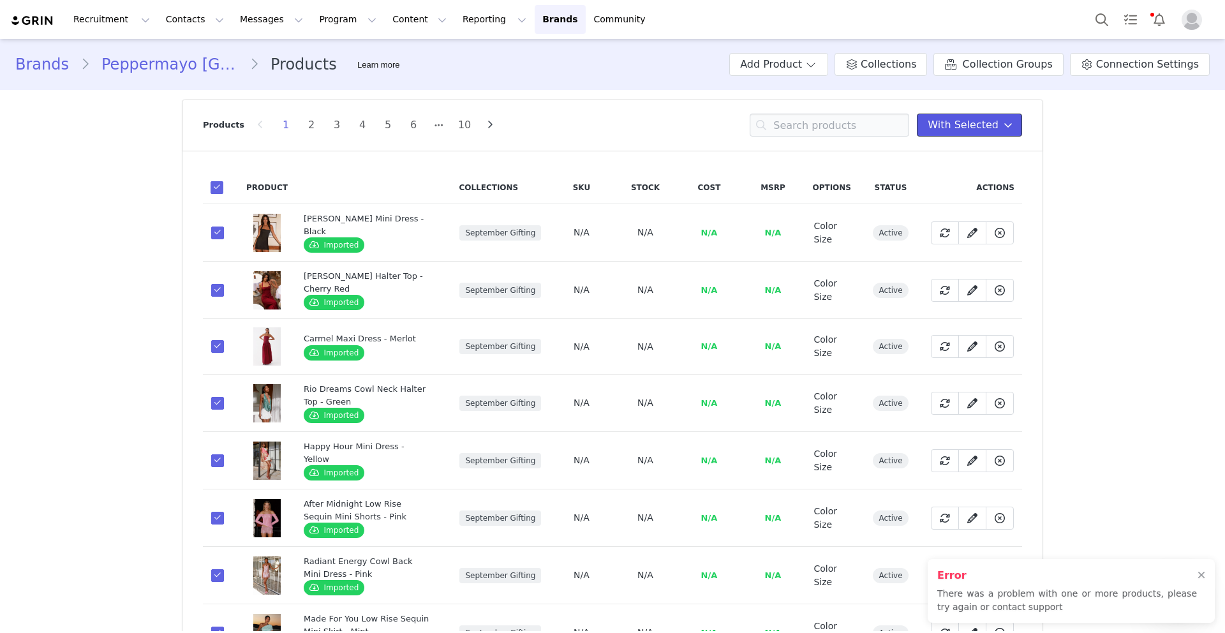
click at [994, 132] on span "With Selected" at bounding box center [963, 124] width 71 height 15
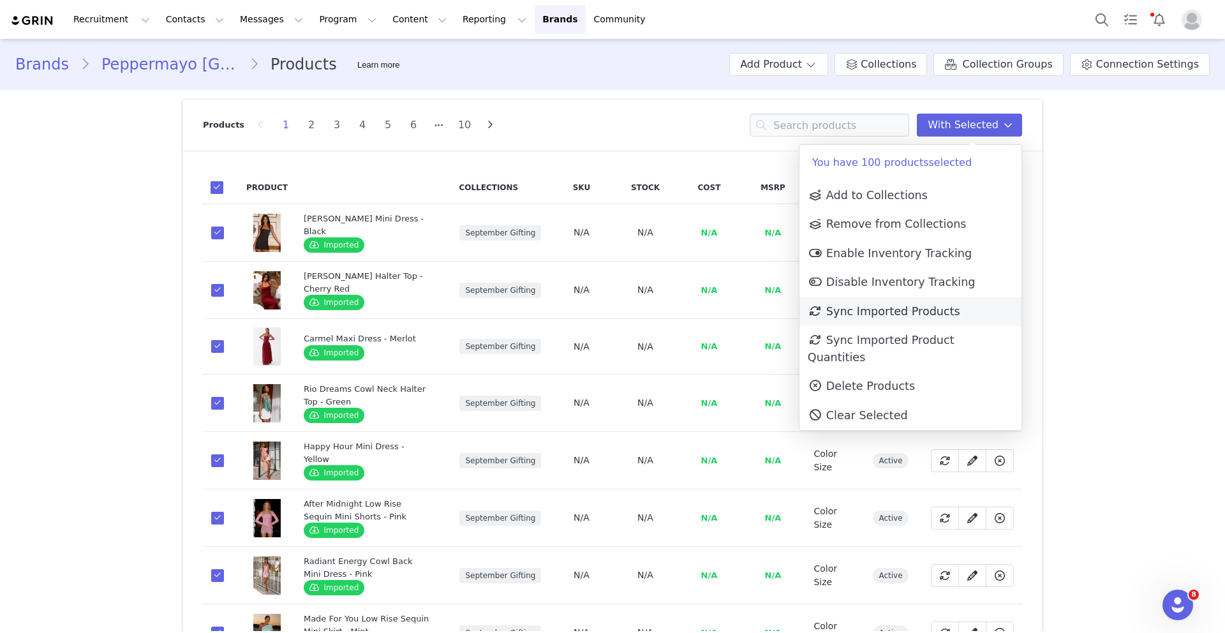
click at [890, 306] on span "Sync Imported Products" at bounding box center [884, 311] width 153 height 13
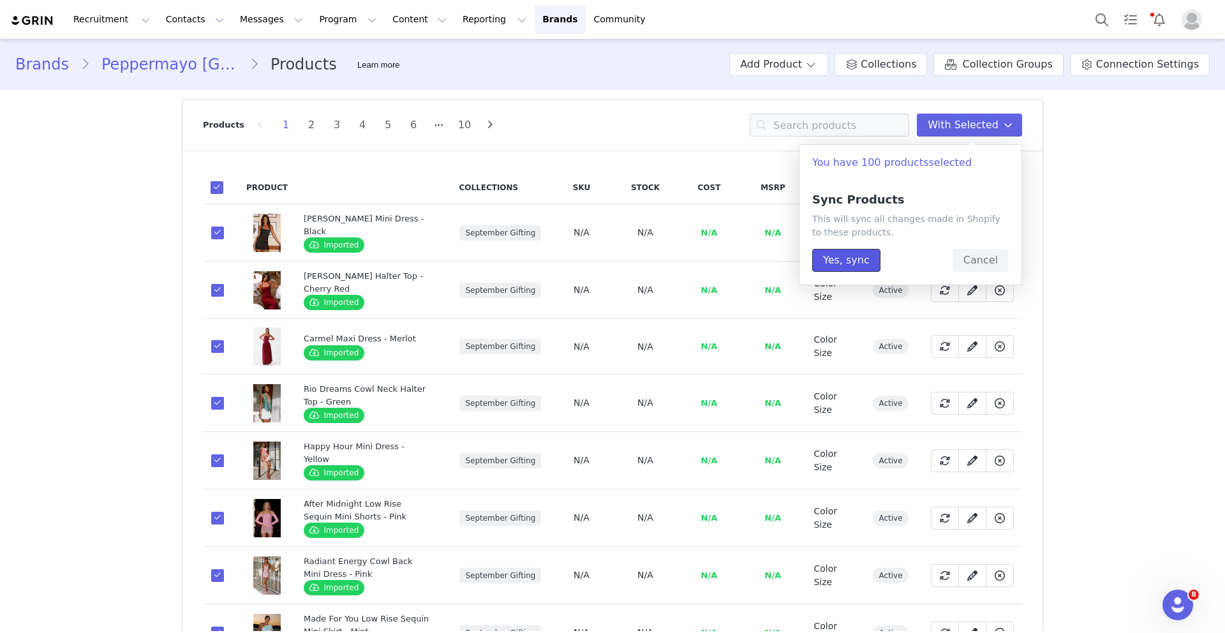
click at [851, 260] on button "Yes, sync" at bounding box center [847, 260] width 68 height 23
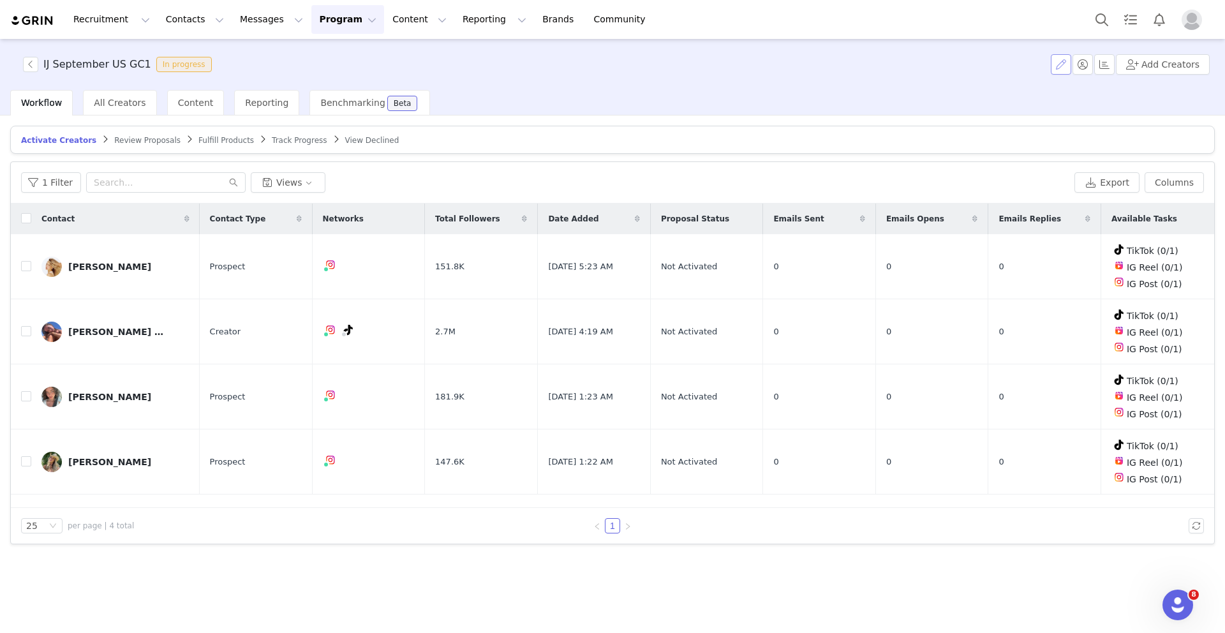
click at [1065, 67] on button "button" at bounding box center [1061, 64] width 20 height 20
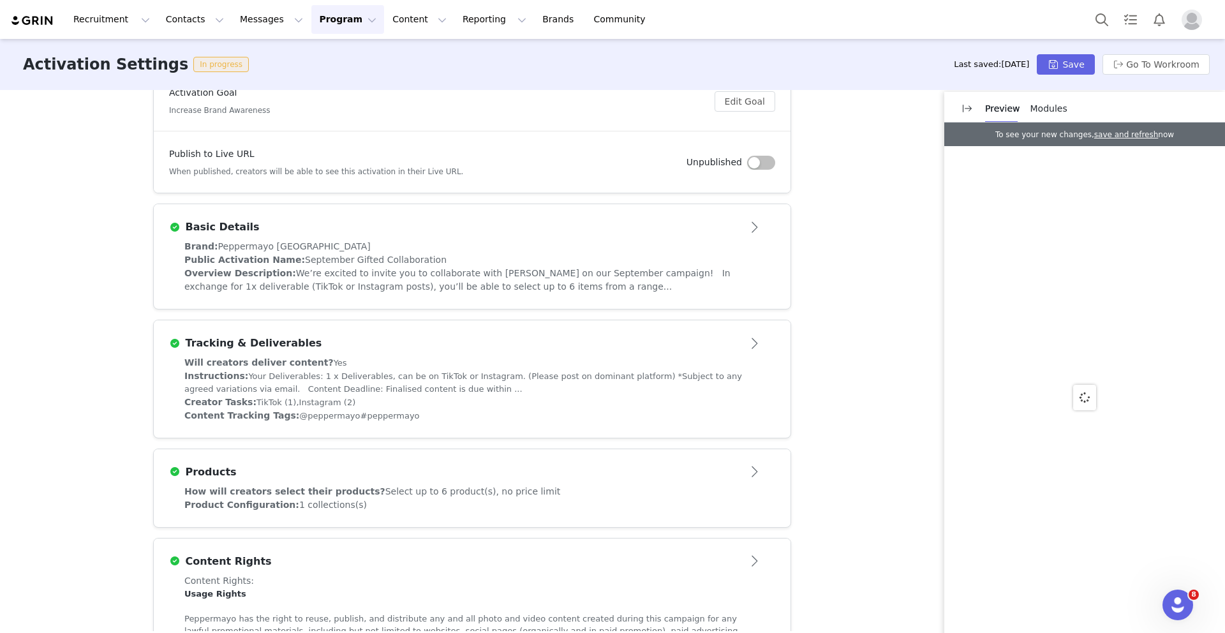
scroll to position [196, 0]
click at [759, 232] on button "Open module" at bounding box center [756, 226] width 40 height 20
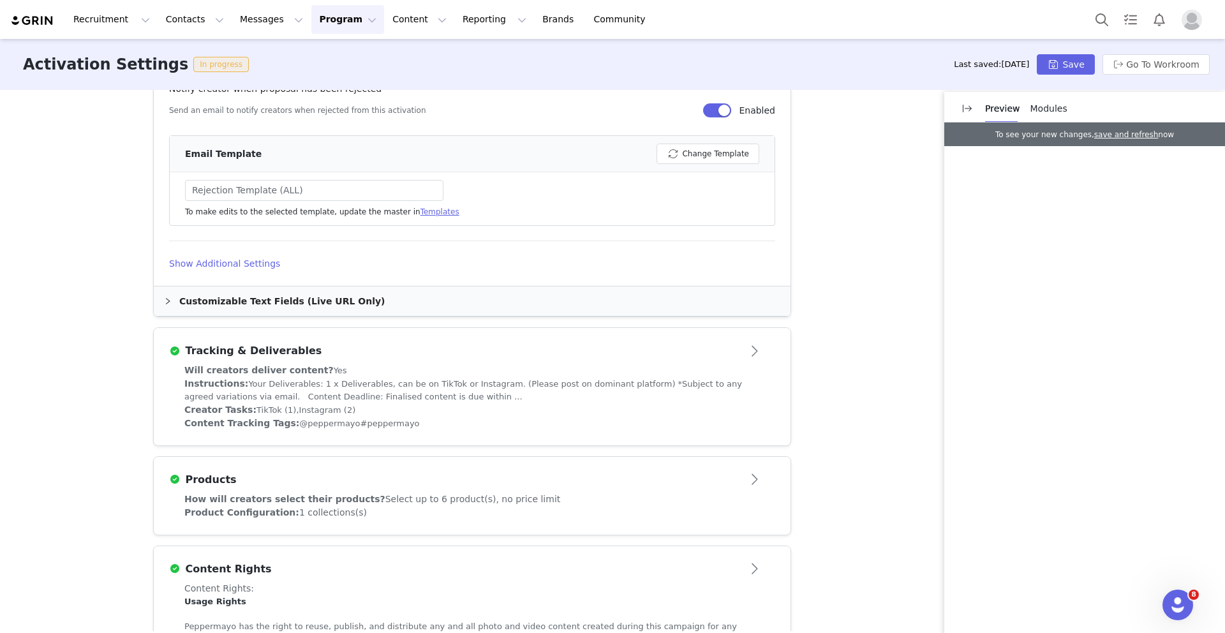
scroll to position [937, 0]
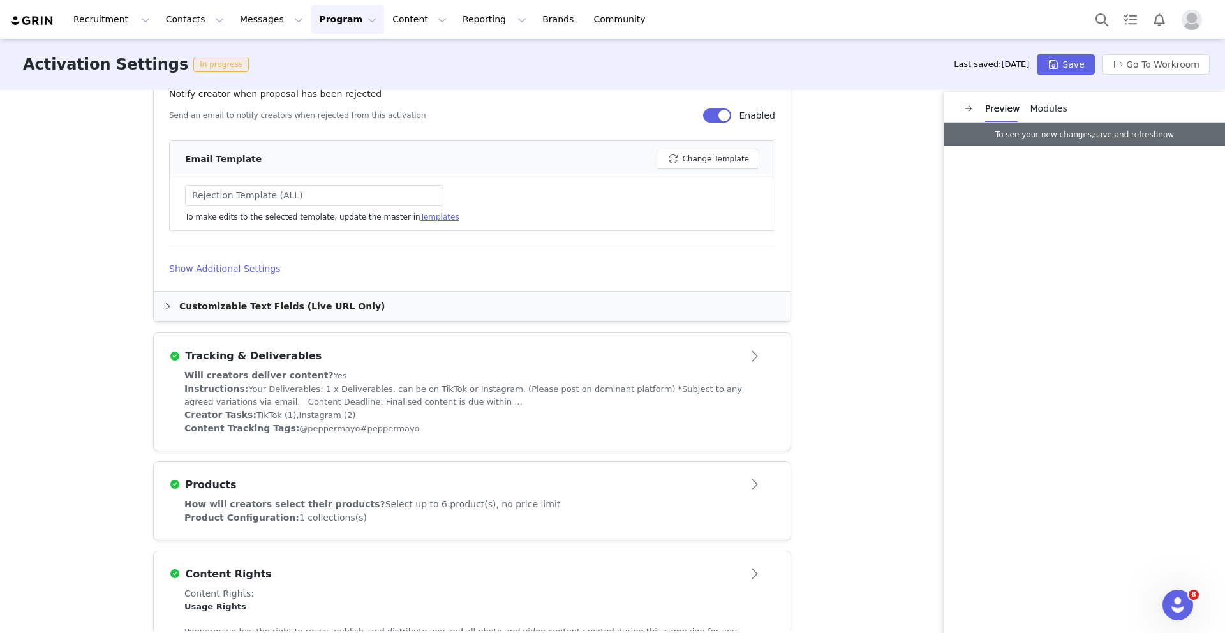
click at [211, 271] on h4 "Show Additional Settings" at bounding box center [472, 268] width 606 height 13
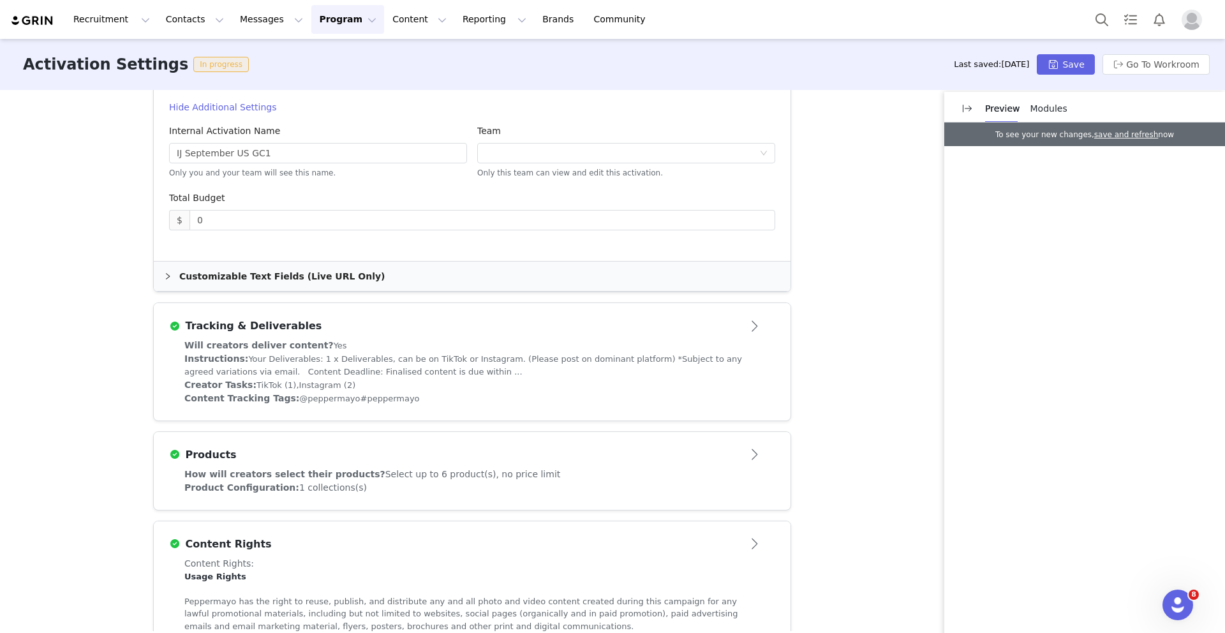
scroll to position [1111, 0]
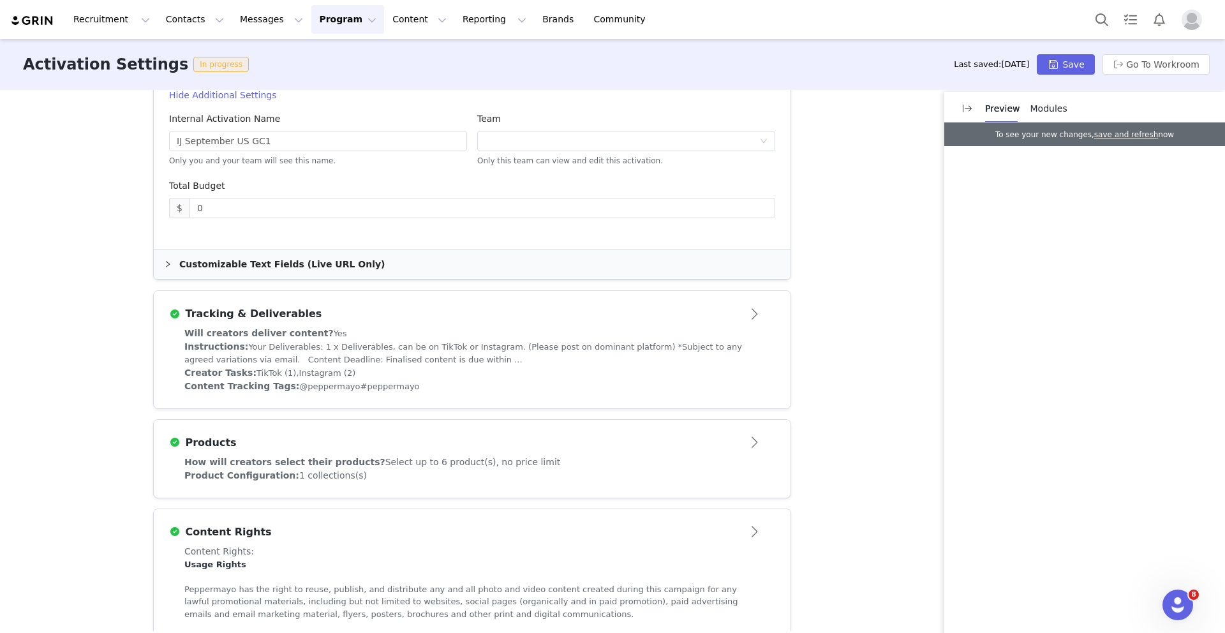
click at [759, 314] on button "Open module" at bounding box center [756, 314] width 40 height 20
drag, startPoint x: 752, startPoint y: 313, endPoint x: 786, endPoint y: 458, distance: 148.3
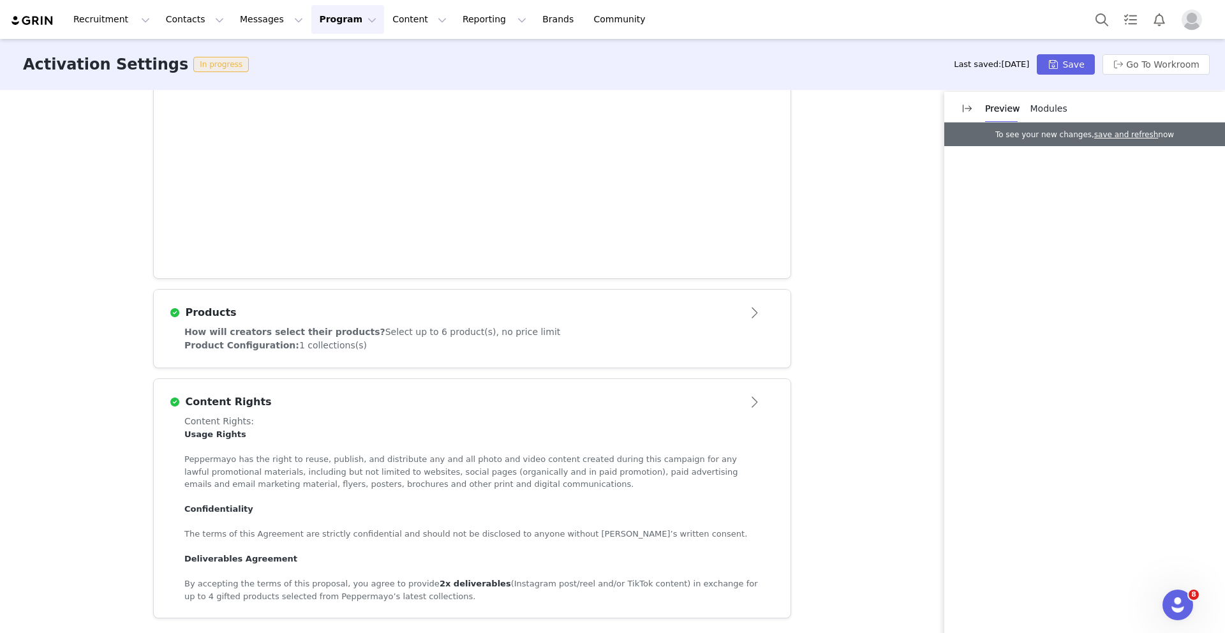
scroll to position [782, 0]
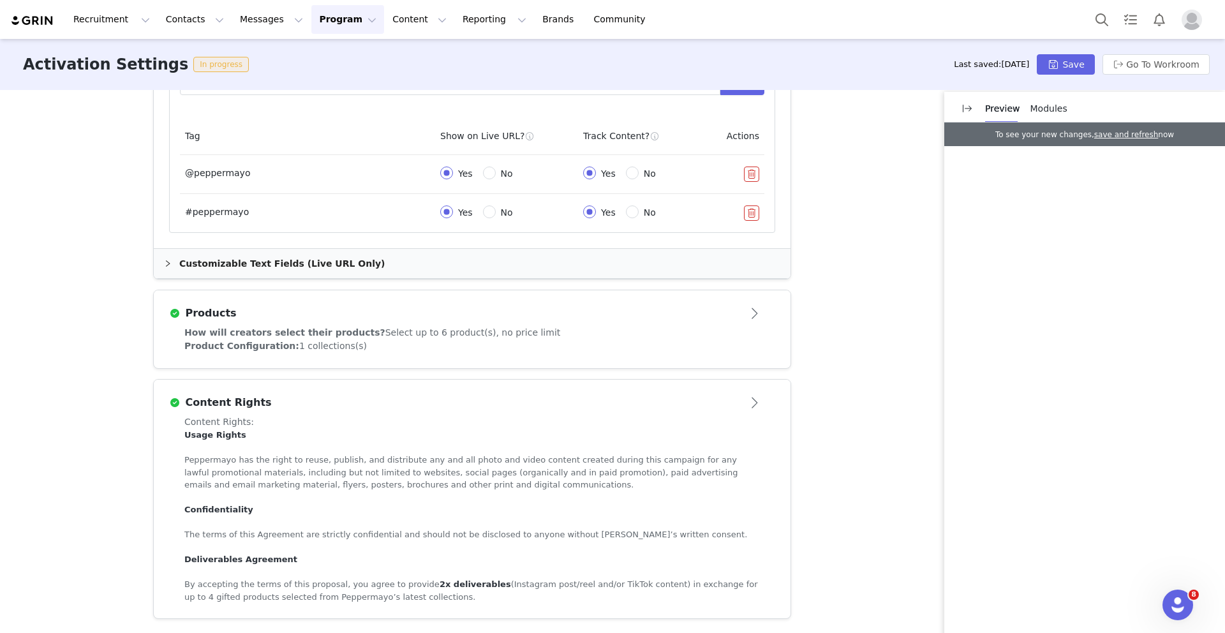
click at [750, 312] on button "Open module" at bounding box center [756, 313] width 40 height 20
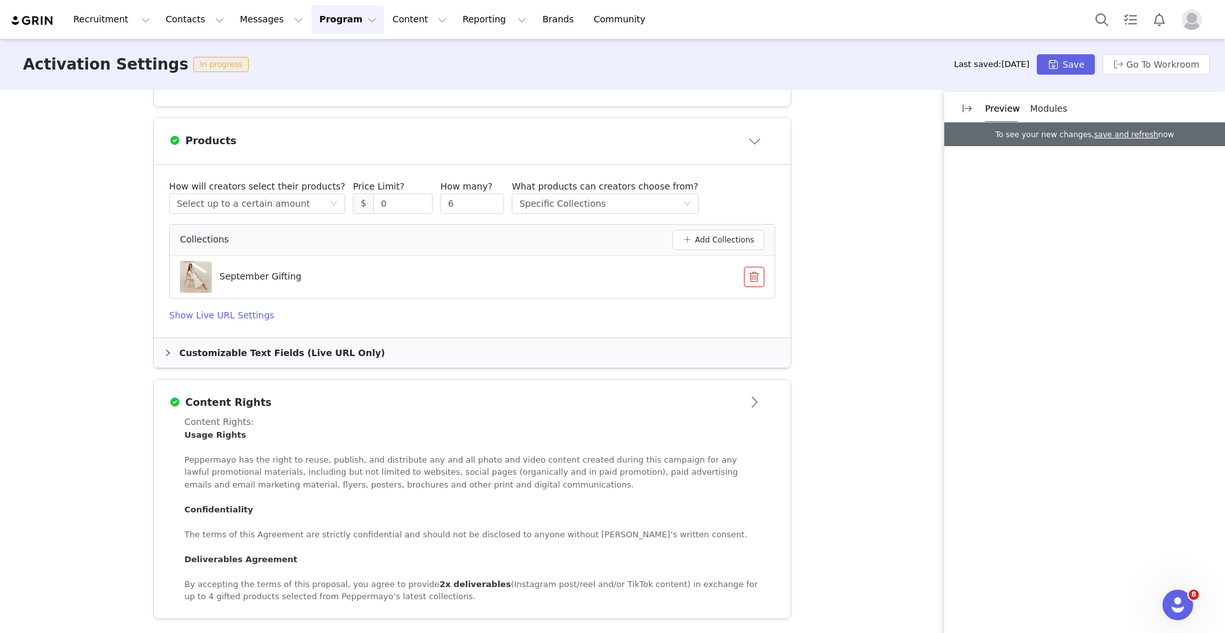
scroll to position [0, 0]
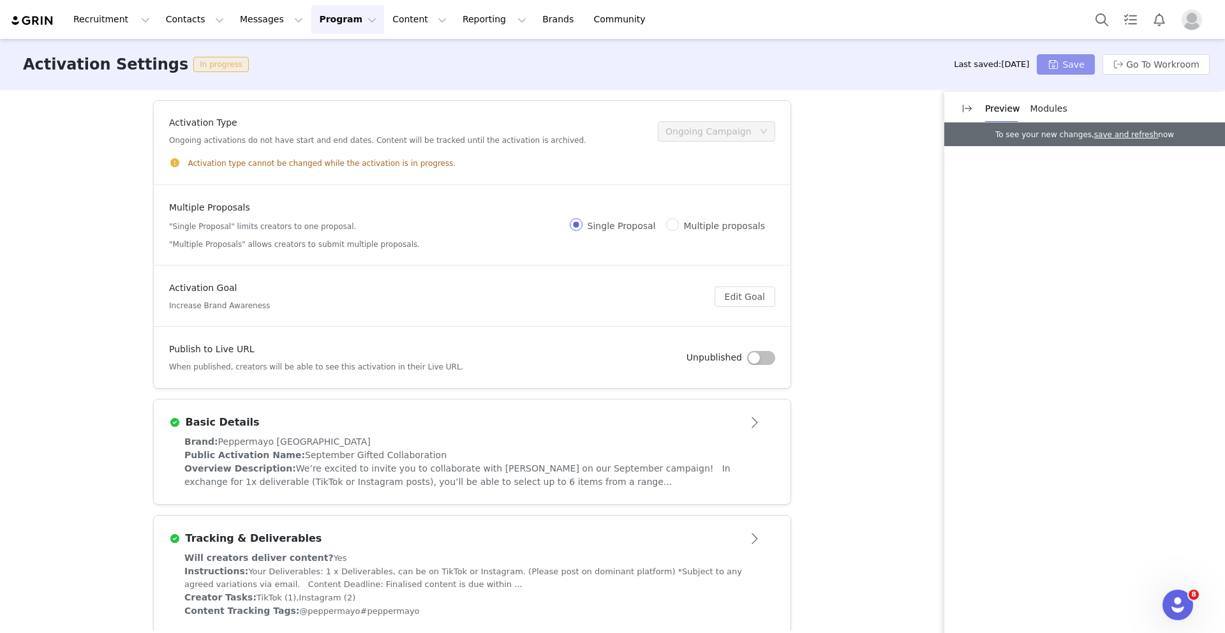
click at [1082, 60] on button "Save" at bounding box center [1065, 64] width 57 height 20
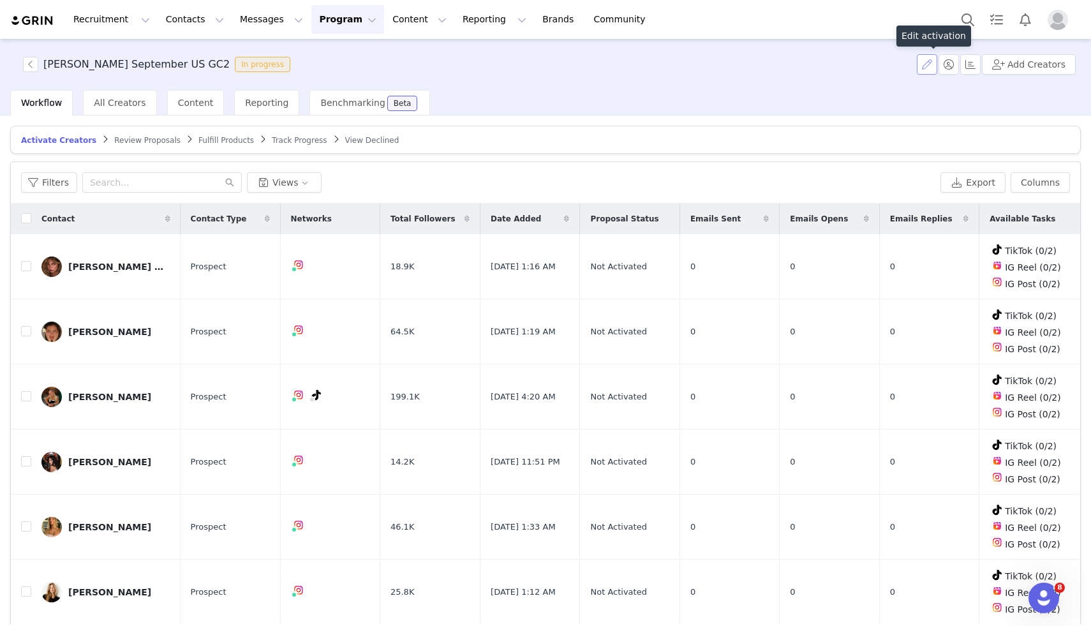
click at [933, 63] on button "button" at bounding box center [927, 64] width 20 height 20
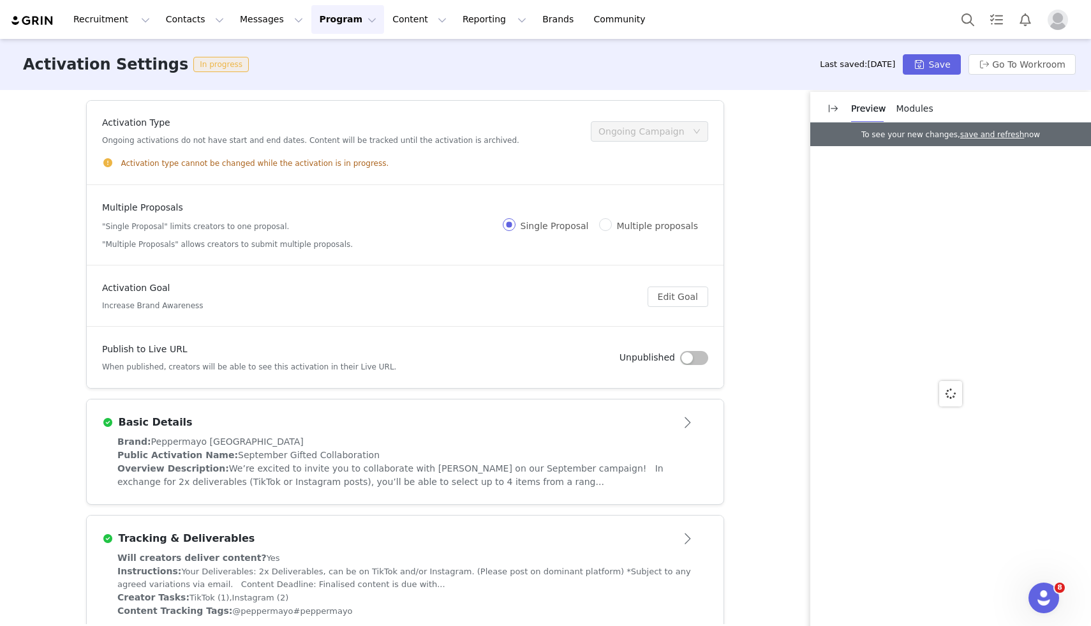
click at [693, 358] on button "button" at bounding box center [694, 358] width 28 height 14
click at [931, 66] on button "Save" at bounding box center [931, 64] width 57 height 20
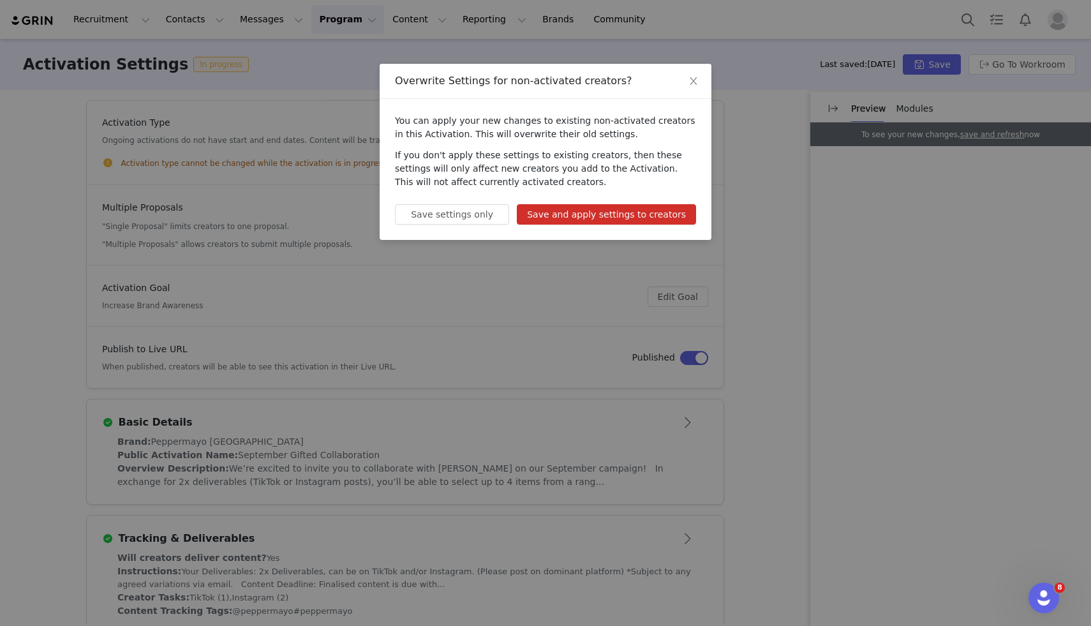
click at [671, 213] on button "Save and apply settings to creators" at bounding box center [606, 214] width 179 height 20
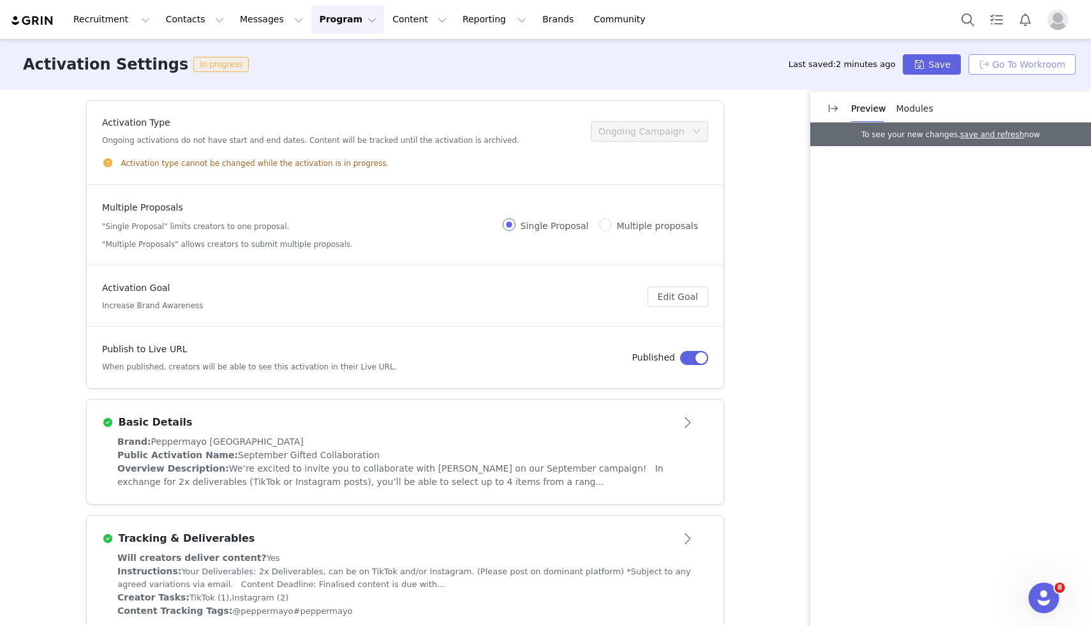
click at [1006, 66] on button "Go To Workroom" at bounding box center [1022, 64] width 107 height 20
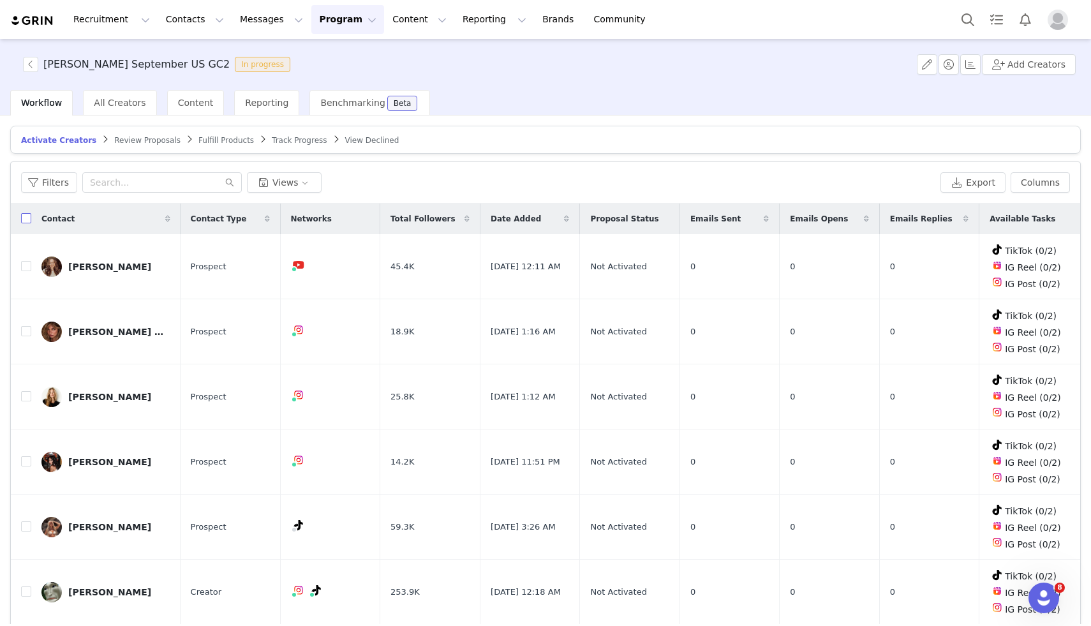
click at [29, 220] on input "checkbox" at bounding box center [26, 218] width 10 height 10
checkbox input "true"
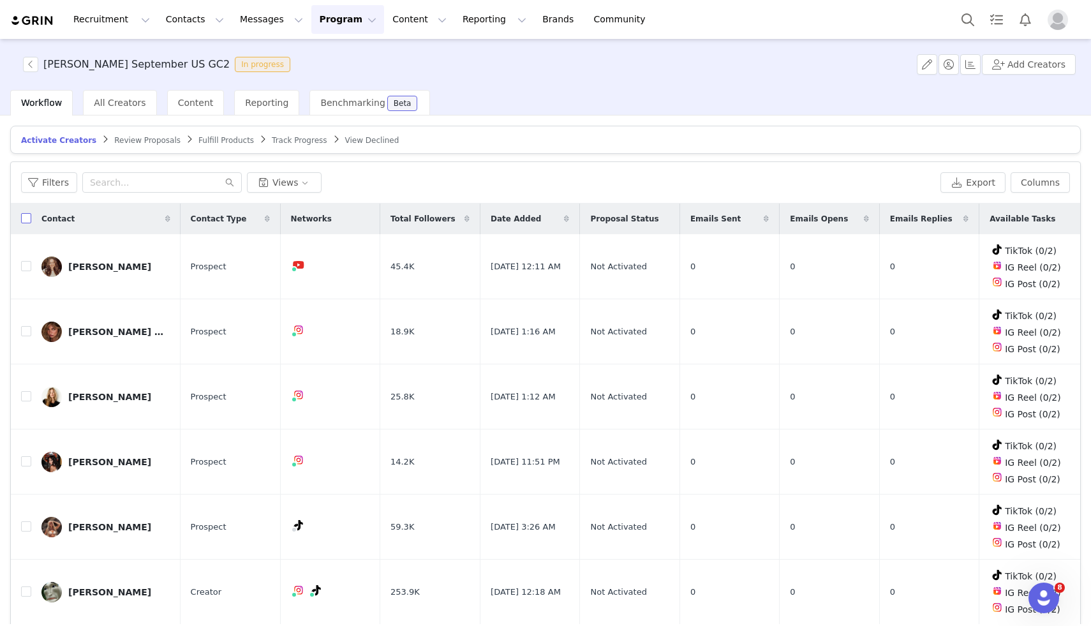
checkbox input "true"
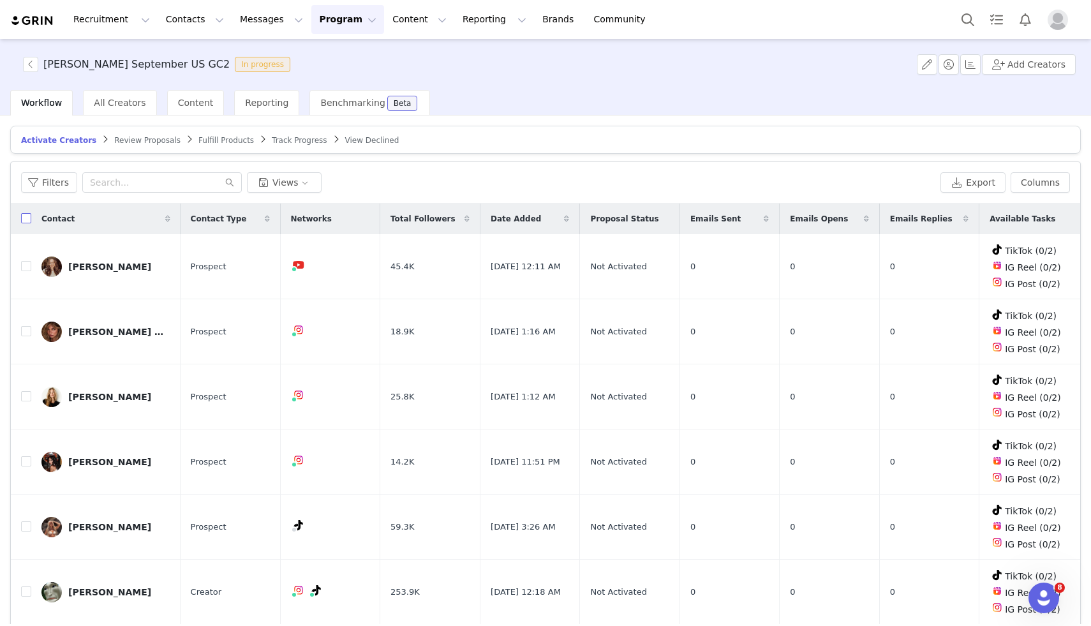
checkbox input "true"
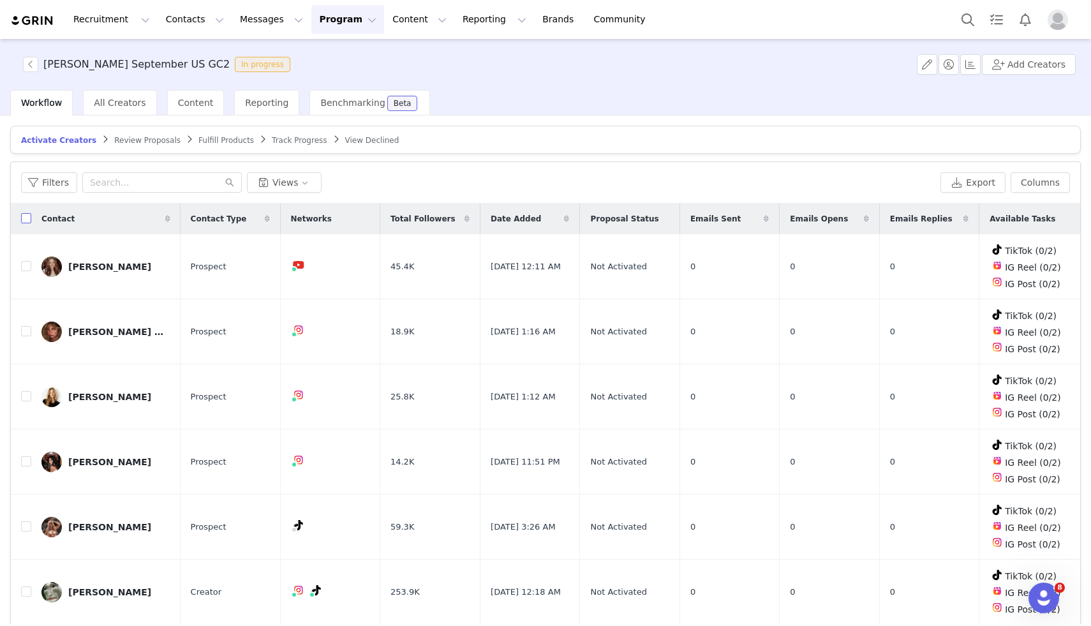
checkbox input "true"
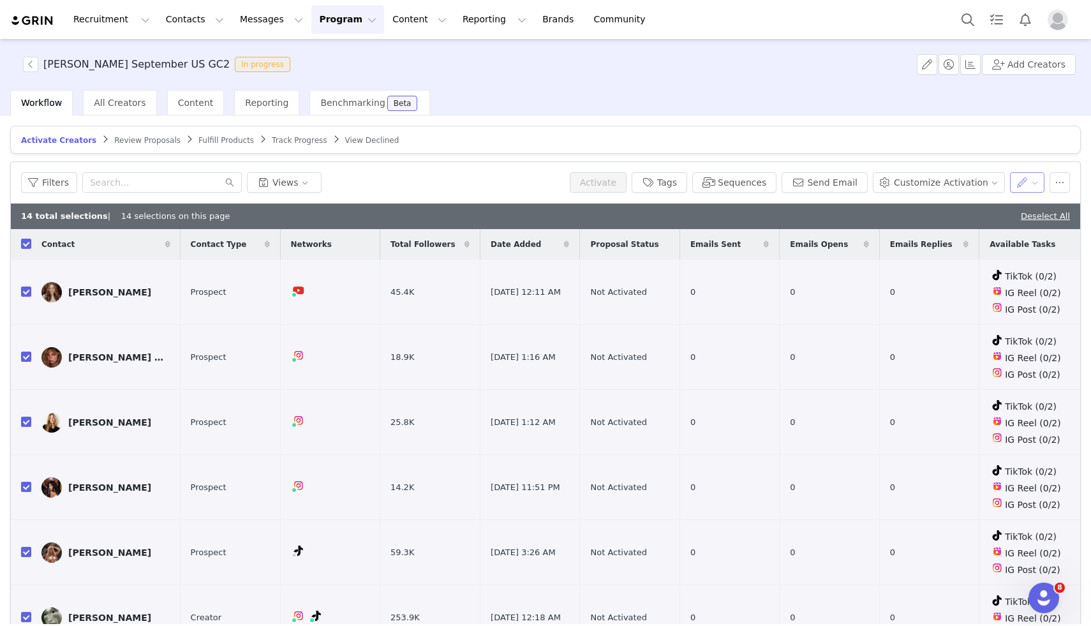
click at [1027, 178] on button "button" at bounding box center [1027, 182] width 35 height 20
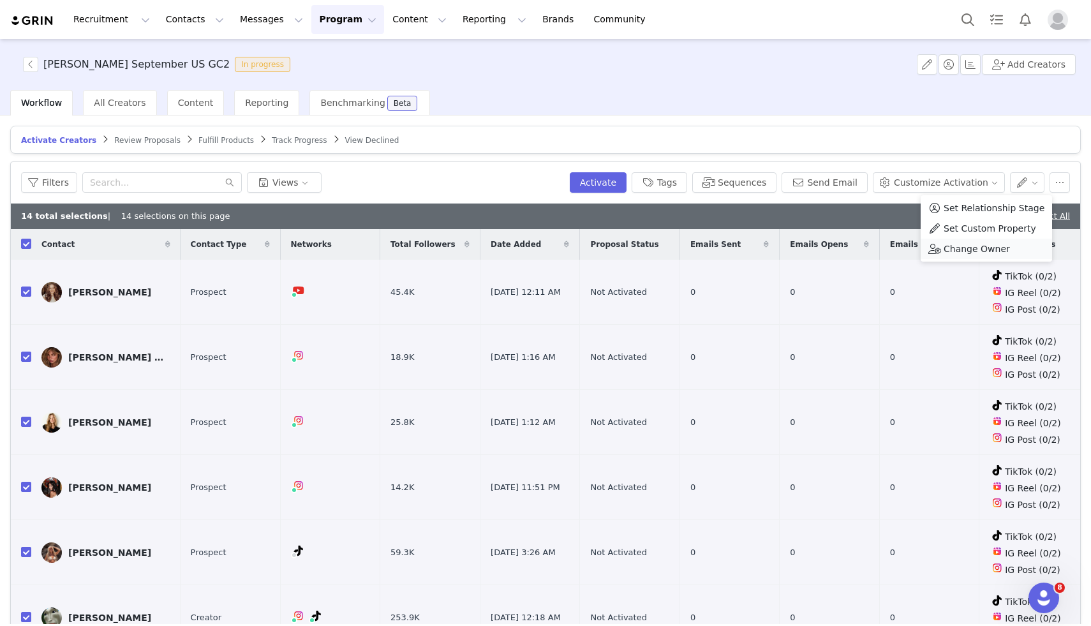
click at [982, 247] on span "Change Owner" at bounding box center [977, 249] width 66 height 14
click at [935, 234] on div "Select Owner" at bounding box center [958, 229] width 119 height 13
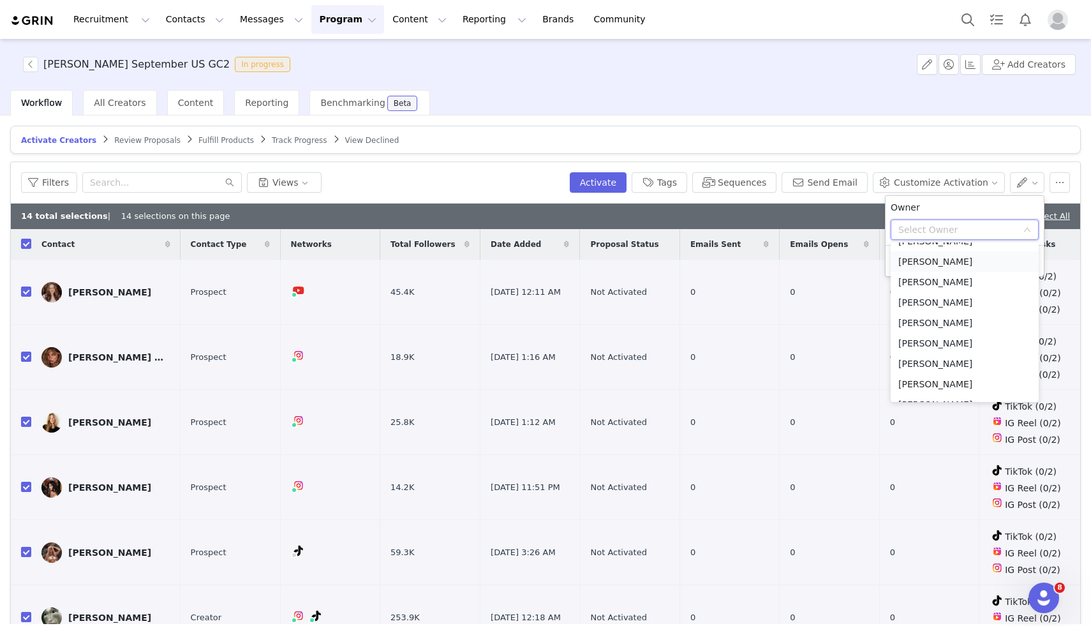
scroll to position [111, 0]
click at [943, 350] on li "Ivana Markovska" at bounding box center [965, 348] width 148 height 20
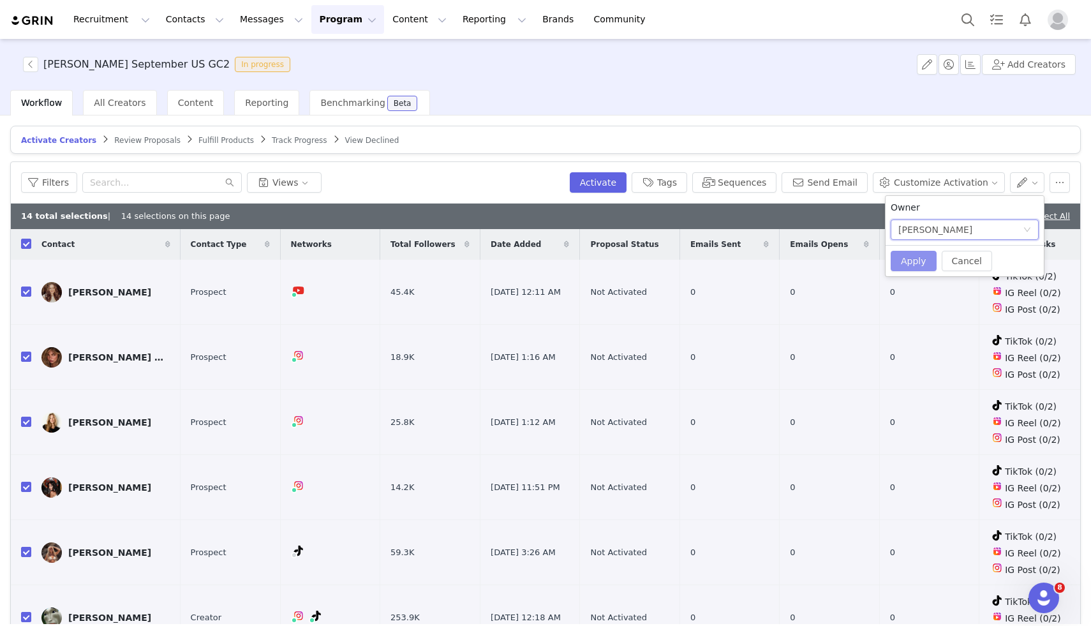
click at [918, 261] on button "Apply" at bounding box center [914, 261] width 46 height 20
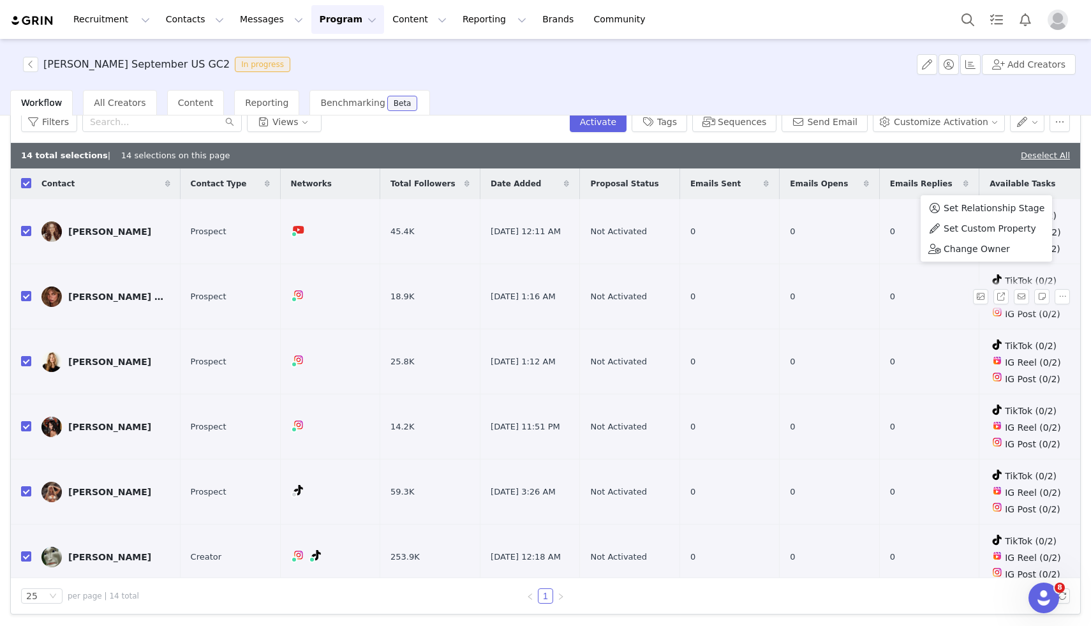
scroll to position [0, 0]
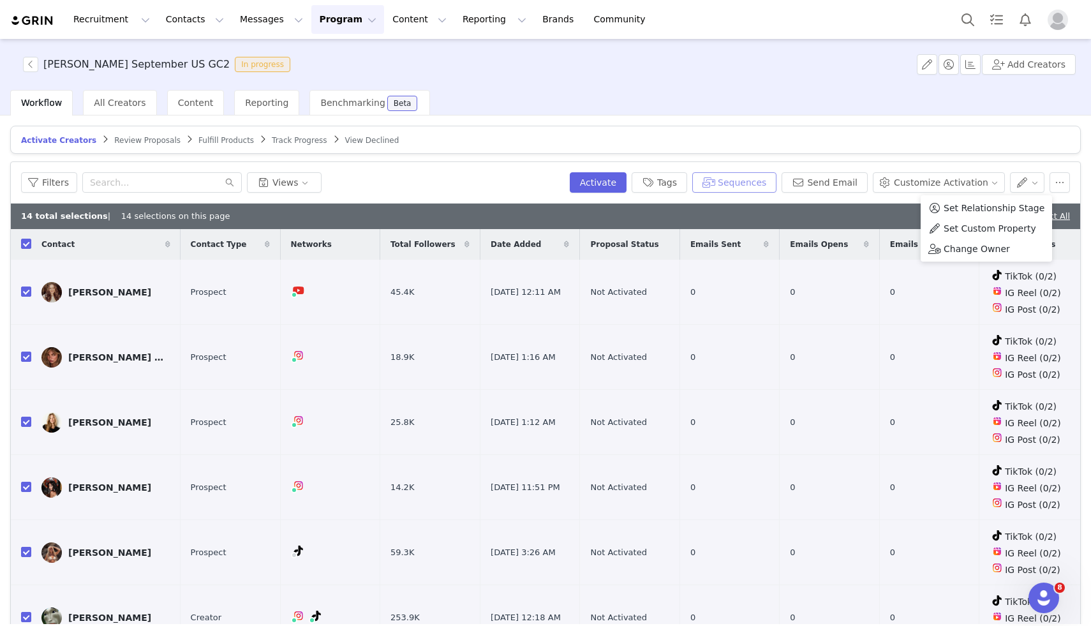
click at [749, 181] on button "Sequences" at bounding box center [735, 182] width 84 height 20
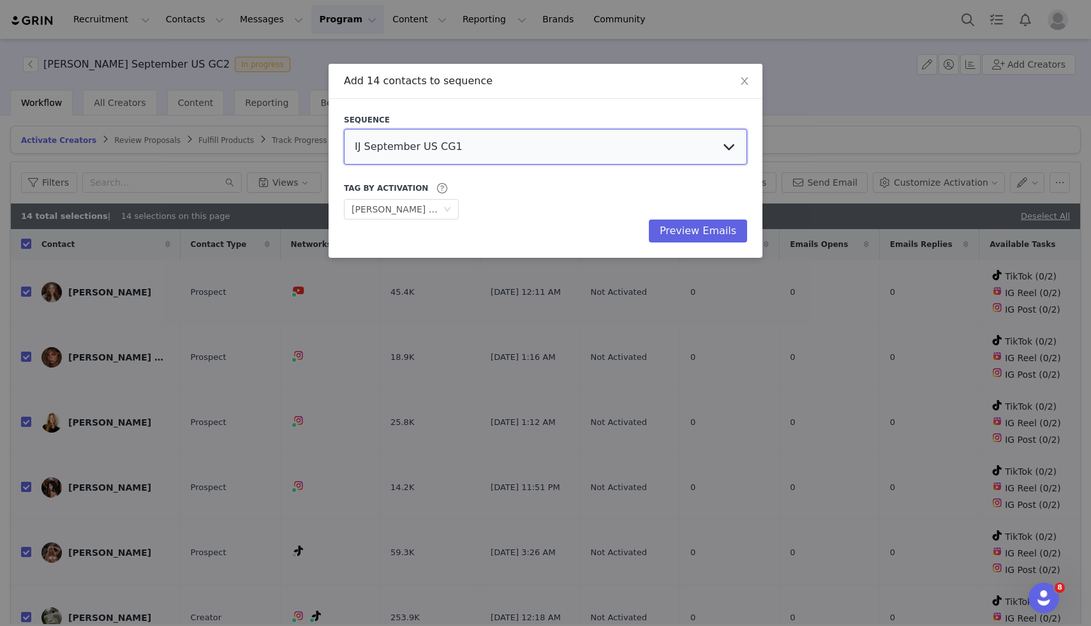
click at [548, 149] on select "IJ September US CG1 Ivana September US GC2 Tiff September GC2 EU Tiff September…" at bounding box center [545, 147] width 403 height 36
select select "58c3673a-62b9-47d0-a1d3-0347aab036f7"
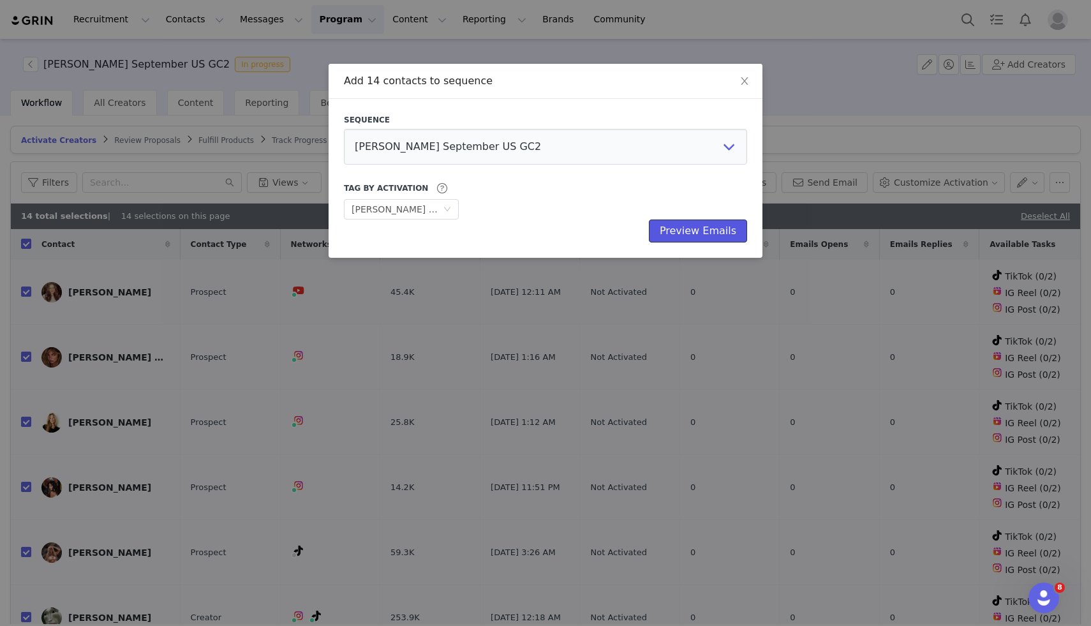
click at [691, 234] on button "Preview Emails" at bounding box center [698, 231] width 98 height 23
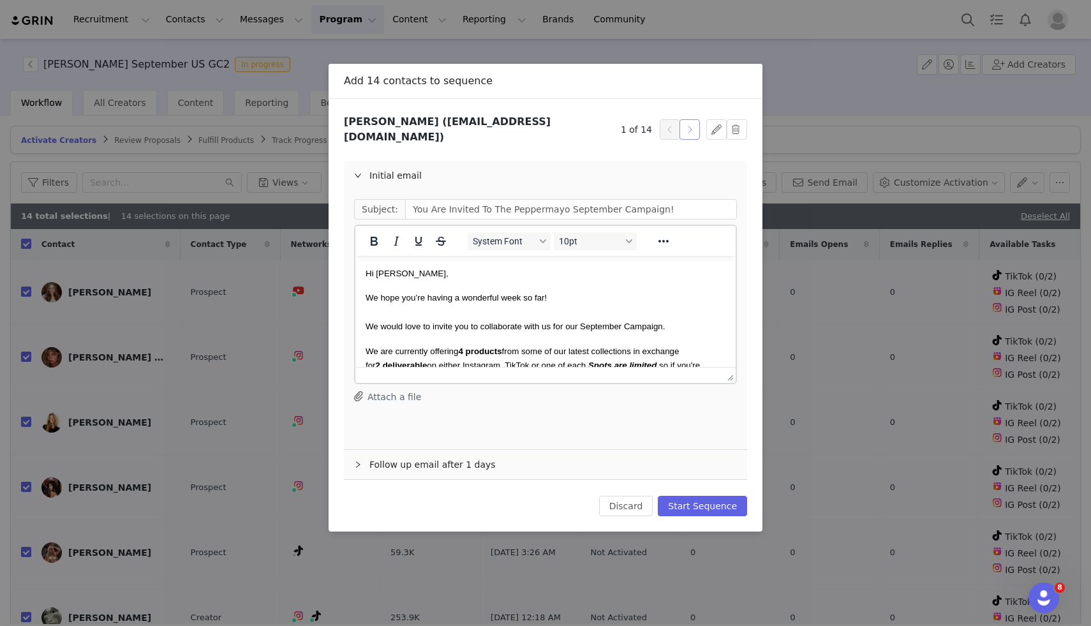
click at [691, 123] on button "button" at bounding box center [690, 129] width 20 height 20
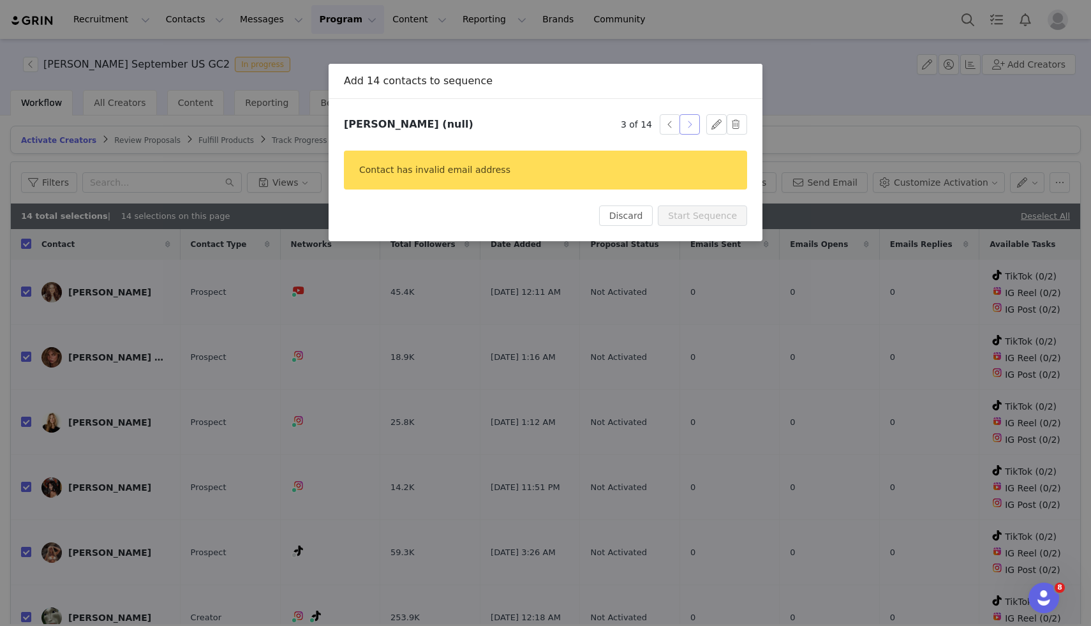
click at [691, 123] on button "button" at bounding box center [690, 124] width 20 height 20
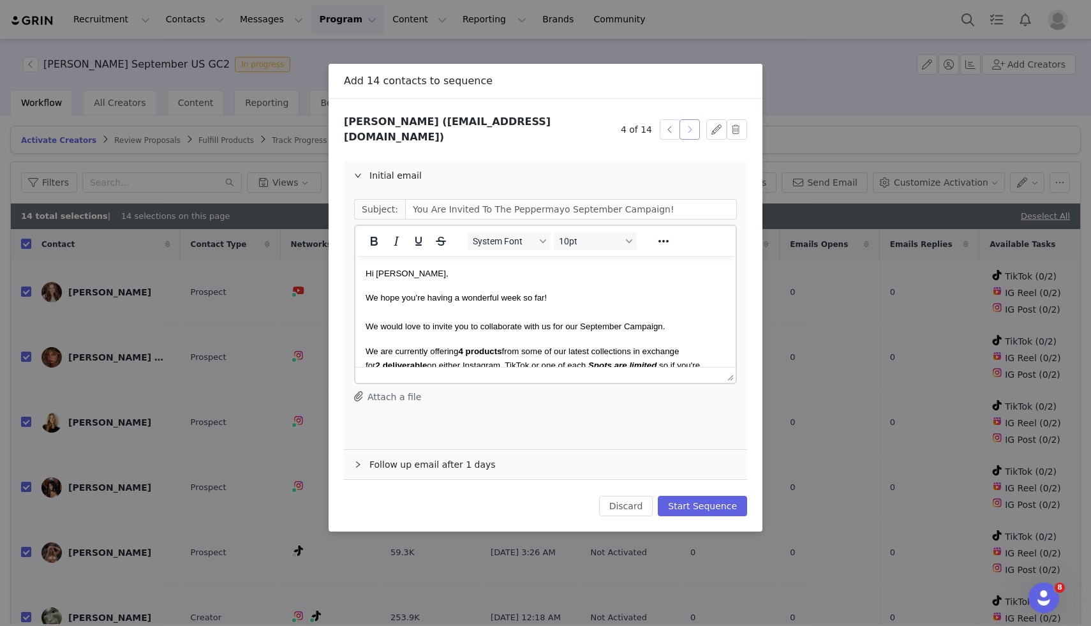
click at [691, 123] on button "button" at bounding box center [690, 129] width 20 height 20
click at [689, 126] on button "button" at bounding box center [690, 129] width 20 height 20
click at [669, 131] on button "button" at bounding box center [670, 129] width 20 height 20
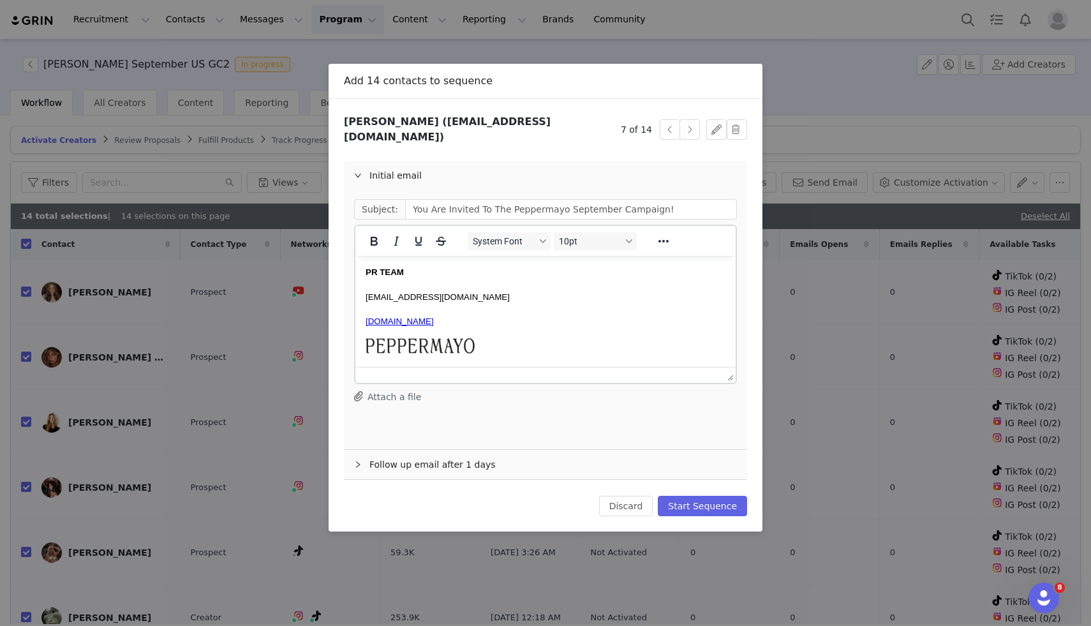
scroll to position [302, 0]
click at [636, 498] on button "Discard" at bounding box center [626, 506] width 54 height 20
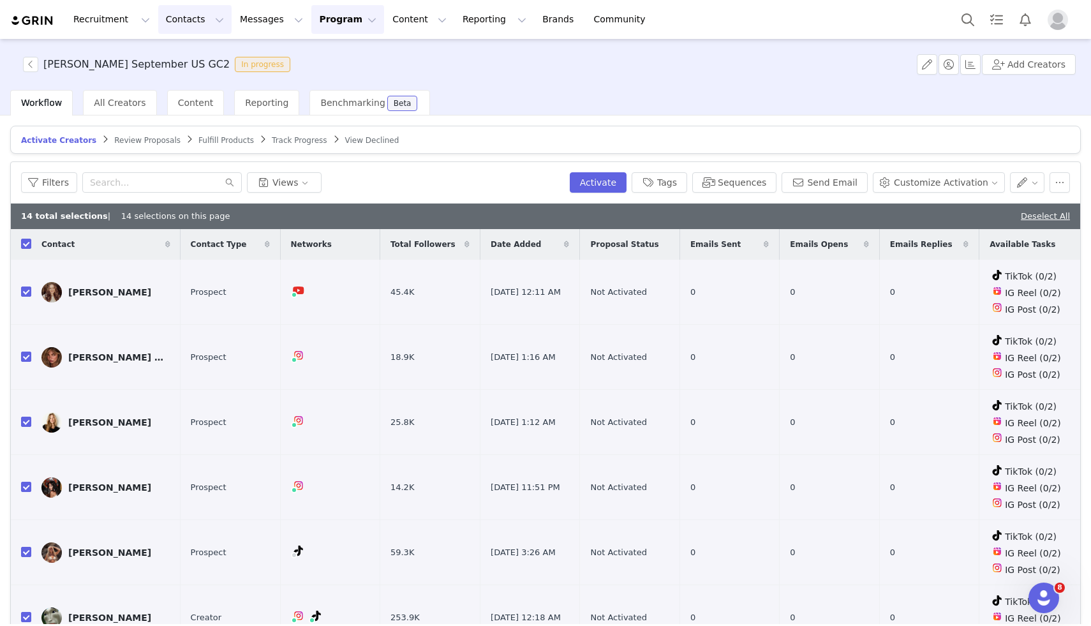
click at [181, 20] on button "Contacts Contacts" at bounding box center [194, 19] width 73 height 29
click at [249, 19] on button "Messages Messages" at bounding box center [271, 19] width 79 height 29
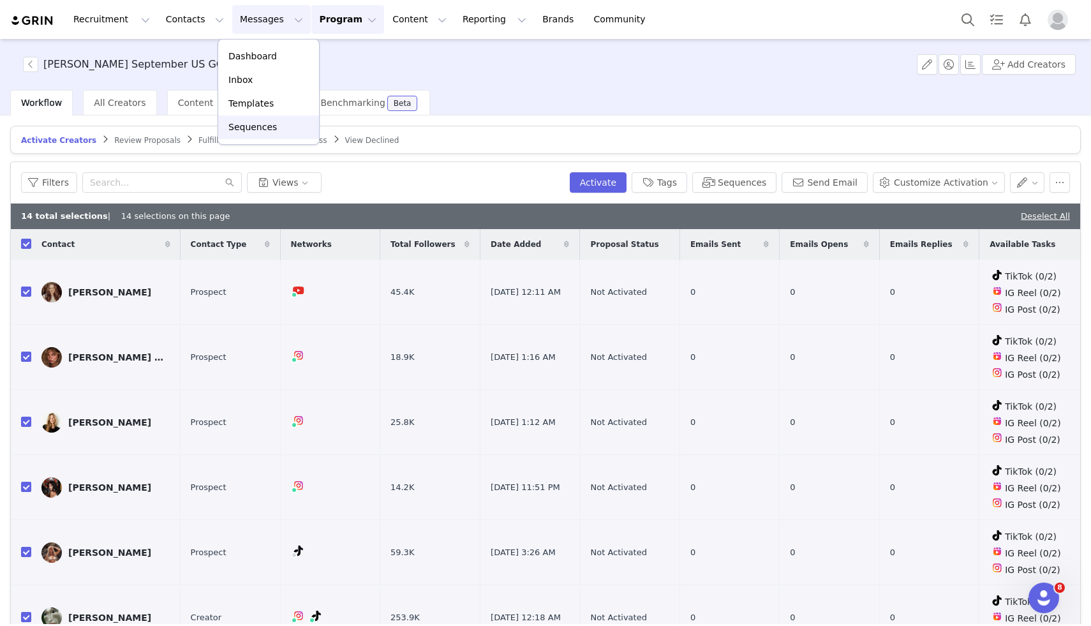
click at [253, 126] on p "Sequences" at bounding box center [252, 127] width 49 height 13
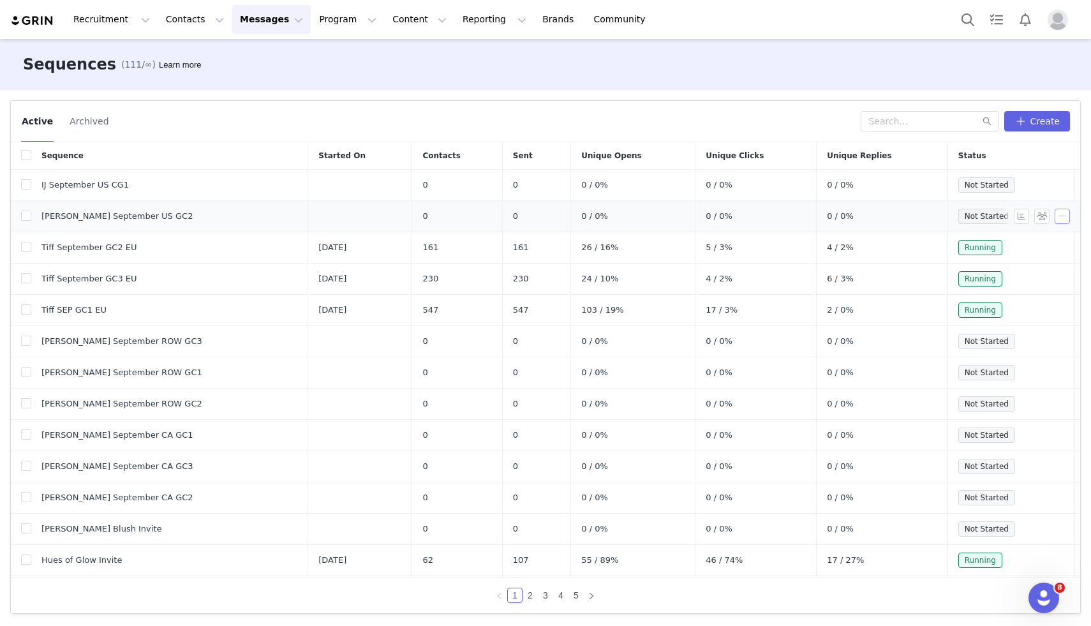
click at [1065, 214] on button "button" at bounding box center [1062, 216] width 15 height 15
click at [1031, 239] on span "Edit" at bounding box center [1029, 240] width 17 height 10
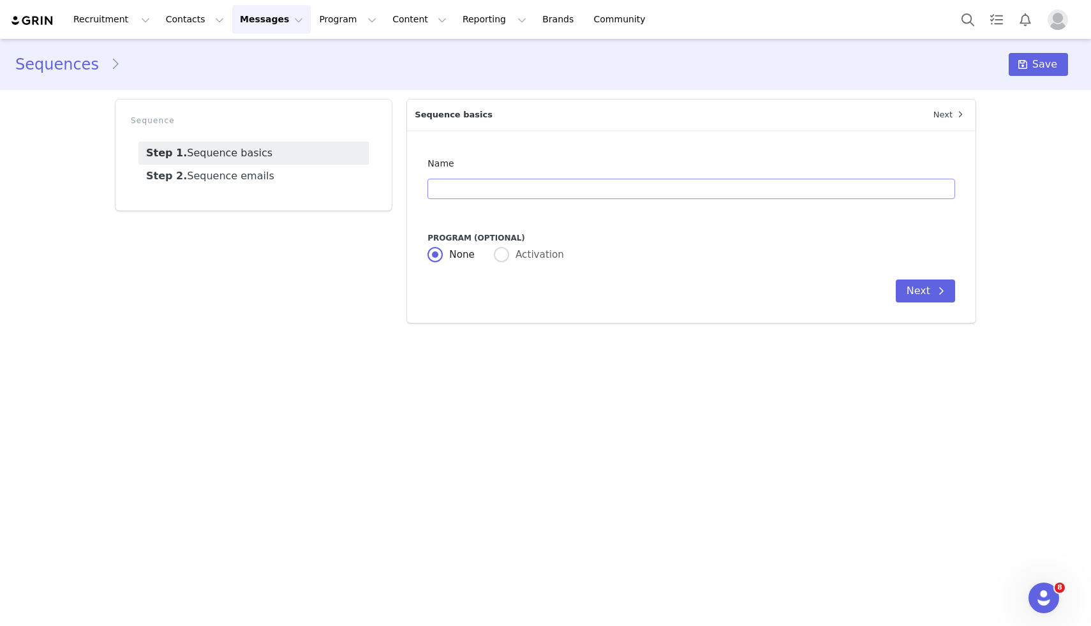
type input "Ivana September US GC2"
radio input "false"
radio input "true"
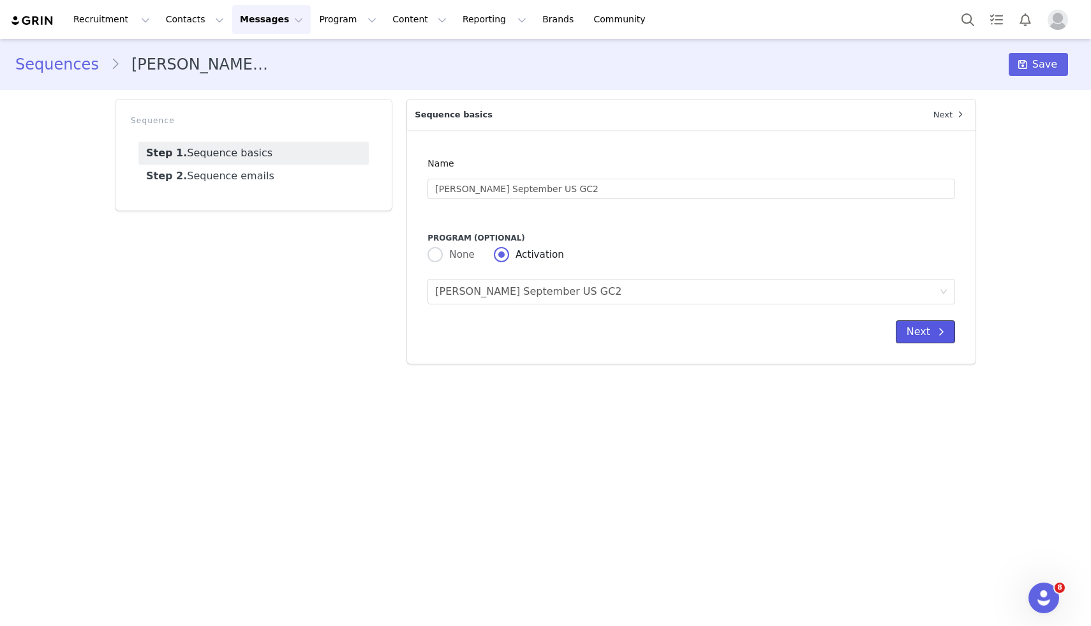
click at [915, 338] on button "Next" at bounding box center [925, 331] width 59 height 23
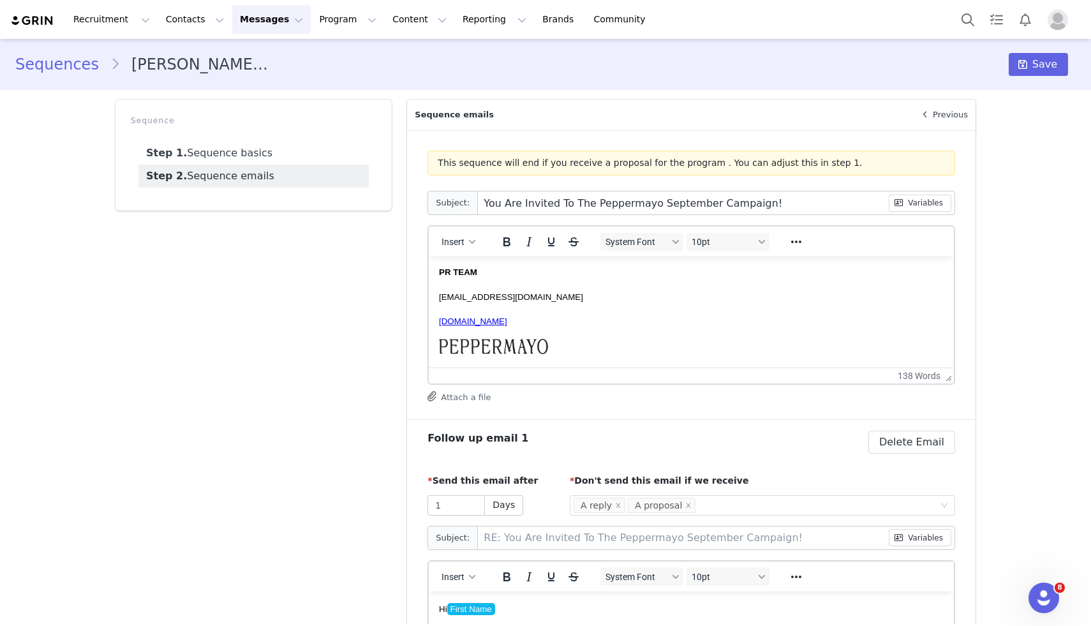
click at [1061, 20] on img "Profile" at bounding box center [1058, 20] width 20 height 20
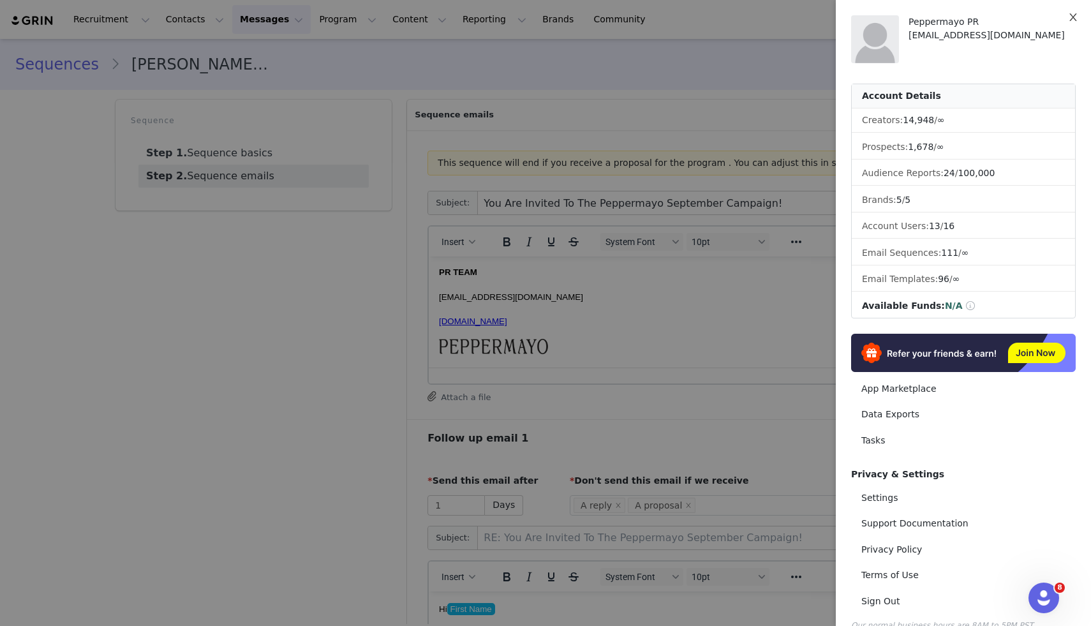
click at [1075, 15] on icon "icon: close" at bounding box center [1073, 17] width 10 height 10
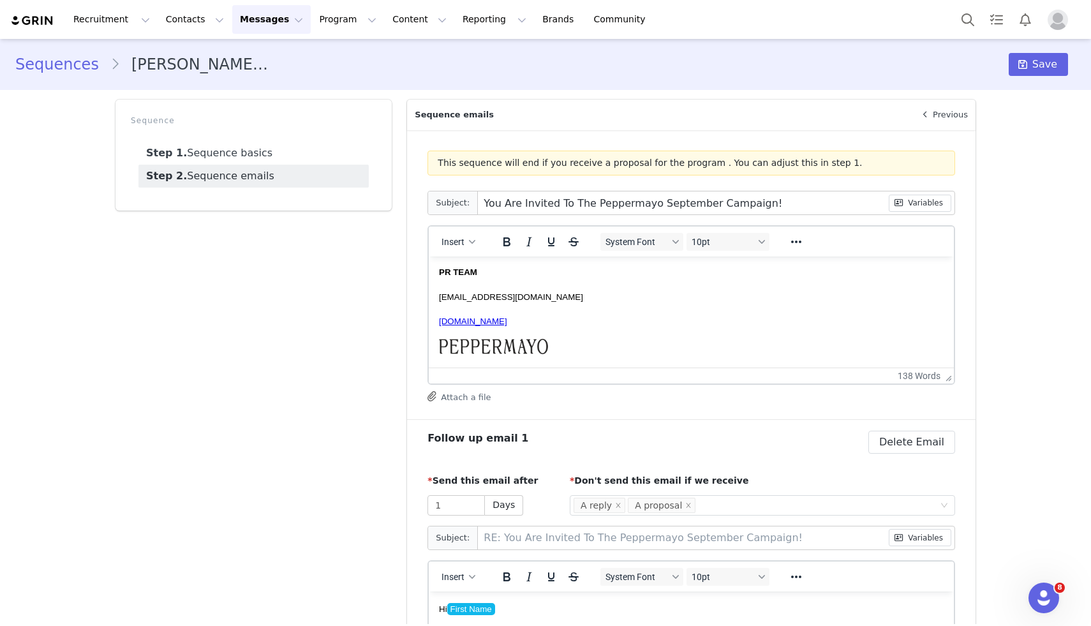
click at [1061, 18] on img "Profile" at bounding box center [1058, 20] width 20 height 20
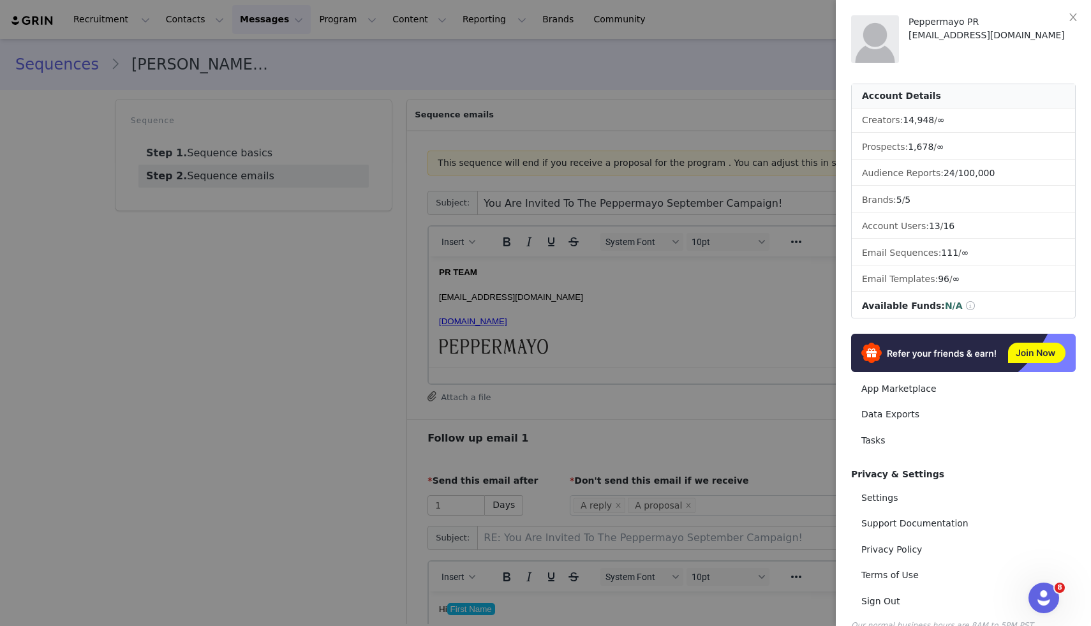
scroll to position [20, 0]
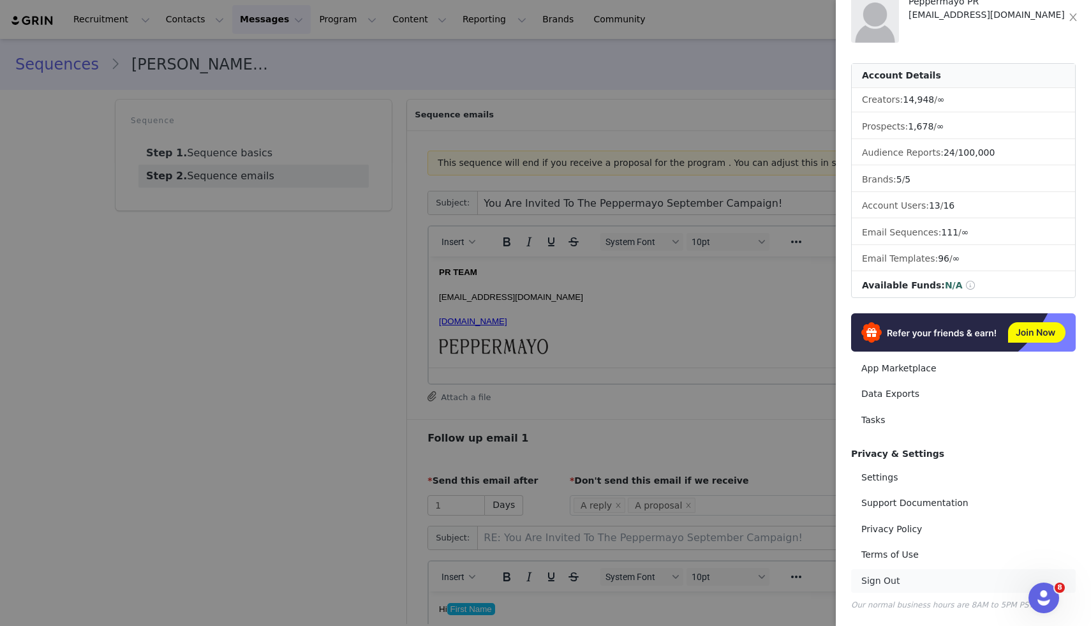
click at [890, 581] on link "Sign Out" at bounding box center [963, 581] width 225 height 24
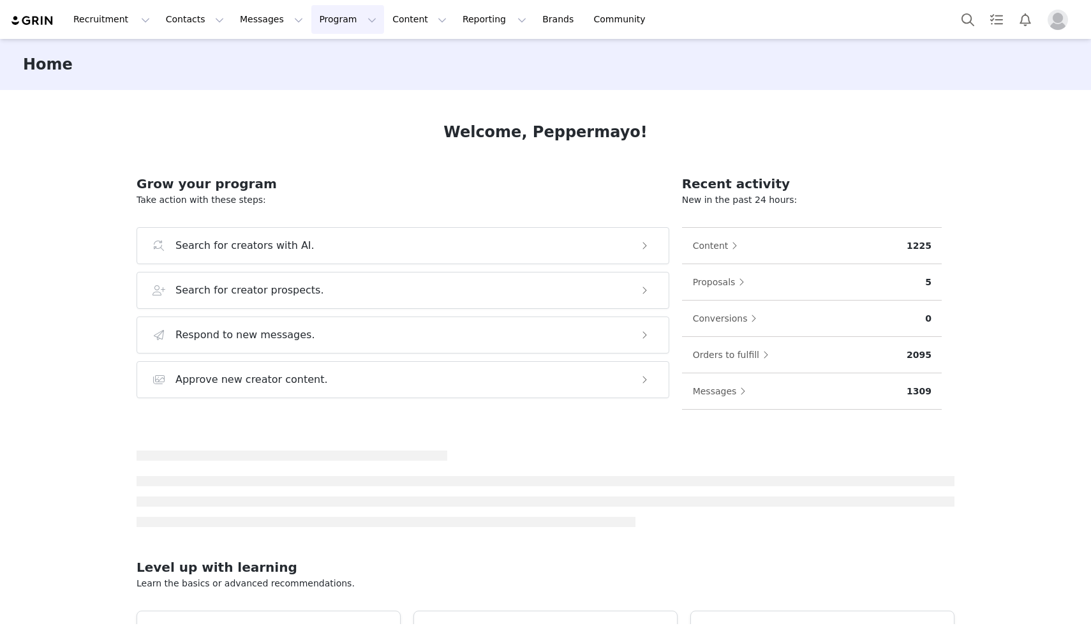
click at [323, 17] on button "Program Program" at bounding box center [347, 19] width 73 height 29
click at [323, 59] on p "Activations" at bounding box center [326, 56] width 49 height 13
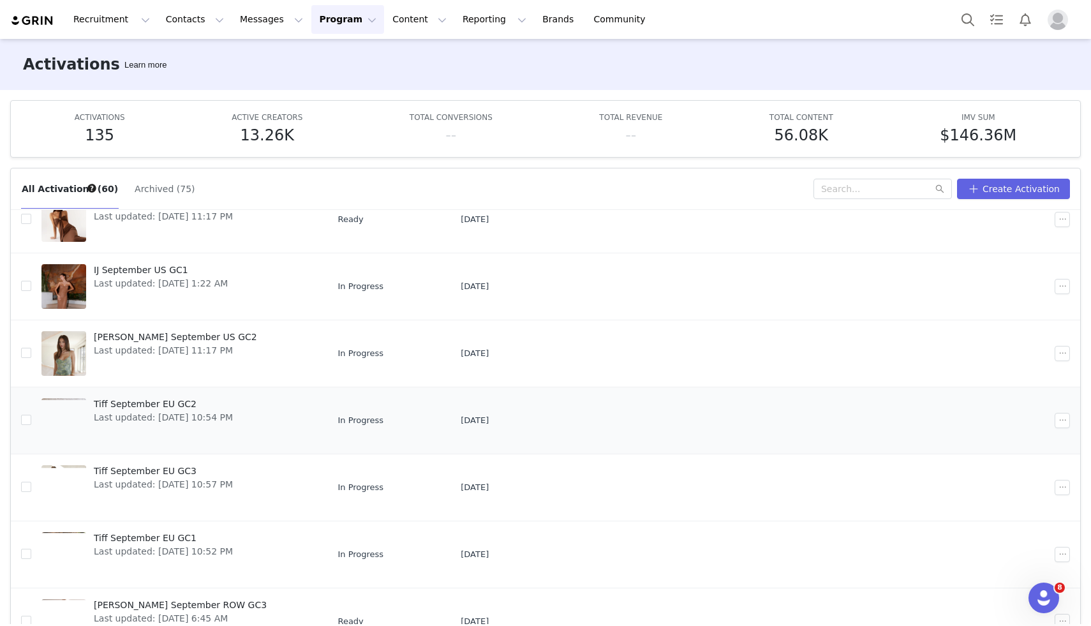
scroll to position [266, 0]
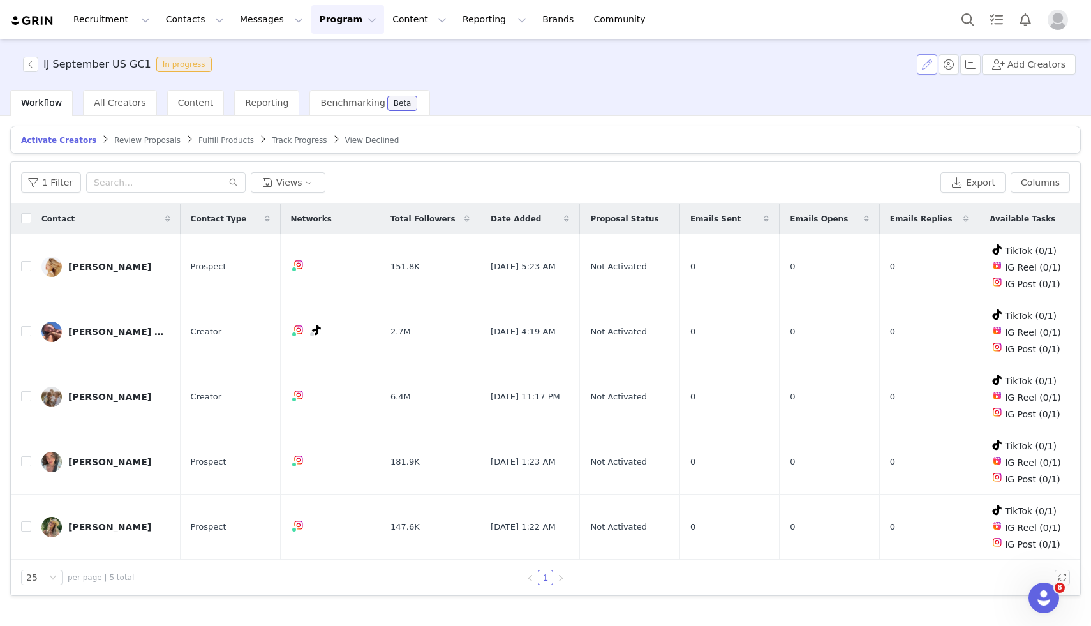
click at [930, 67] on button "button" at bounding box center [927, 64] width 20 height 20
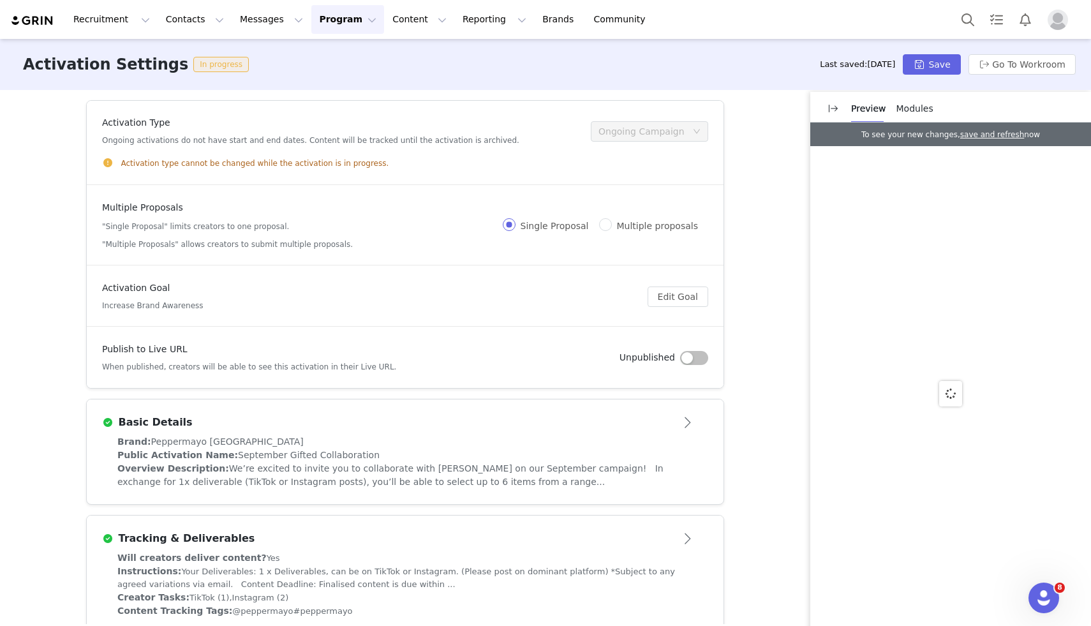
click at [691, 357] on button "button" at bounding box center [694, 358] width 28 height 14
click at [928, 58] on button "Save" at bounding box center [931, 64] width 57 height 20
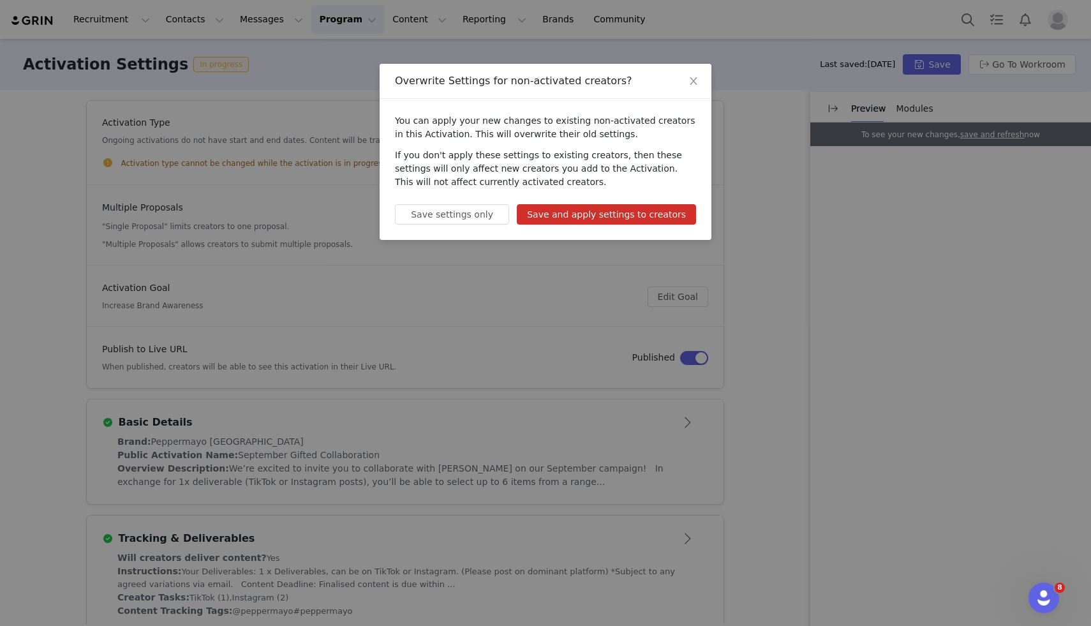
click at [627, 216] on button "Save and apply settings to creators" at bounding box center [606, 214] width 179 height 20
